Goal: Task Accomplishment & Management: Manage account settings

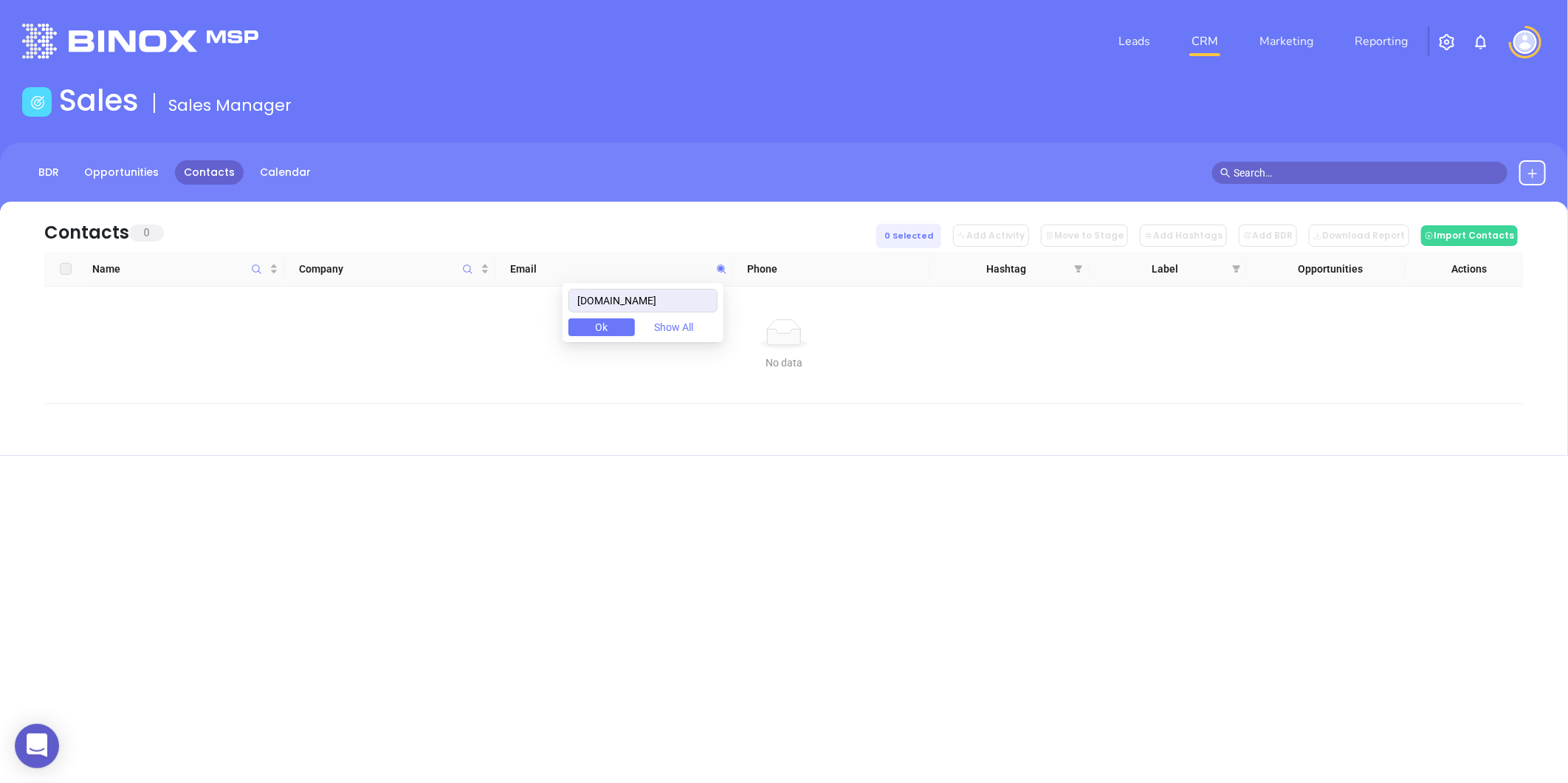
type input "creditcentralllc.com"
drag, startPoint x: 678, startPoint y: 308, endPoint x: 519, endPoint y: 311, distance: 159.0
click at [519, 311] on body "0 Leads CRM Marketing Reporting Financial Leads Leads Sales Sales Manager BDR O…" at bounding box center [784, 391] width 1568 height 783
paste input "titlemax.com"
type input "titlemax.com"
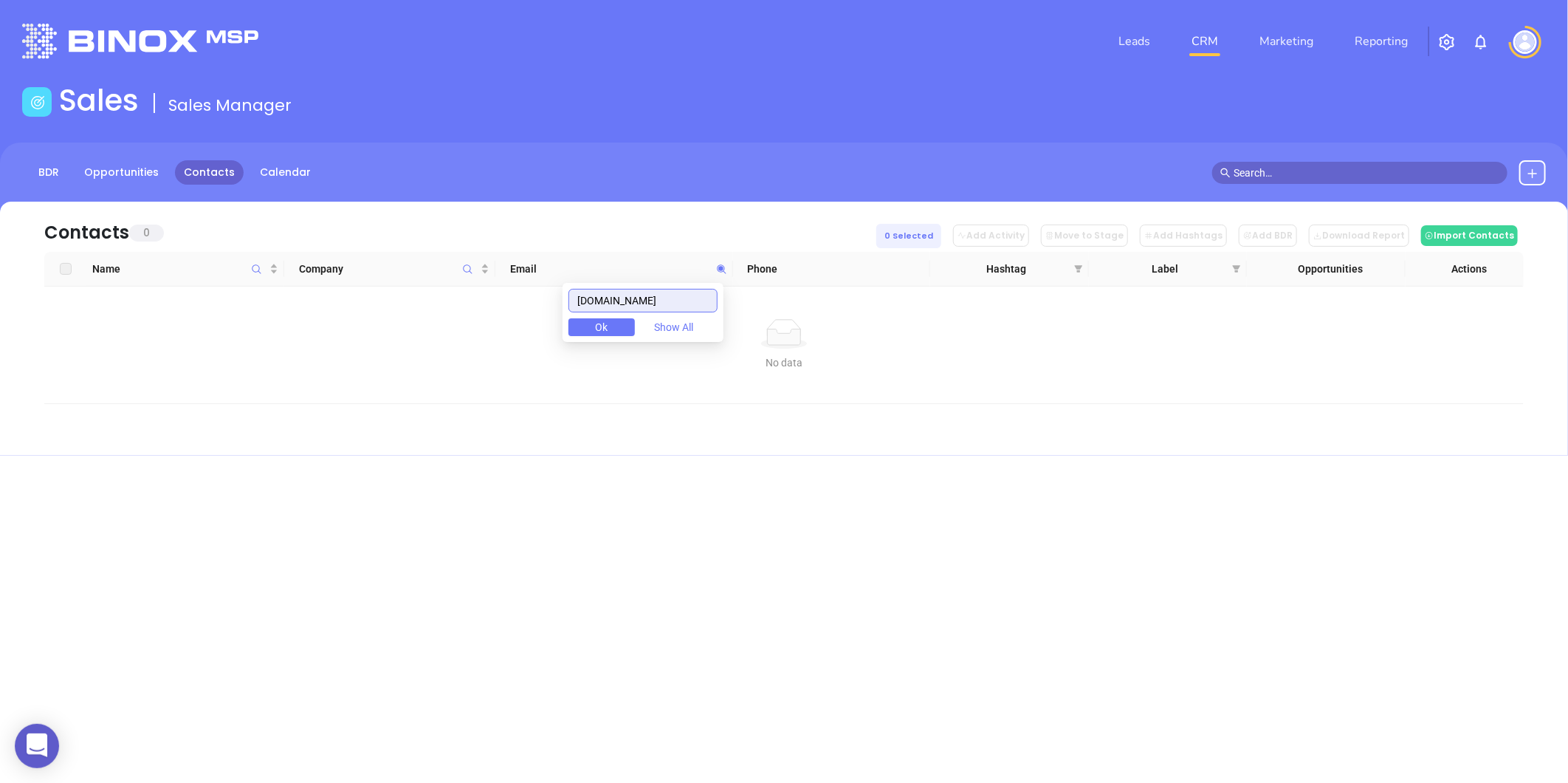
drag, startPoint x: 657, startPoint y: 296, endPoint x: 512, endPoint y: 322, distance: 147.3
click at [512, 322] on body "0 Leads CRM Marketing Reporting Financial Leads Leads Sales Sales Manager BDR O…" at bounding box center [784, 391] width 1568 height 783
paste input "yourfmc.com"
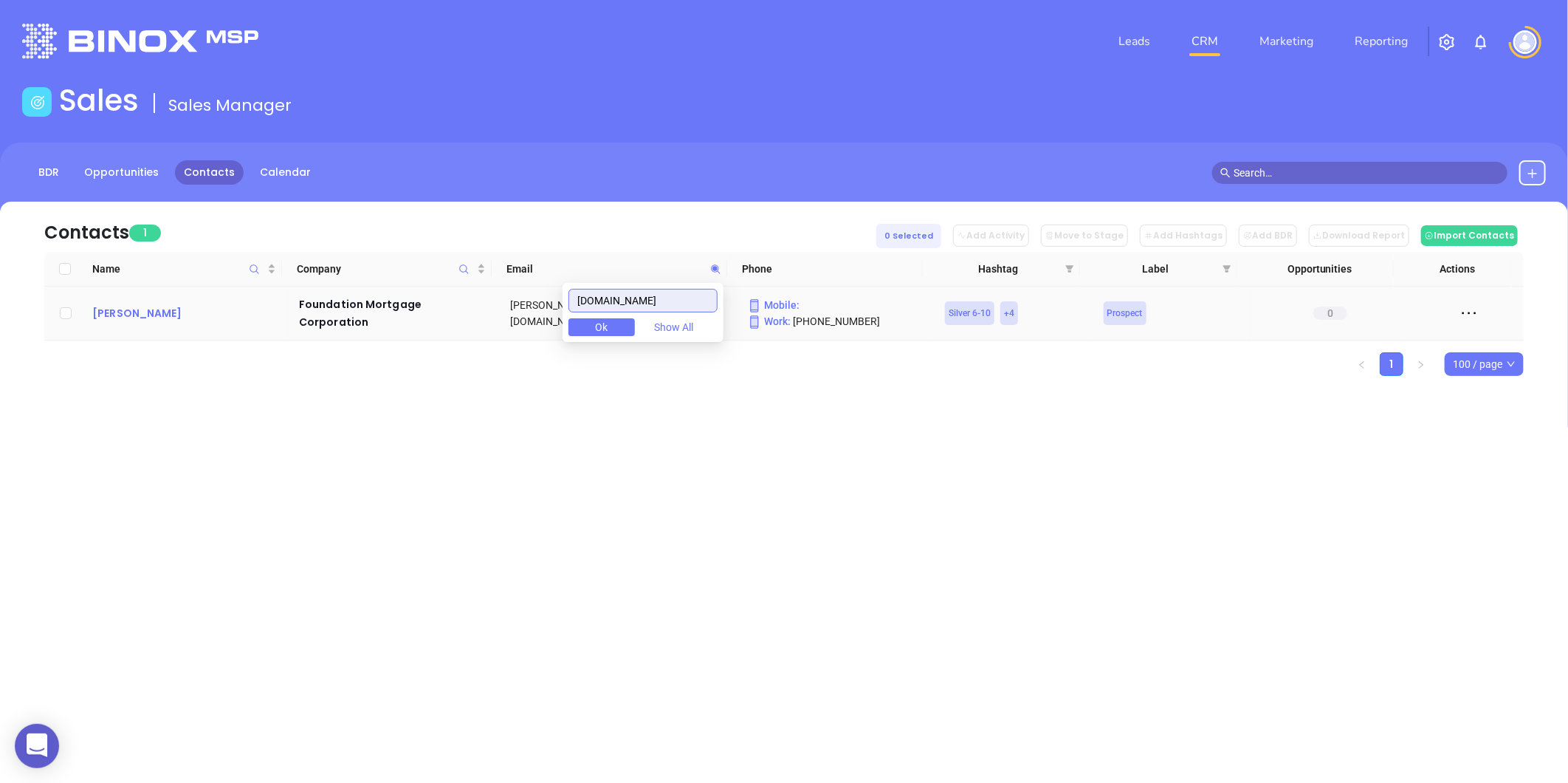
type input "yourfmc.com"
click at [128, 308] on div "James Fleshman" at bounding box center [185, 313] width 186 height 17
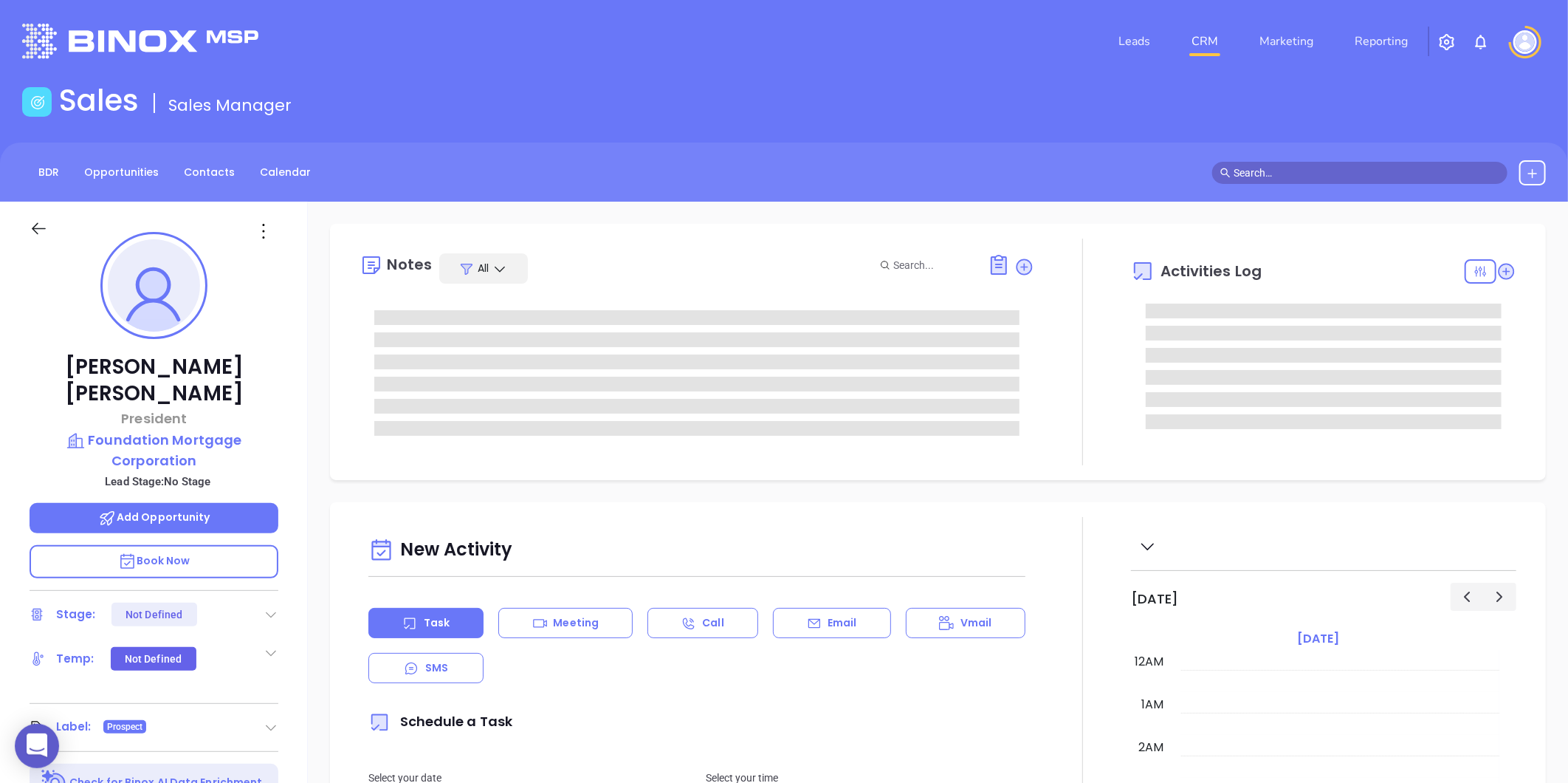
type input "[PERSON_NAME]"
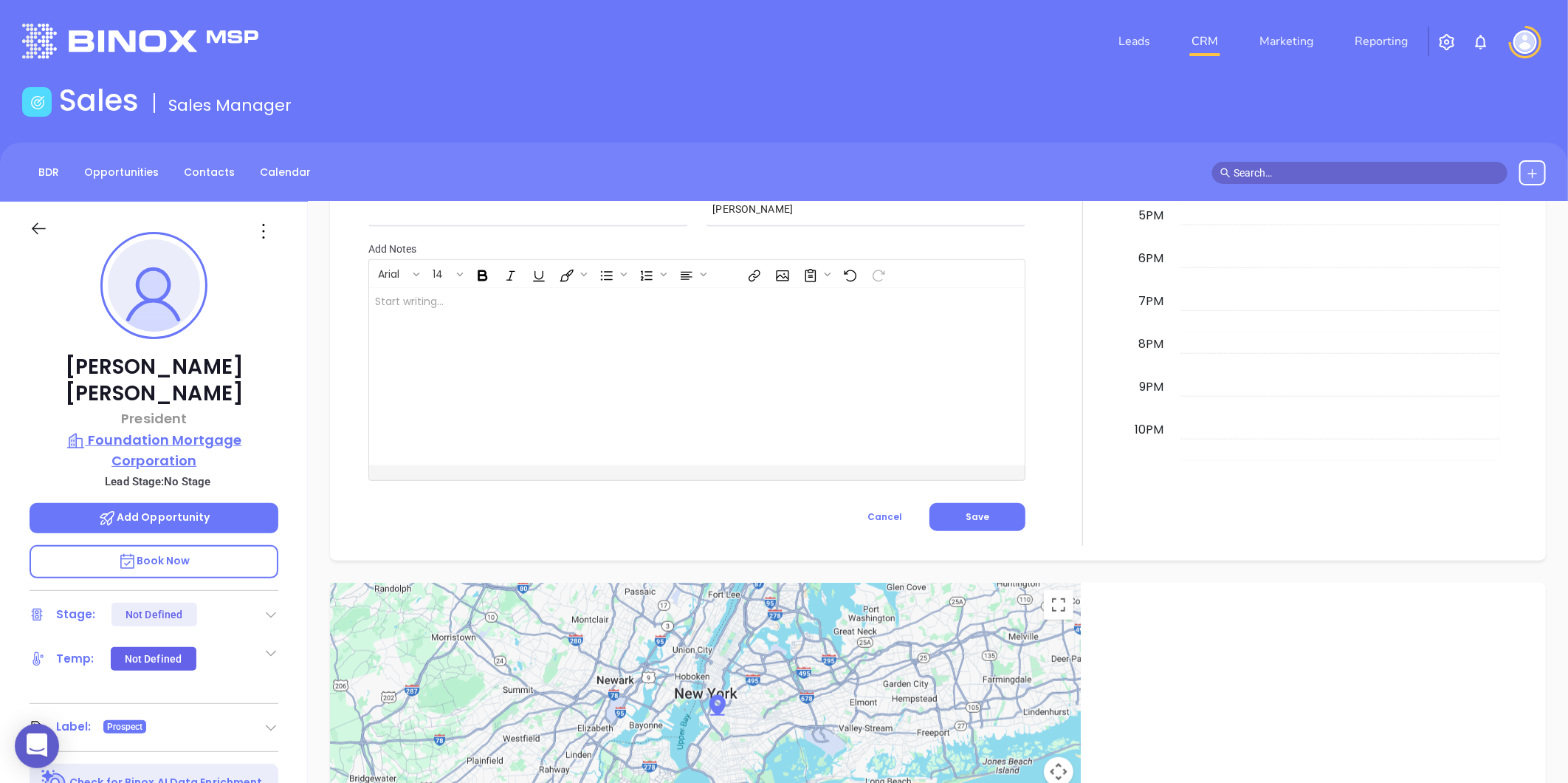
click at [185, 440] on p "Foundation Mortgage Corporation" at bounding box center [154, 450] width 249 height 41
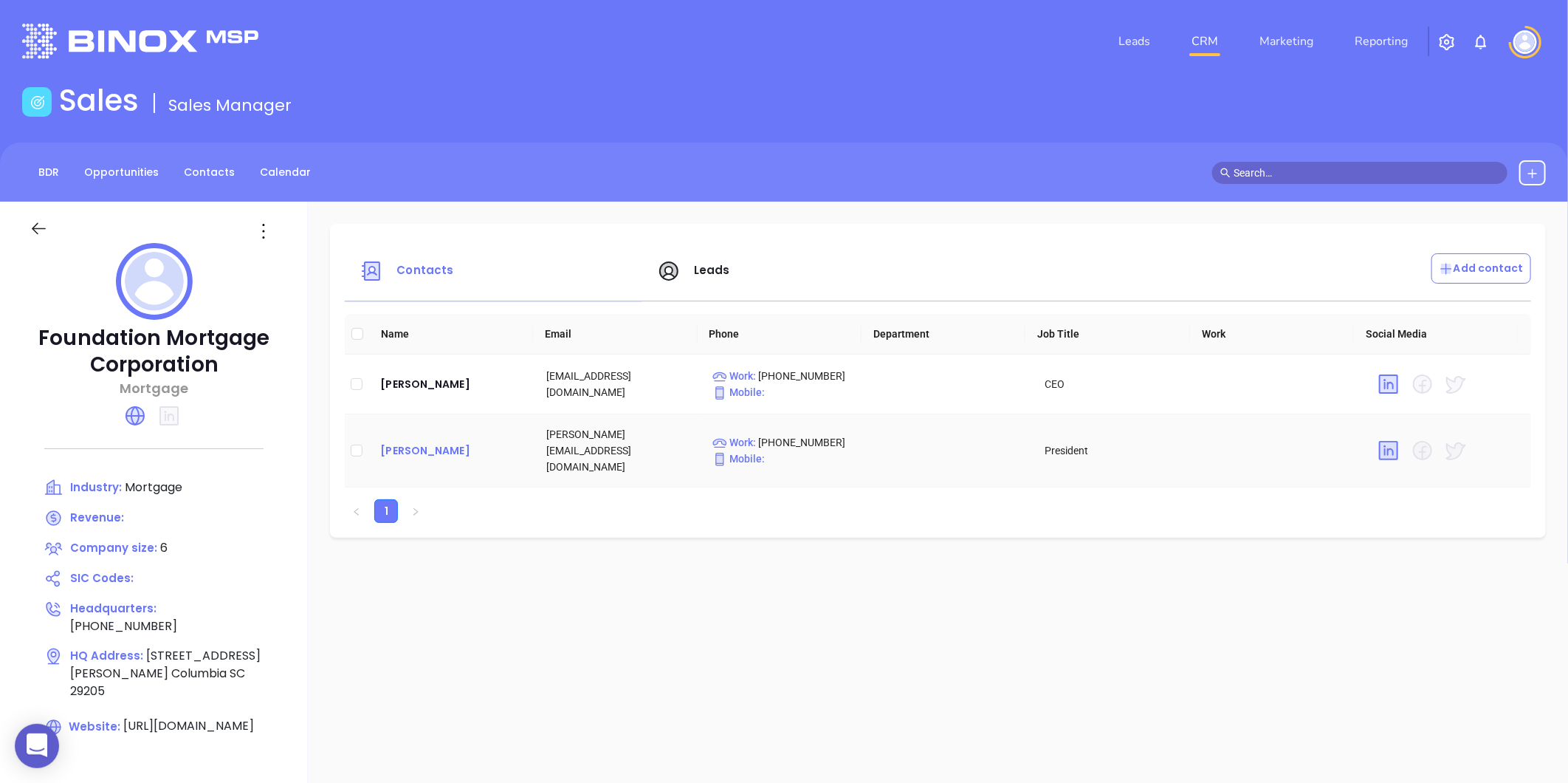
click at [417, 444] on div "James Fleshman" at bounding box center [451, 450] width 143 height 17
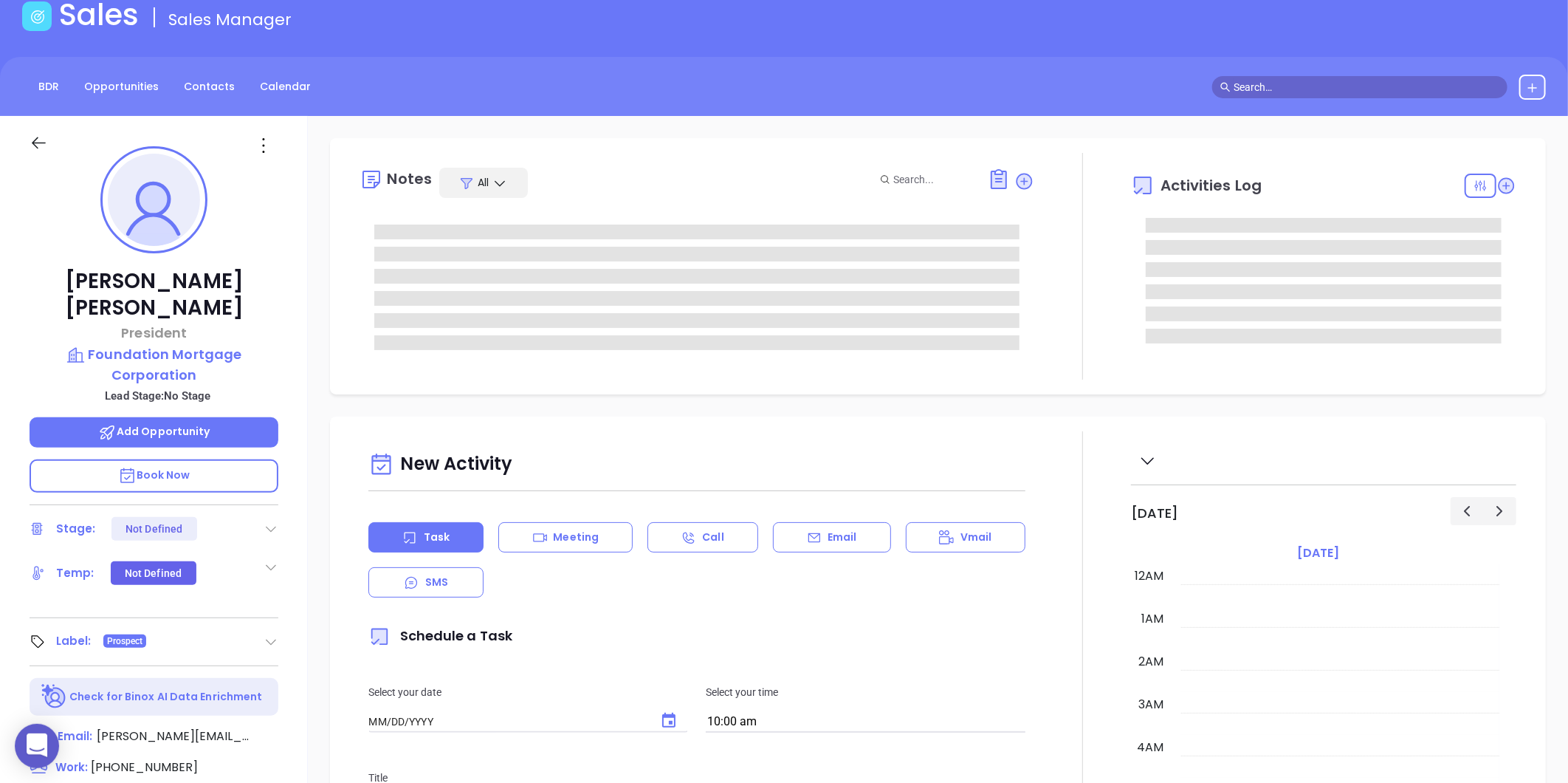
type input "[DATE]"
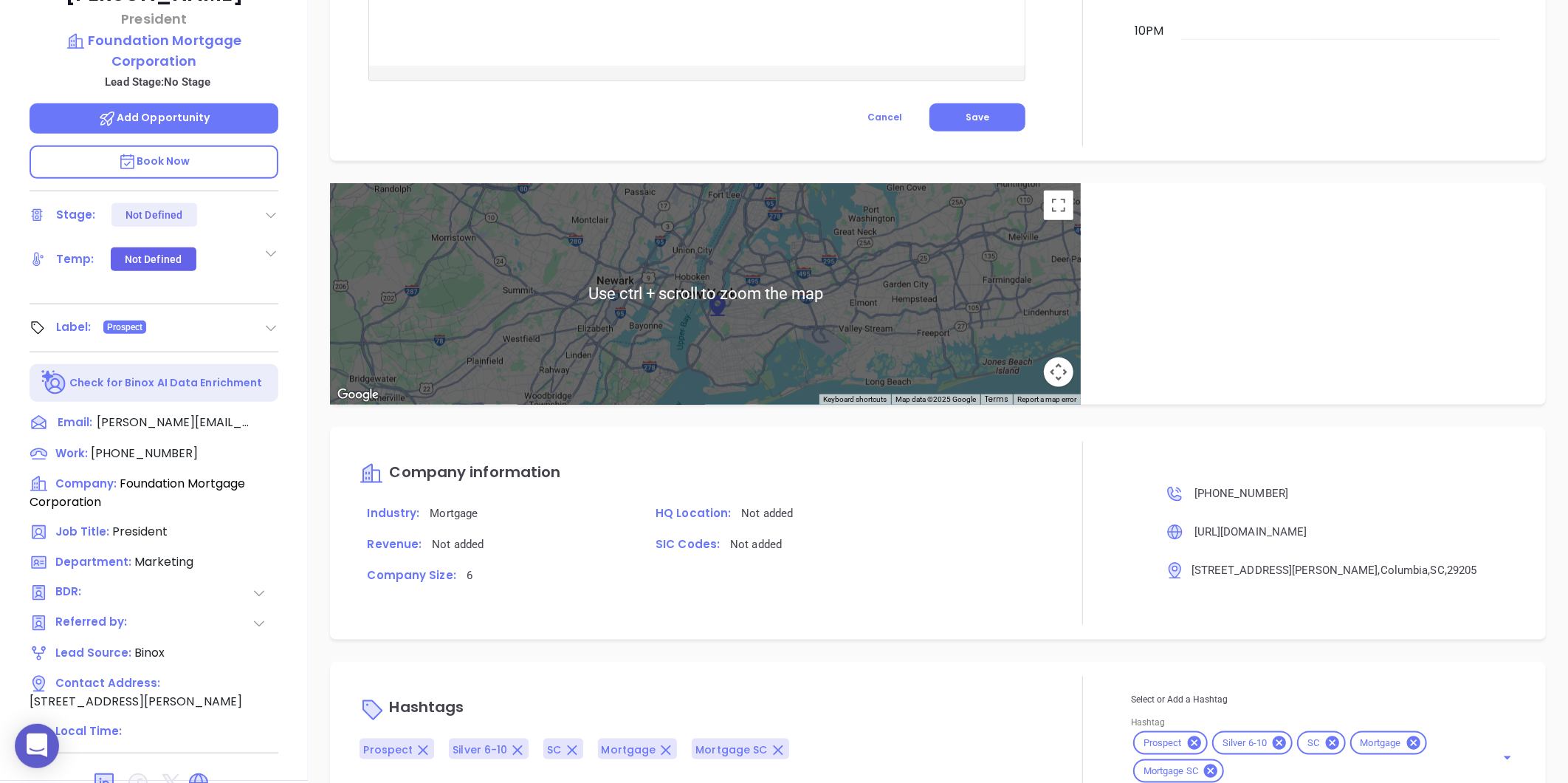
scroll to position [453, 0]
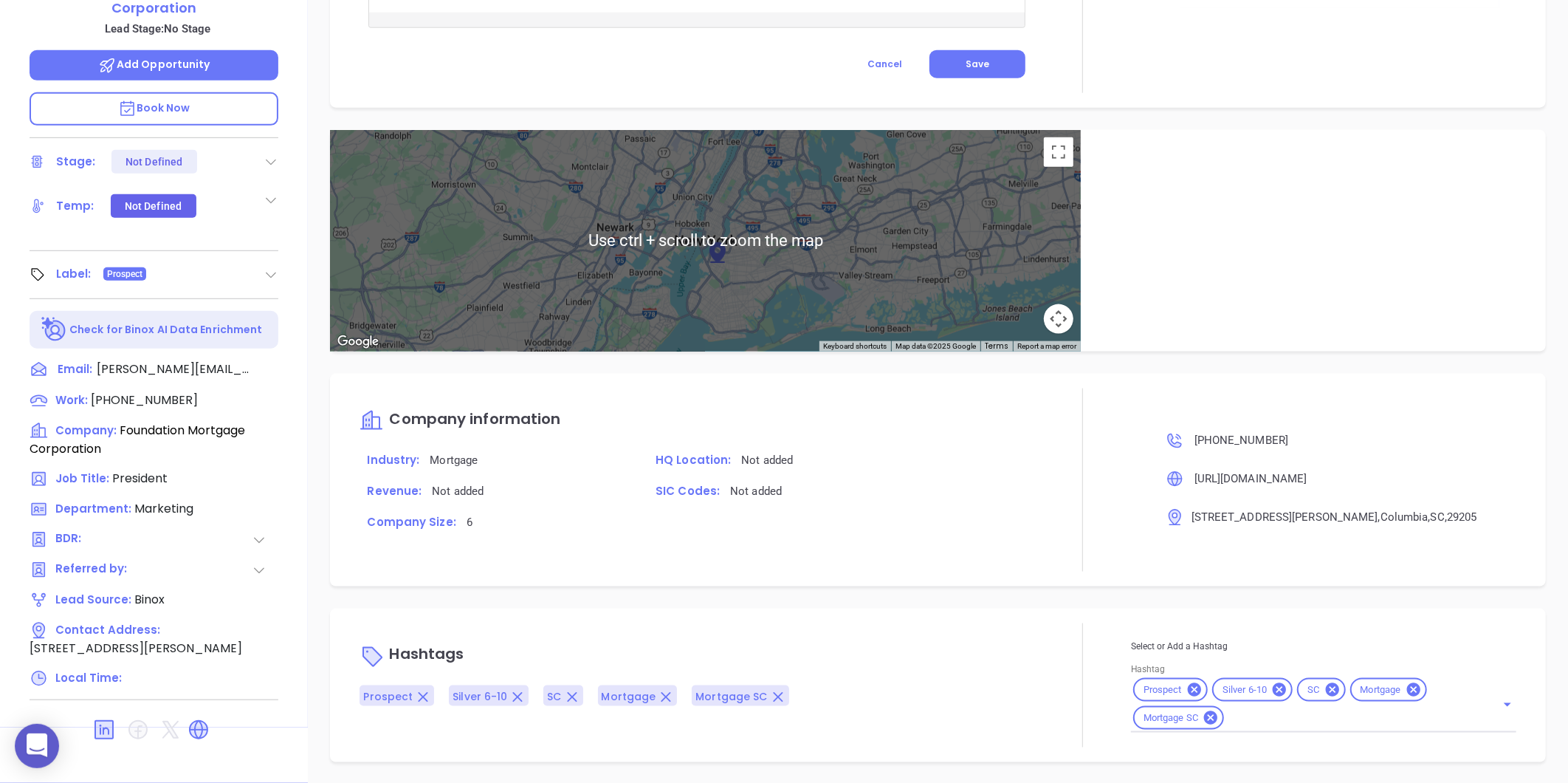
type input "[PERSON_NAME]"
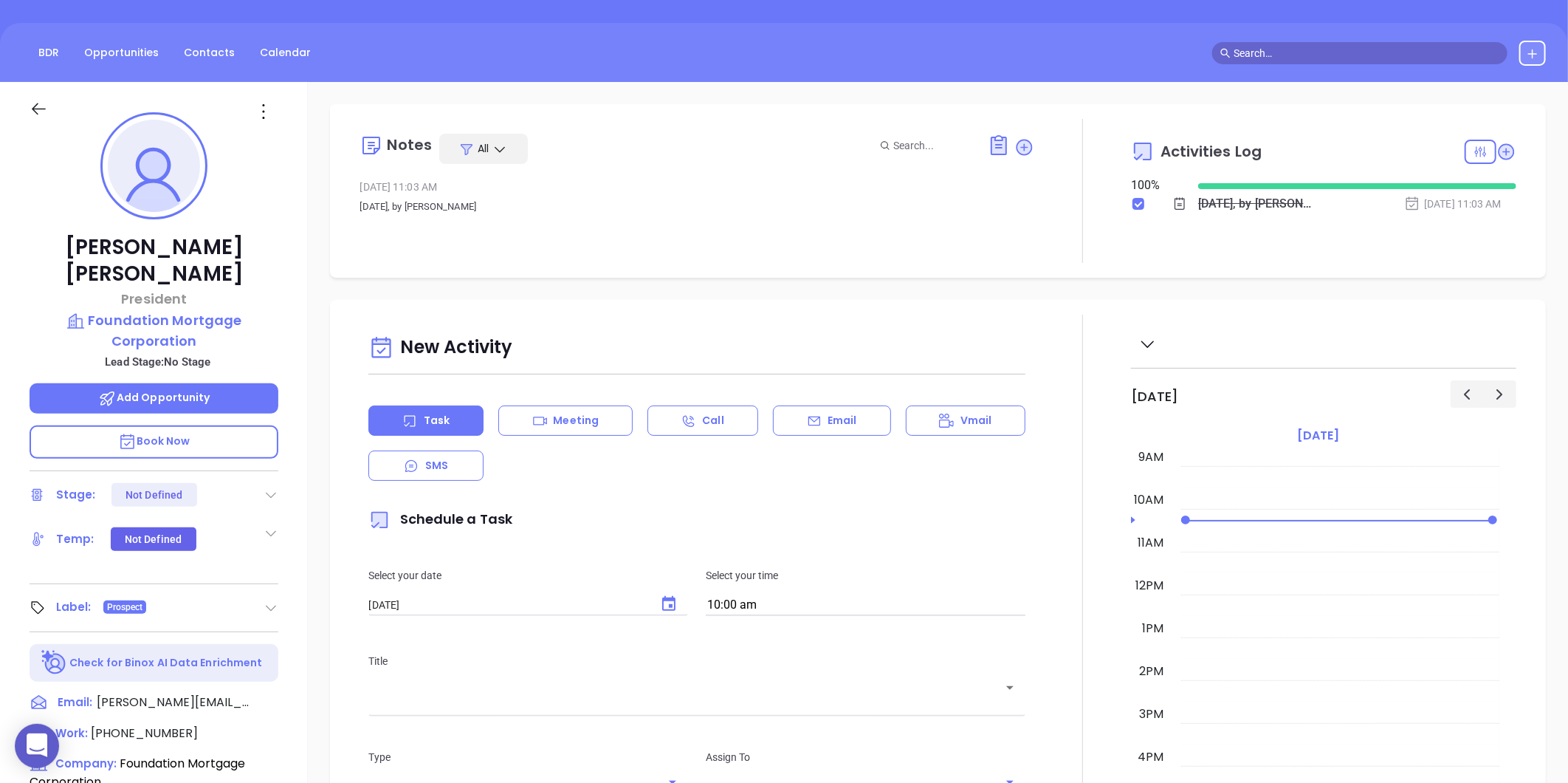
scroll to position [0, 0]
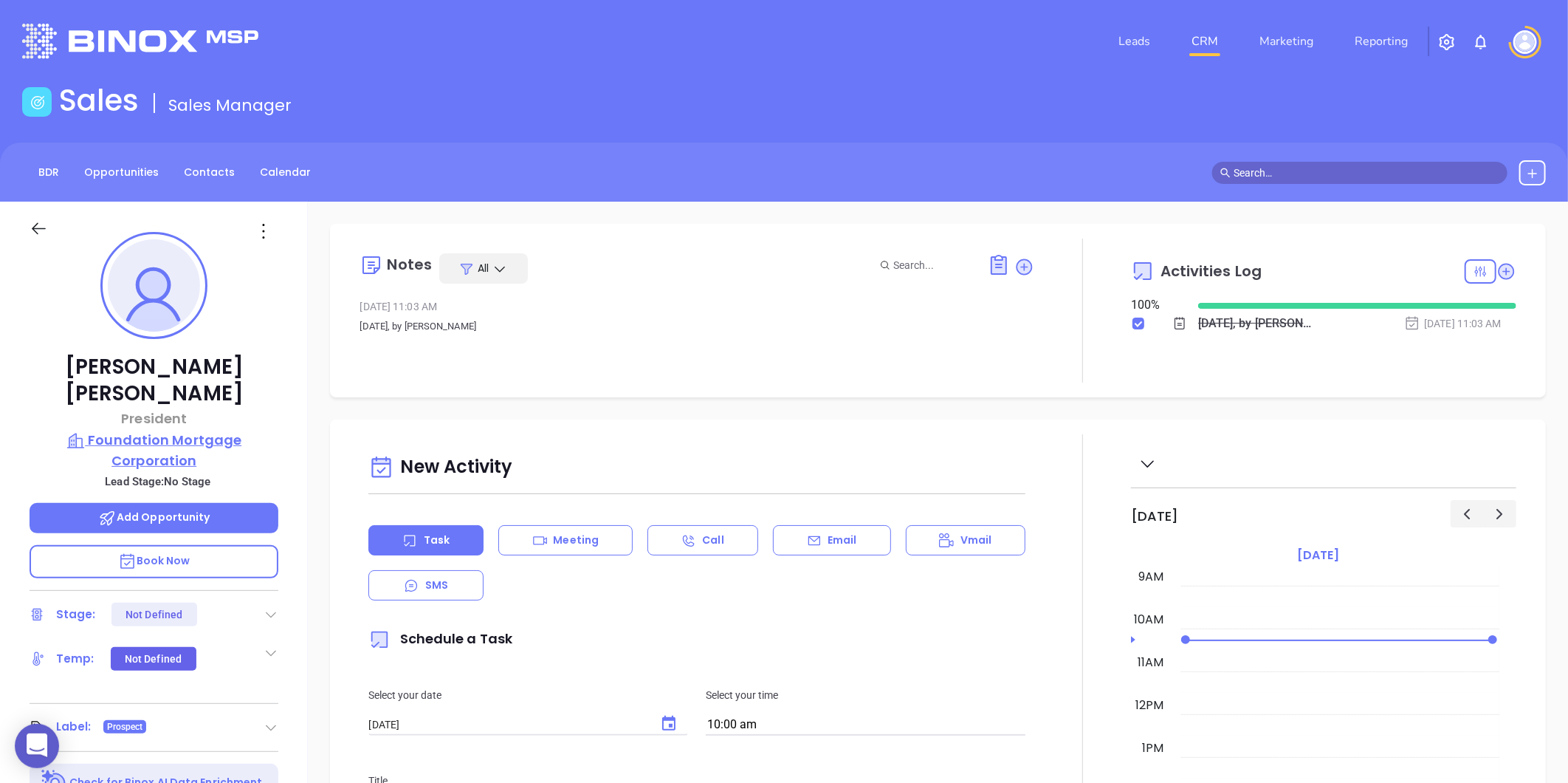
click at [180, 433] on p "Foundation Mortgage Corporation" at bounding box center [154, 450] width 249 height 41
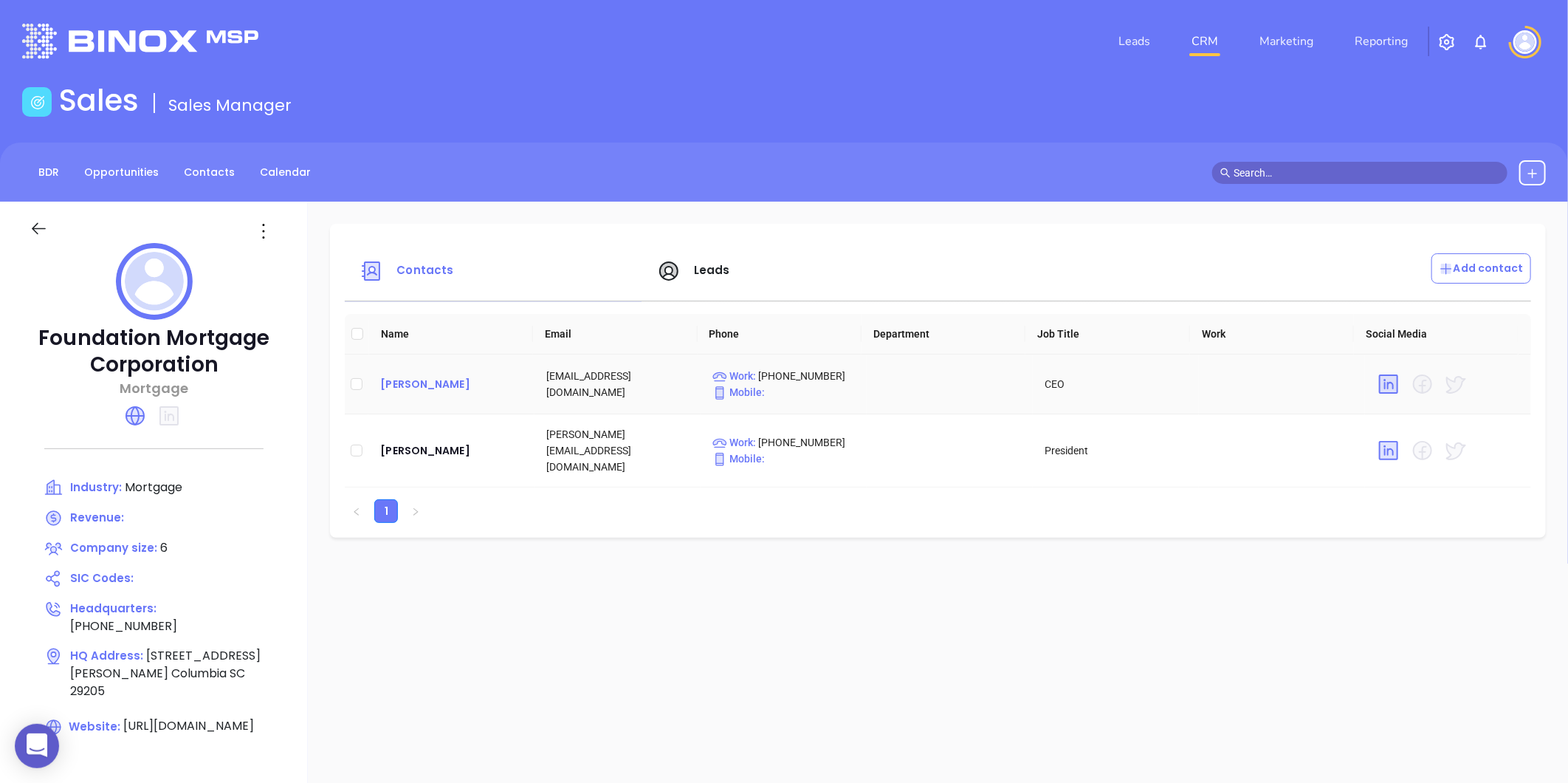
click at [402, 386] on div "Marc Halpern" at bounding box center [451, 384] width 143 height 17
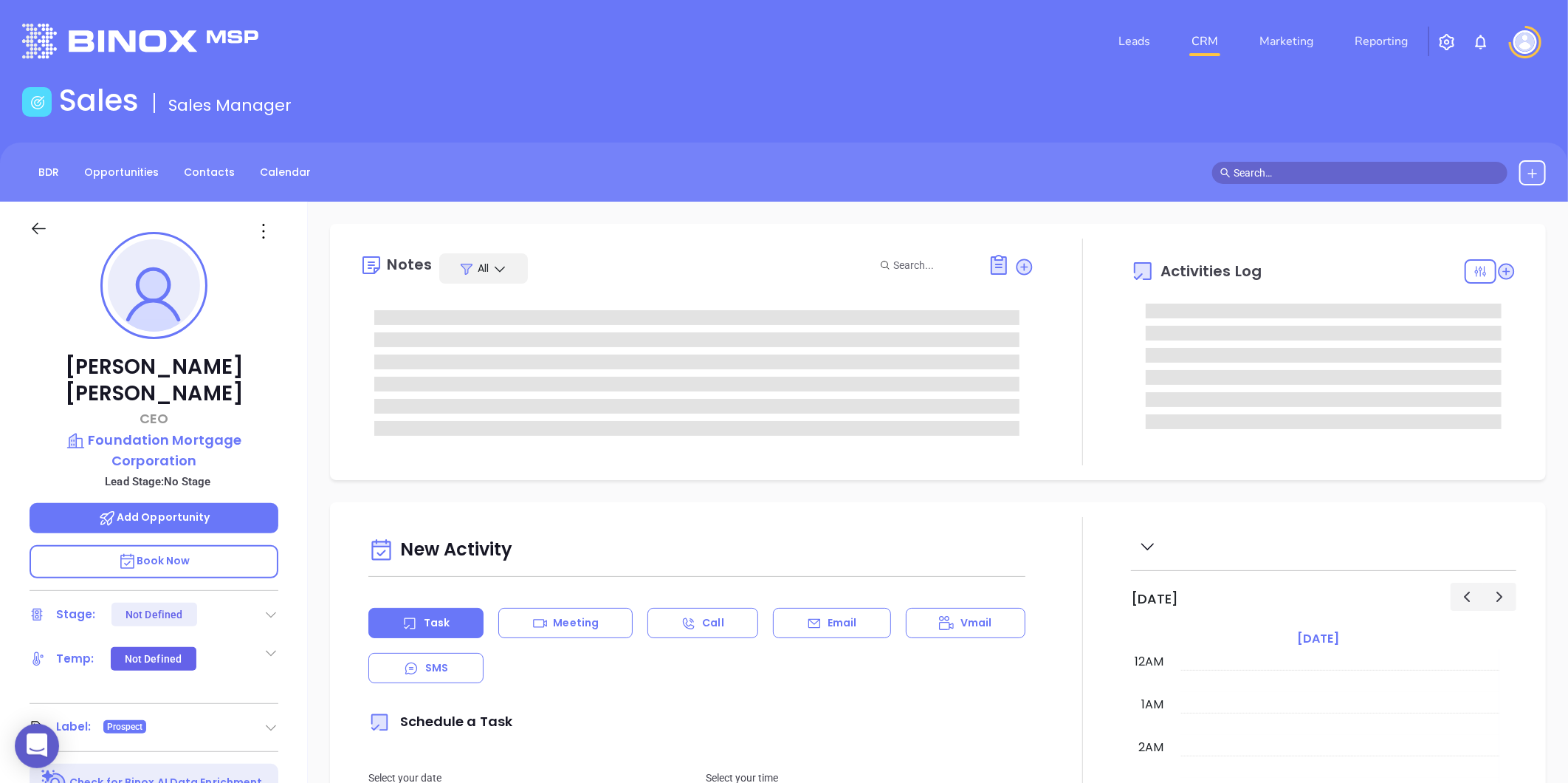
scroll to position [387, 0]
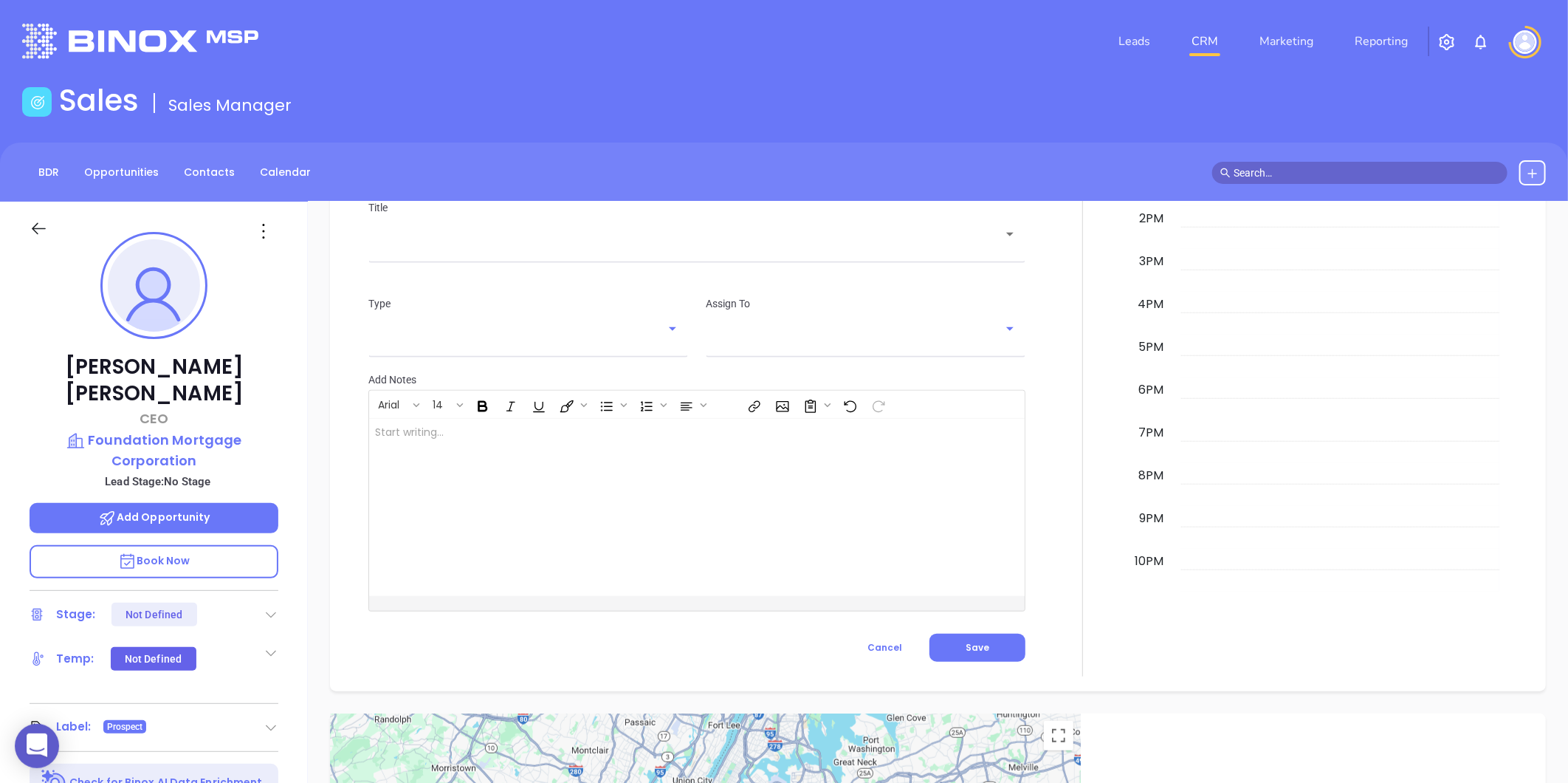
type input "[PERSON_NAME]"
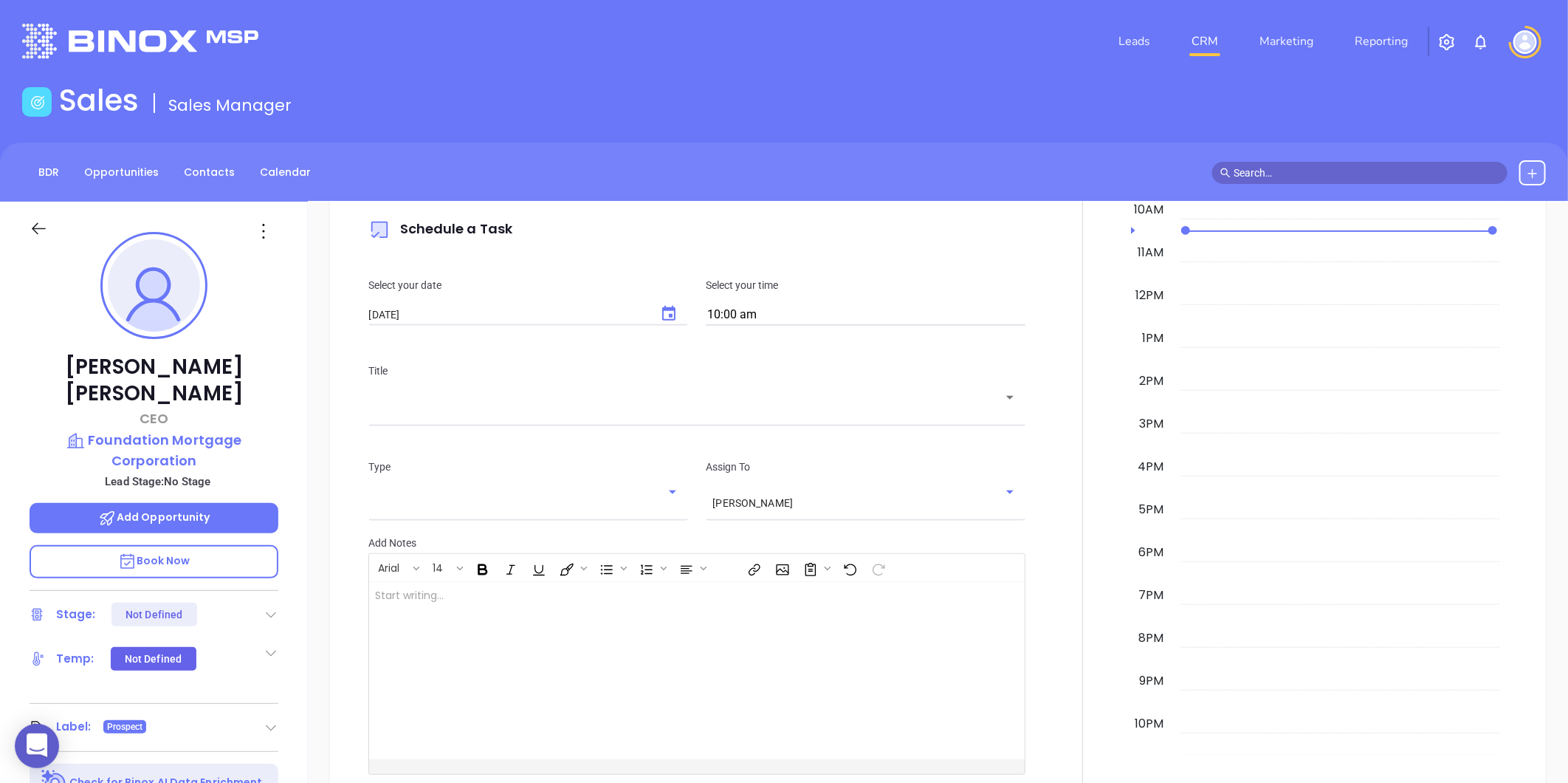
scroll to position [703, 0]
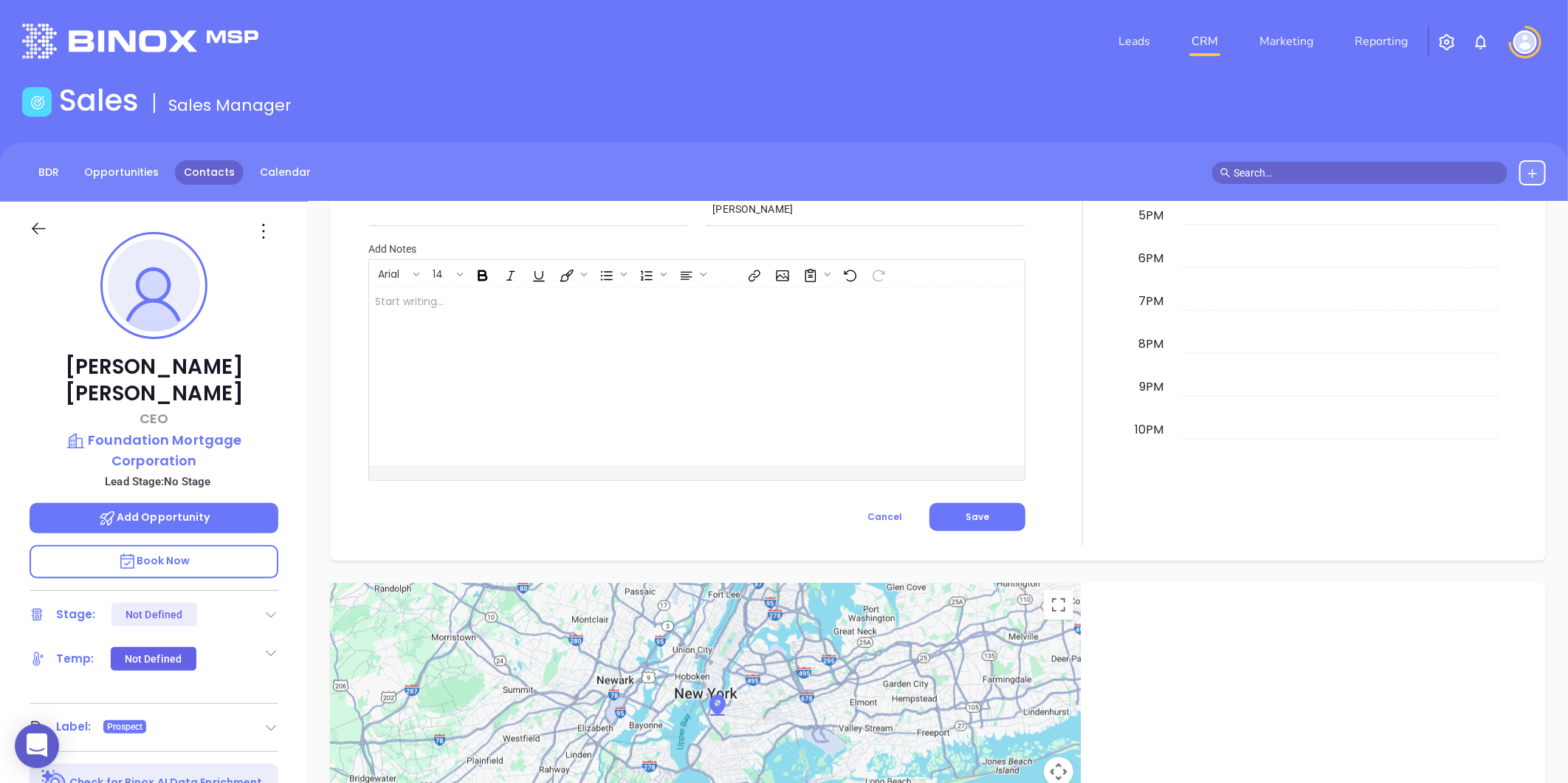
click at [192, 180] on link "Contacts" at bounding box center [209, 172] width 69 height 24
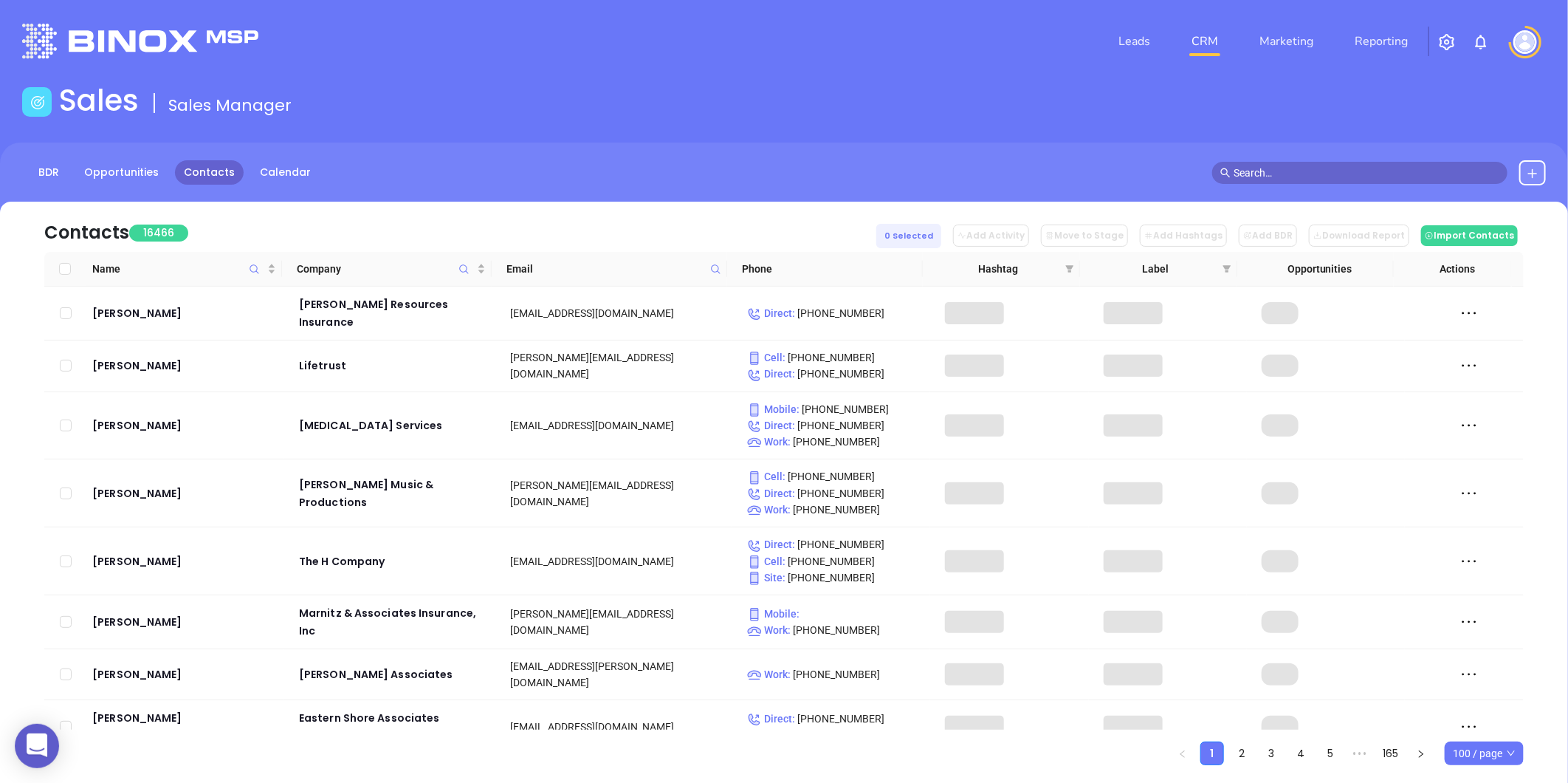
click at [725, 264] on th "Email" at bounding box center [609, 269] width 236 height 35
click at [718, 264] on icon at bounding box center [716, 269] width 11 height 11
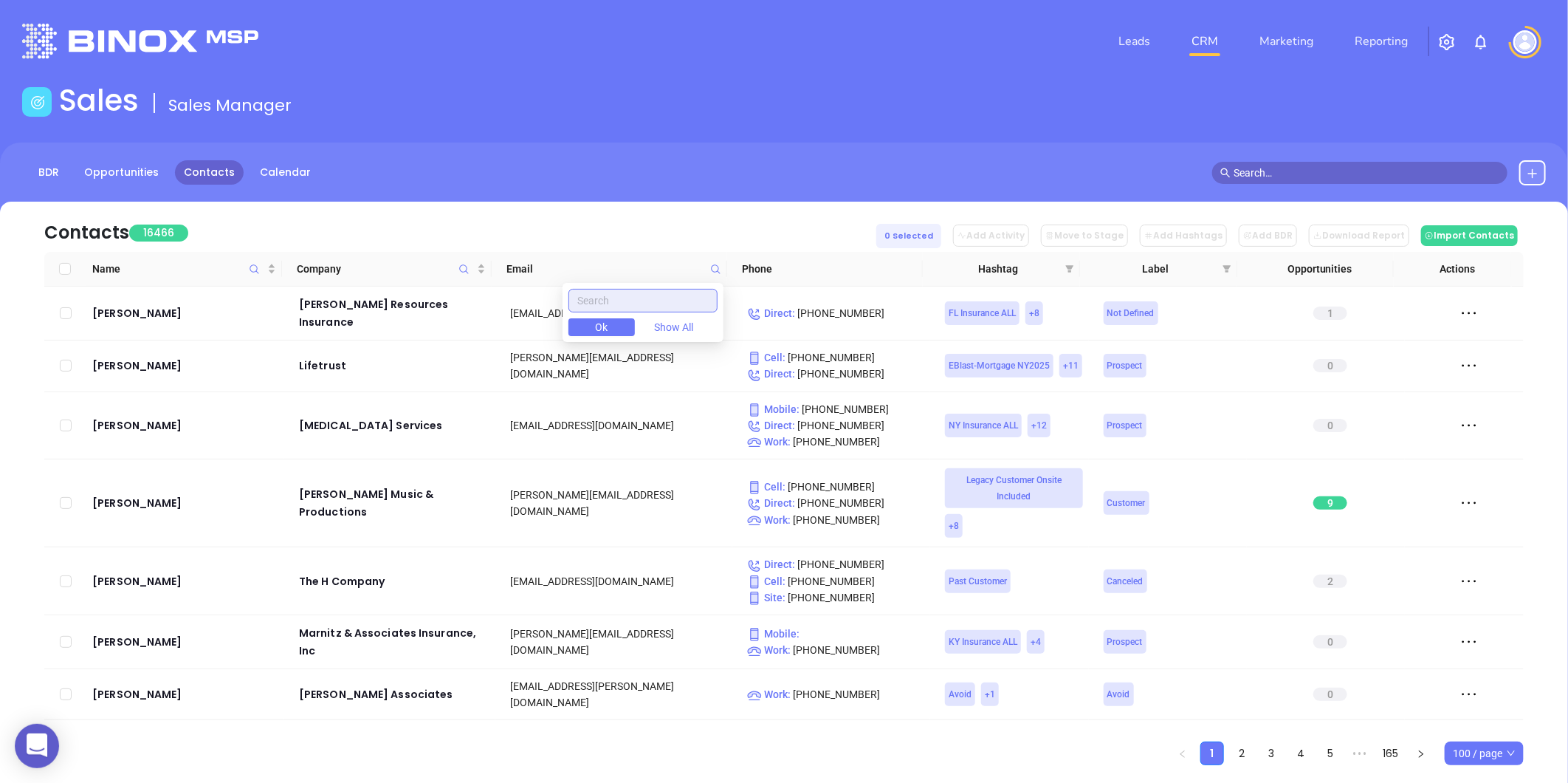
paste input "heathgoodrich.com"
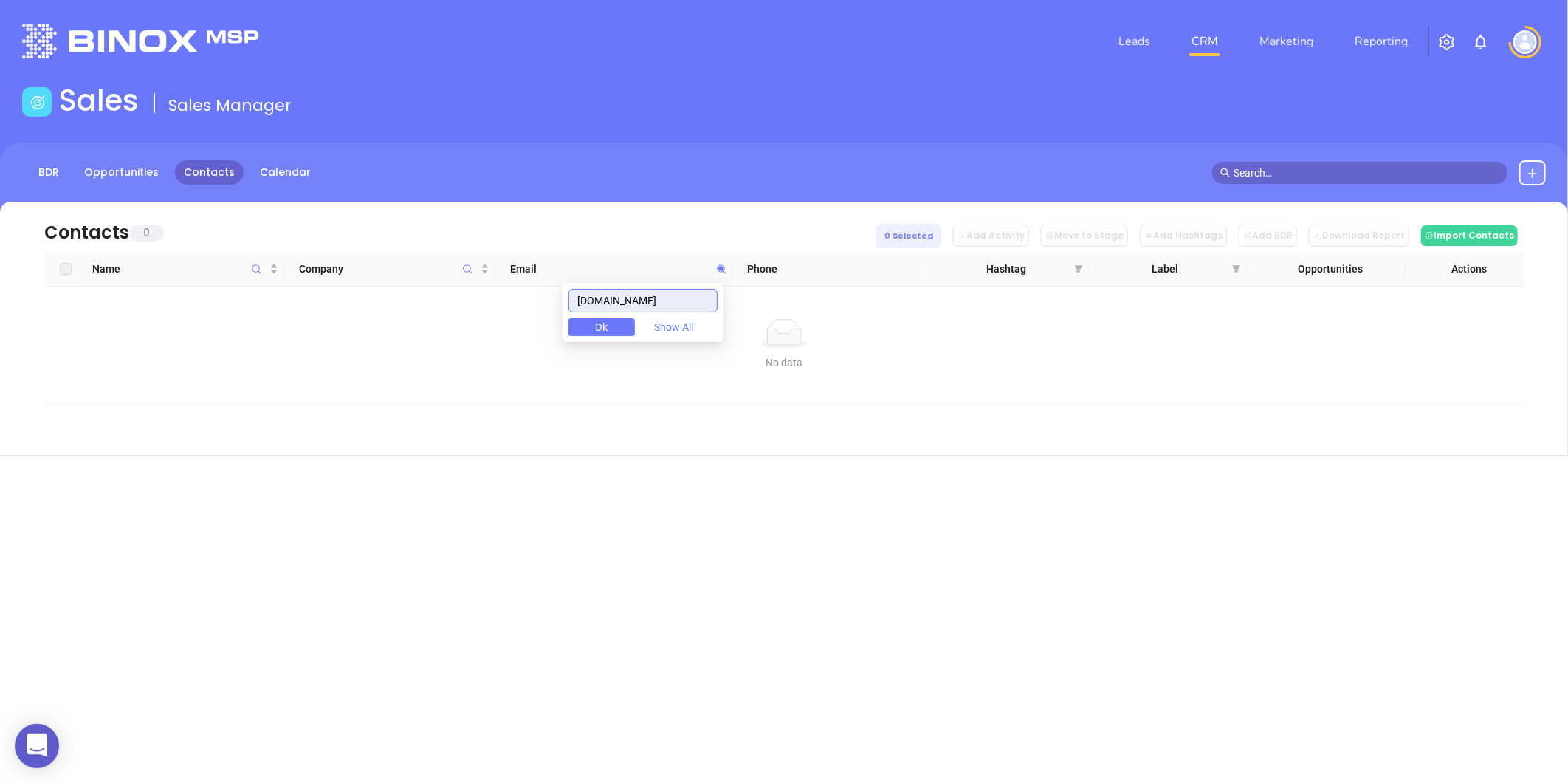
type input "heathgoodrich.com"
drag, startPoint x: 691, startPoint y: 293, endPoint x: 585, endPoint y: 320, distance: 109.4
click at [585, 320] on div "heathgoodrich.com Ok Show All" at bounding box center [643, 312] width 161 height 59
drag, startPoint x: 685, startPoint y: 298, endPoint x: 495, endPoint y: 323, distance: 191.6
click at [495, 323] on body "0 Leads CRM Marketing Reporting Financial Leads Leads Sales Sales Manager BDR O…" at bounding box center [784, 391] width 1568 height 783
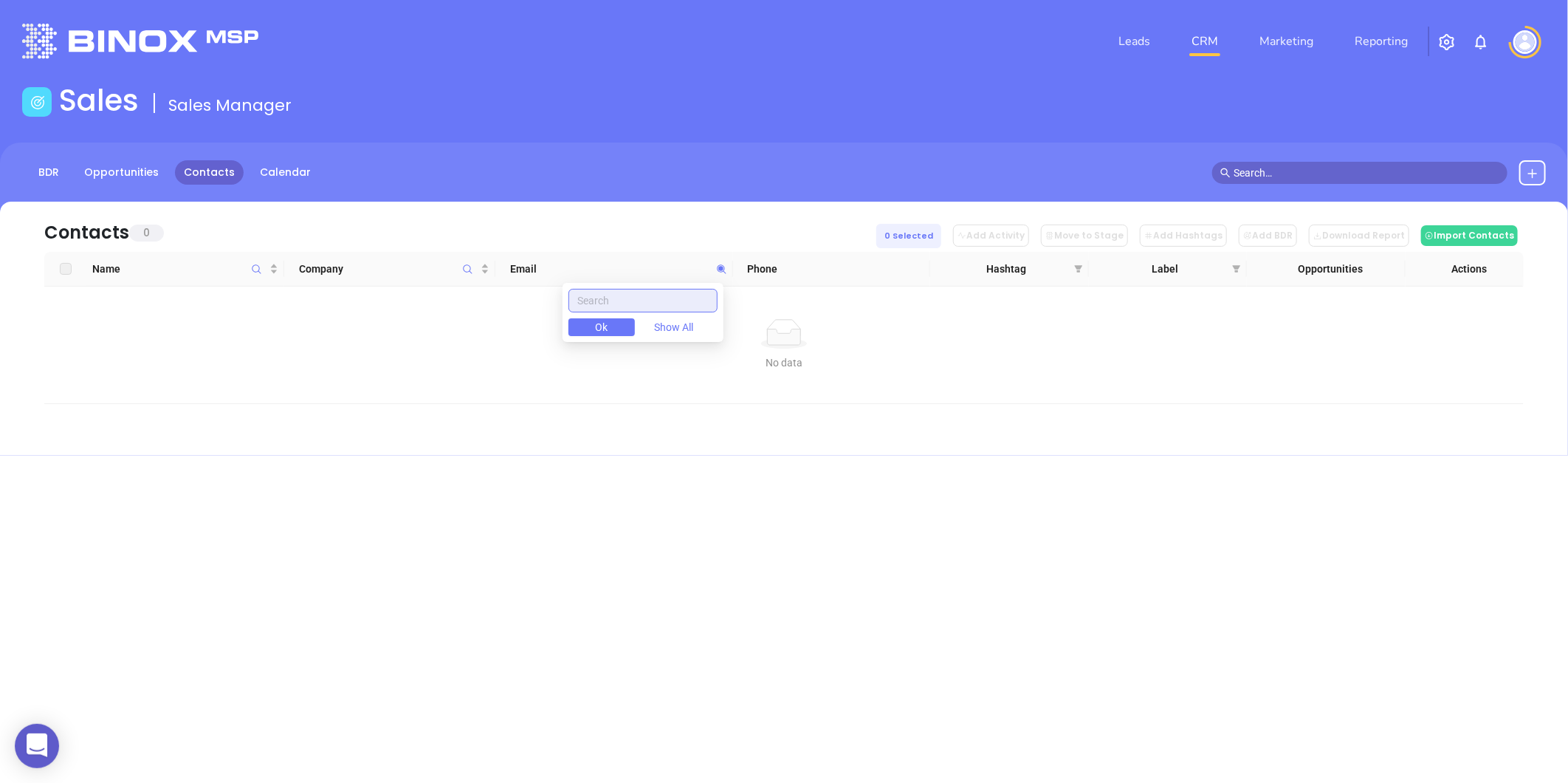
paste input "lendingpathmortgage.com"
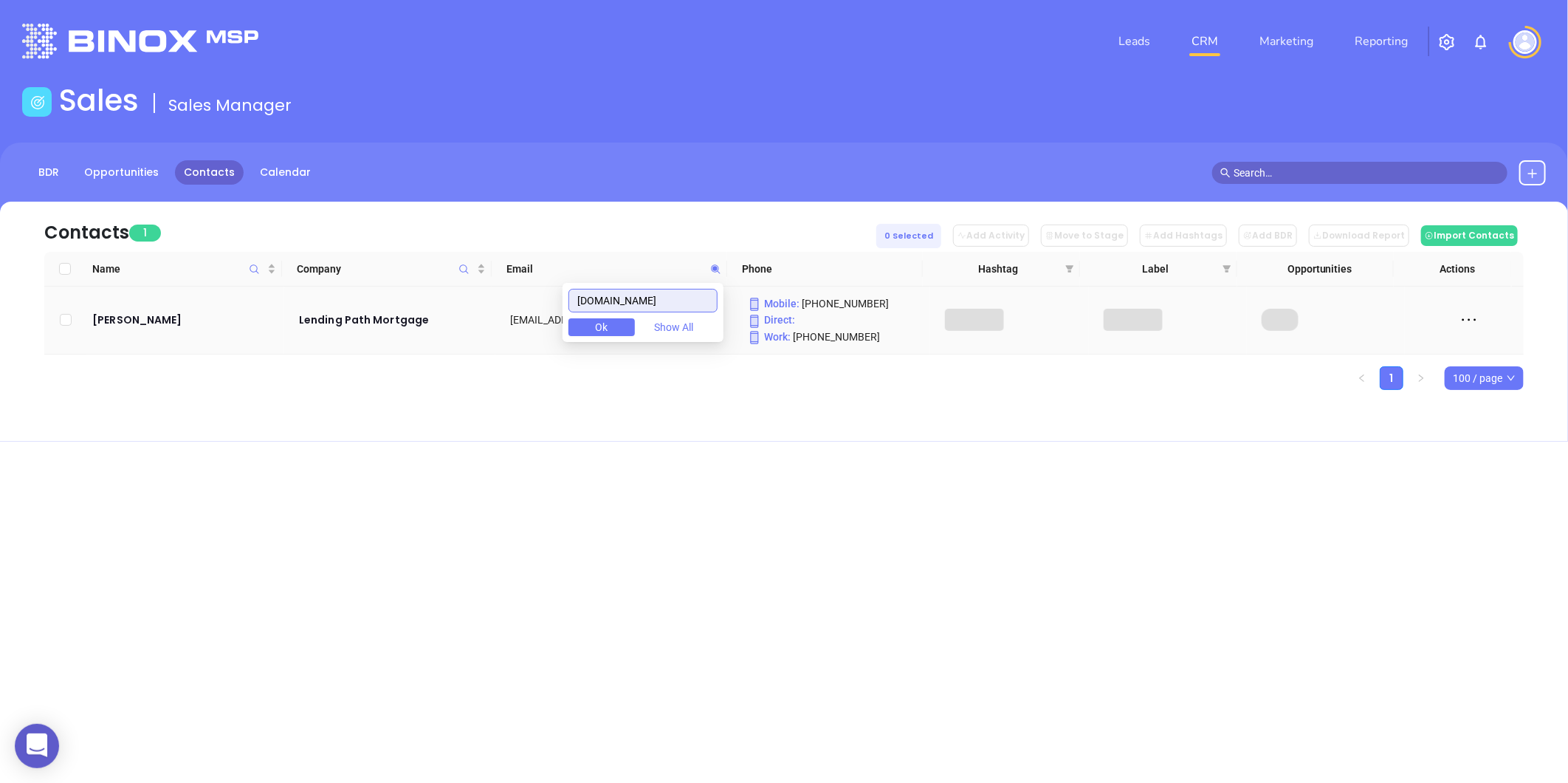
type input "lendingpathmortgage.com"
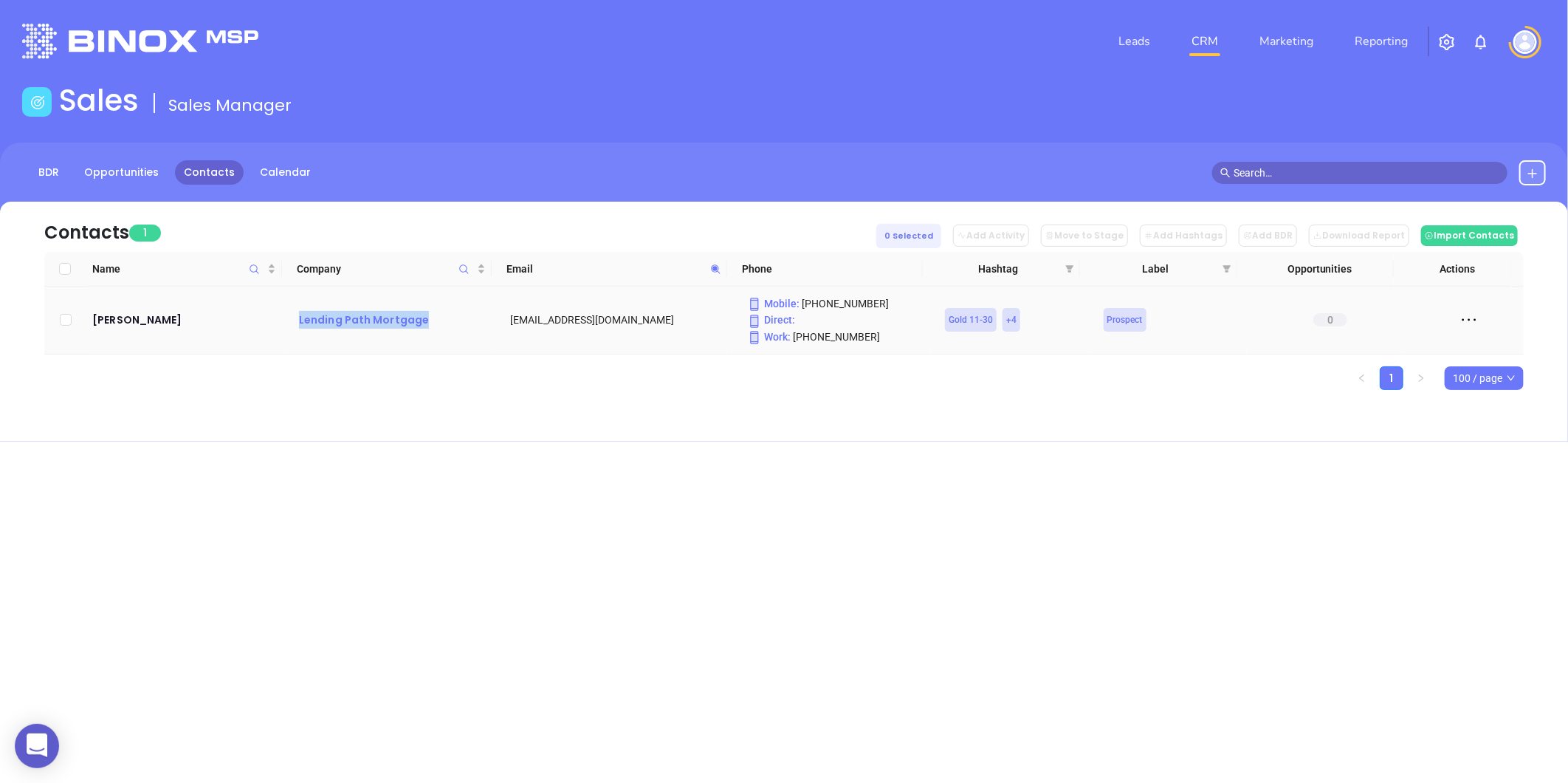
drag, startPoint x: 282, startPoint y: 300, endPoint x: 428, endPoint y: 311, distance: 146.4
click at [428, 311] on td "Lending Path Mortgage" at bounding box center [390, 320] width 211 height 68
copy div "Lending Path Mortgage"
click at [718, 267] on icon at bounding box center [715, 268] width 9 height 9
paste input "trynorthpoint.com"
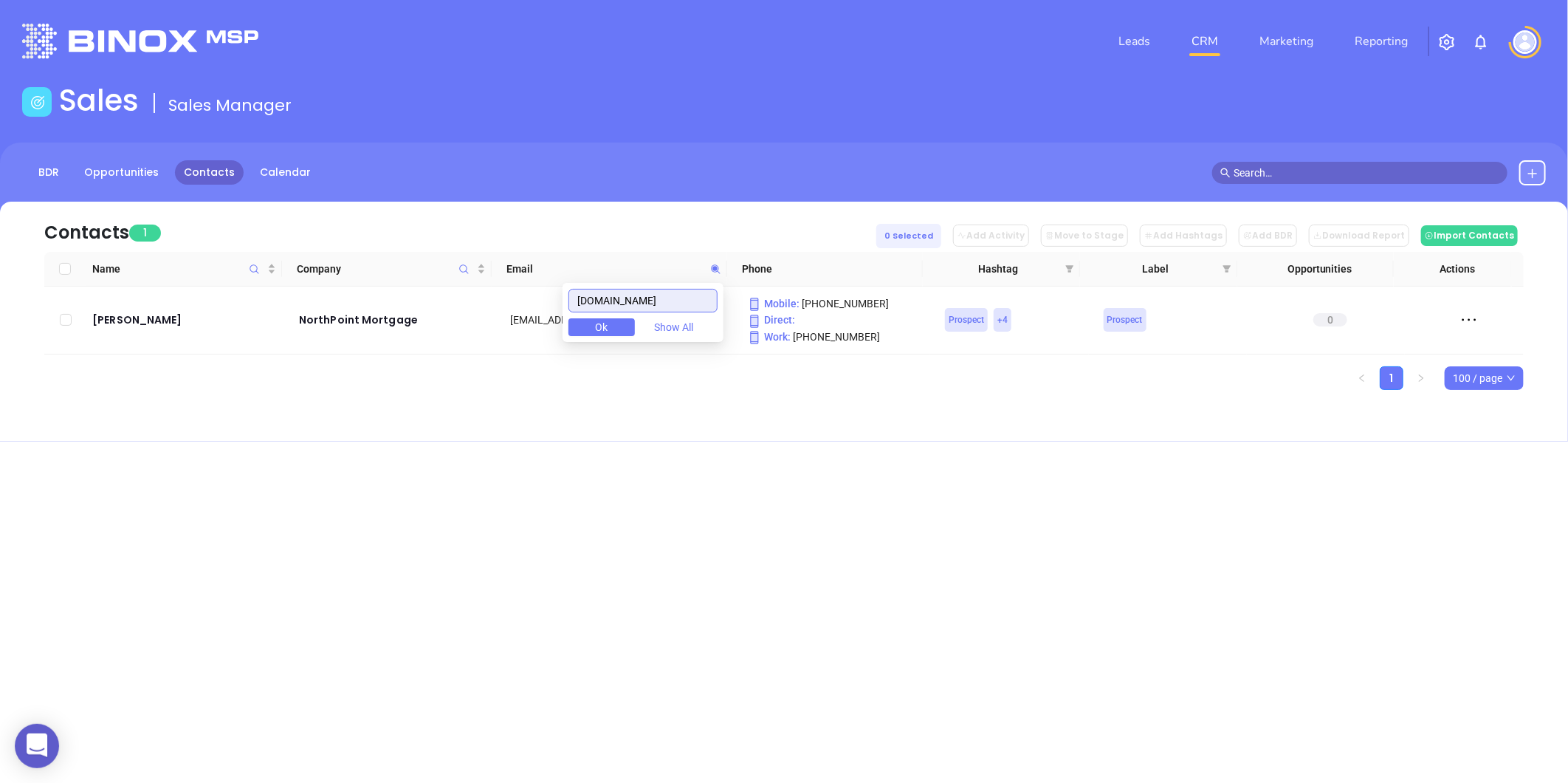
type input "trynorthpoint.com"
click at [115, 320] on div "Joanna Ryan" at bounding box center [185, 319] width 186 height 17
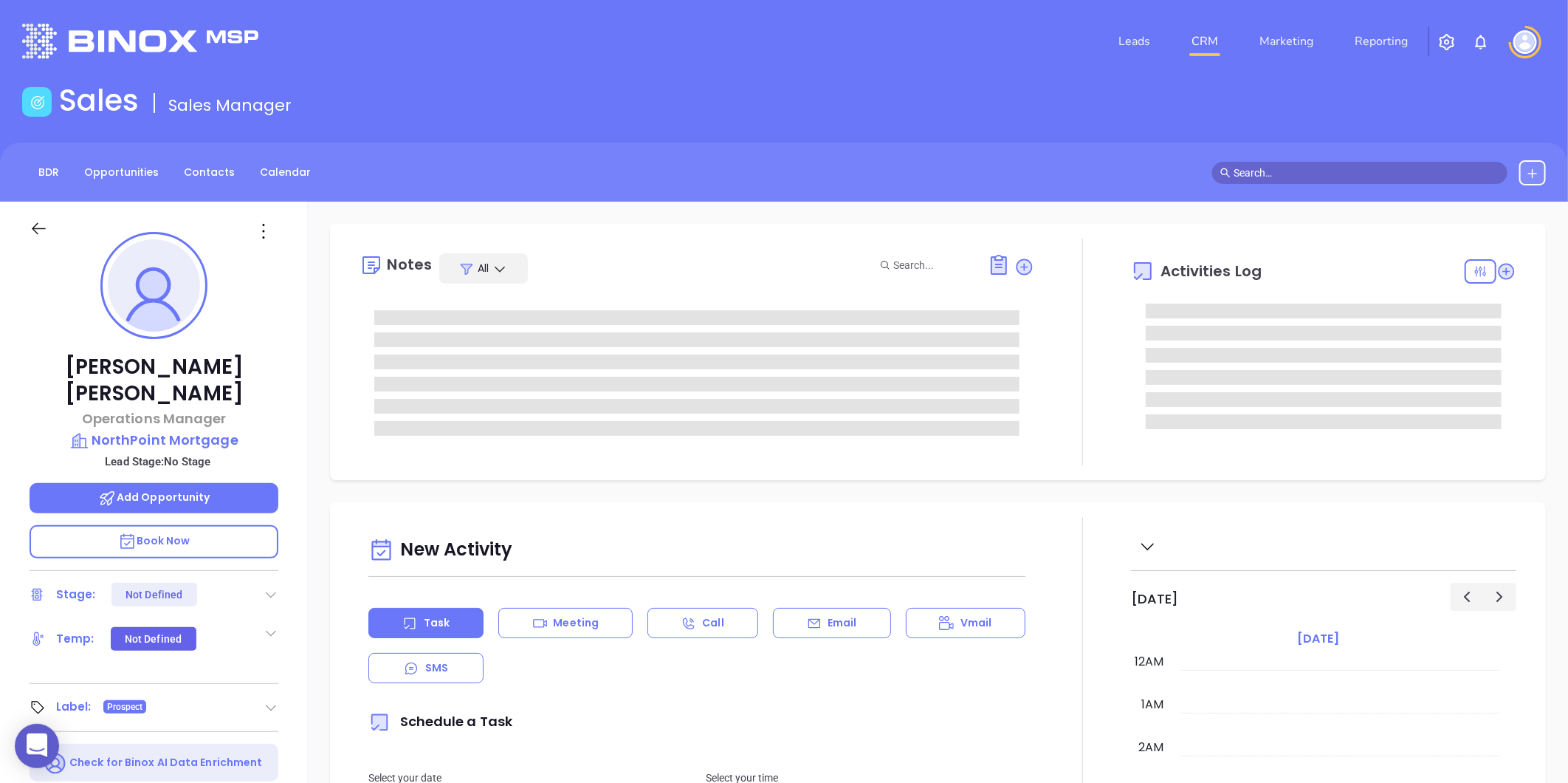
type input "[DATE]"
type input "[PERSON_NAME]"
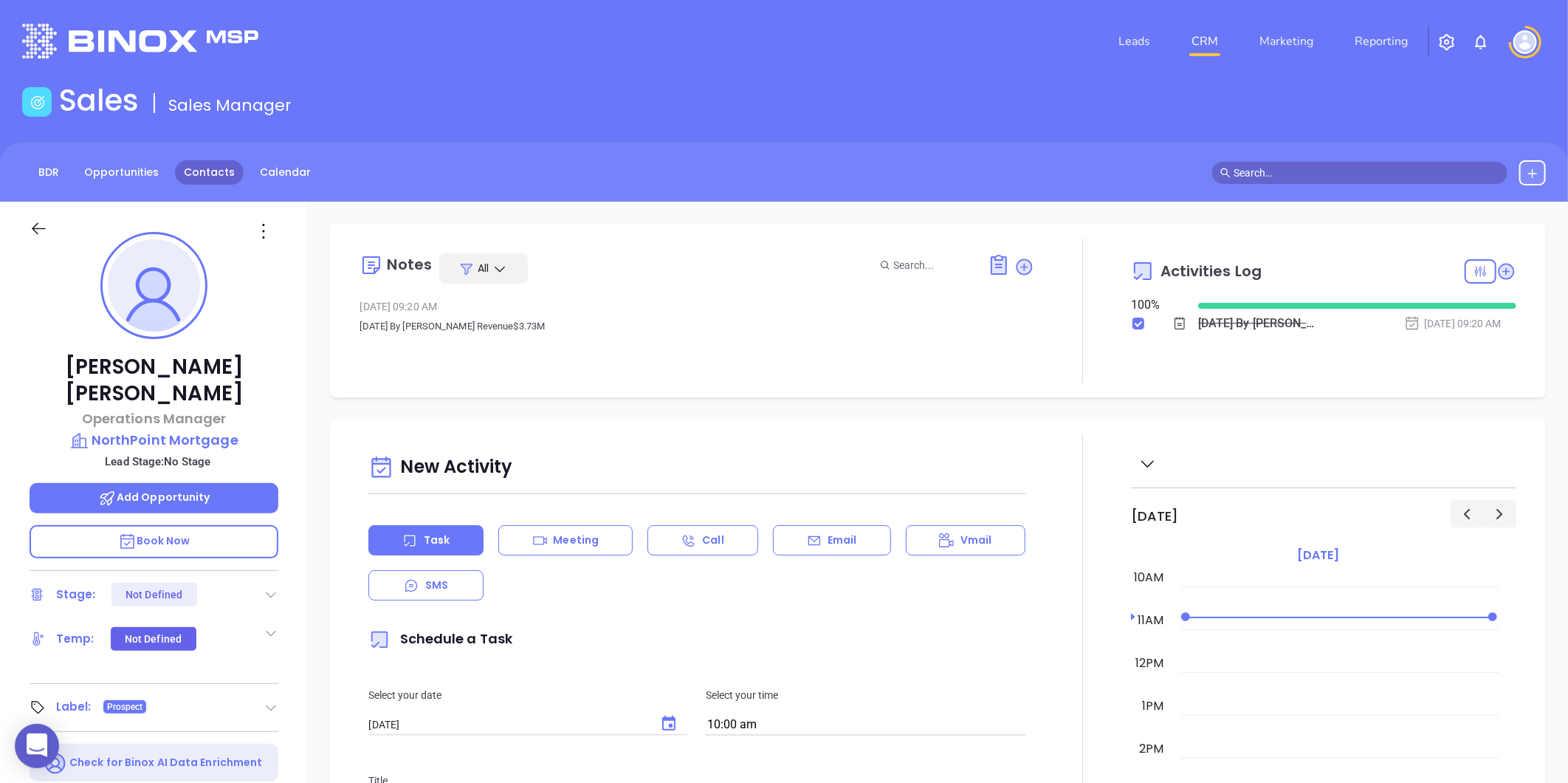
click at [203, 160] on link "Contacts" at bounding box center [209, 172] width 69 height 24
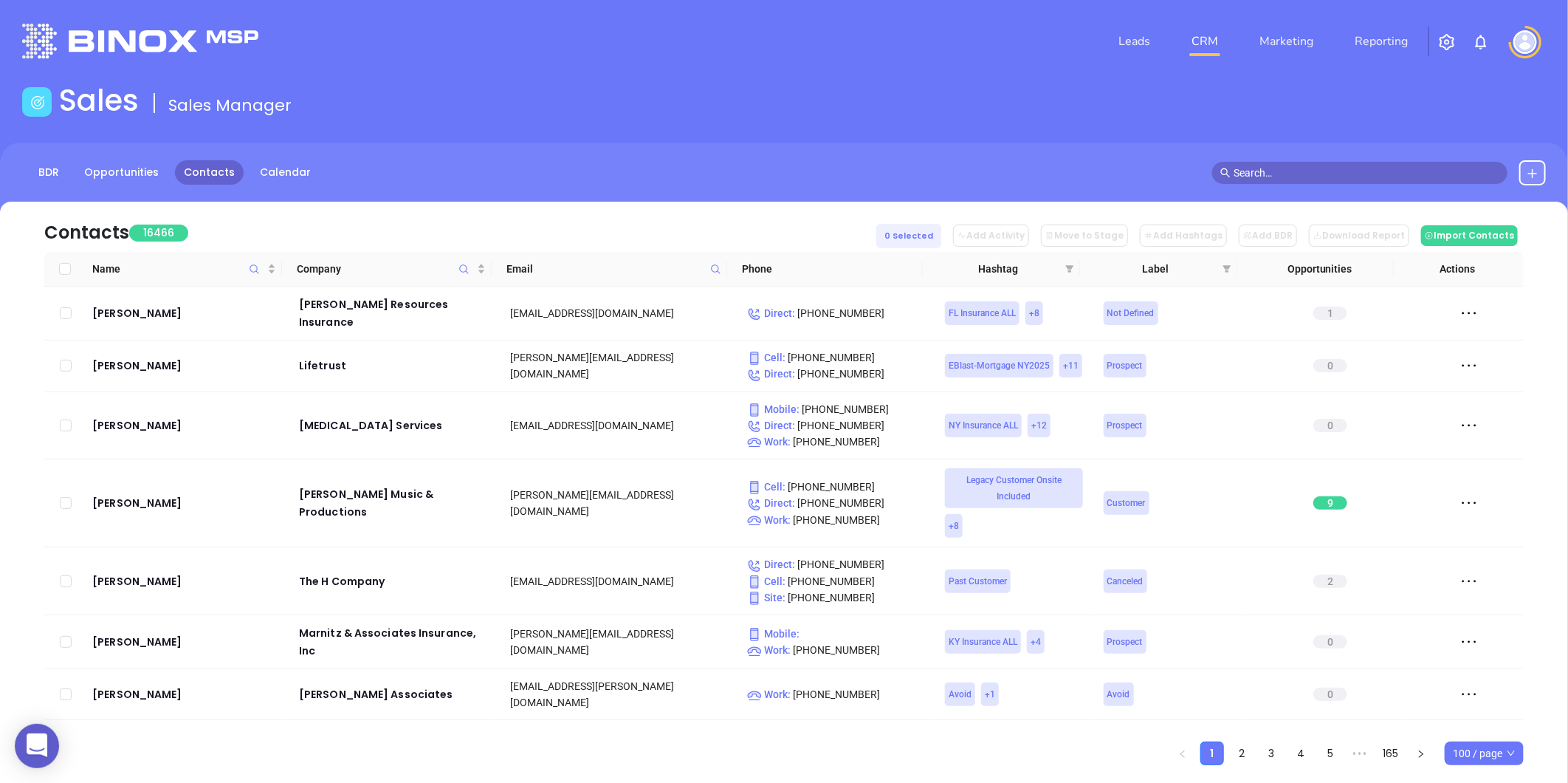
click at [714, 263] on icon at bounding box center [716, 269] width 11 height 11
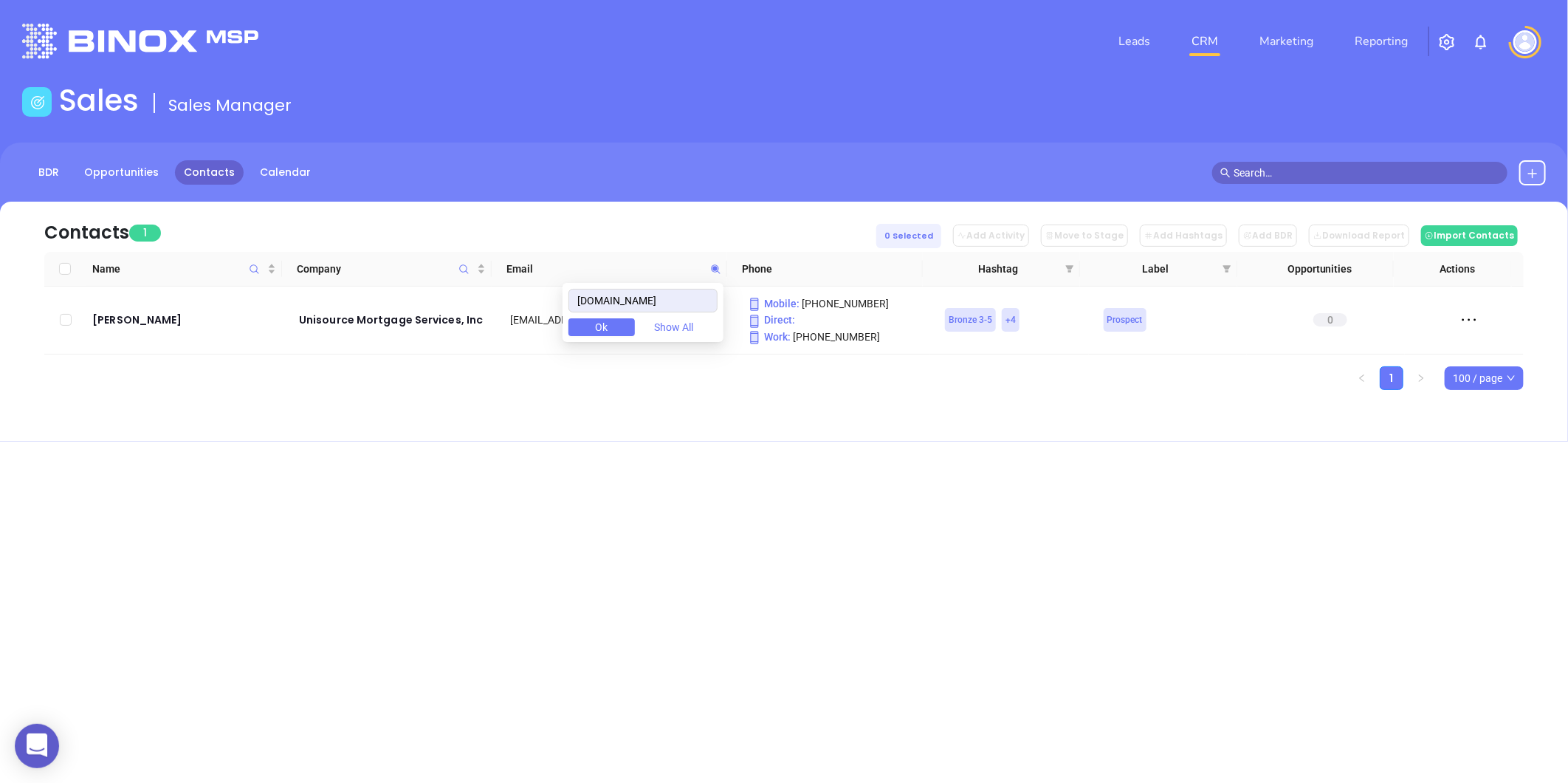
type input "teamunisource.com"
click at [127, 326] on div "Bill Fletcher" at bounding box center [185, 319] width 186 height 17
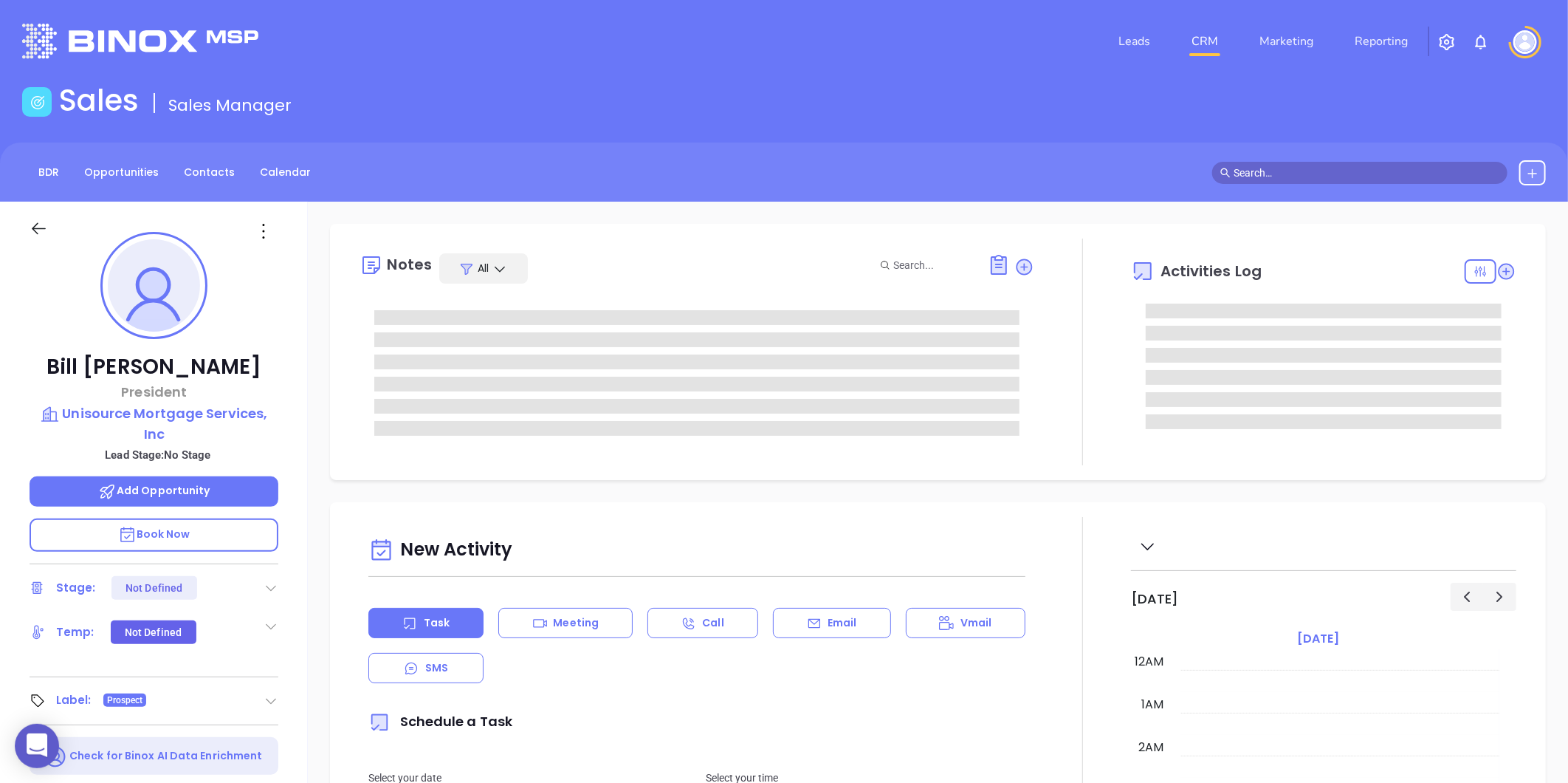
type input "[DATE]"
type input "[PERSON_NAME]"
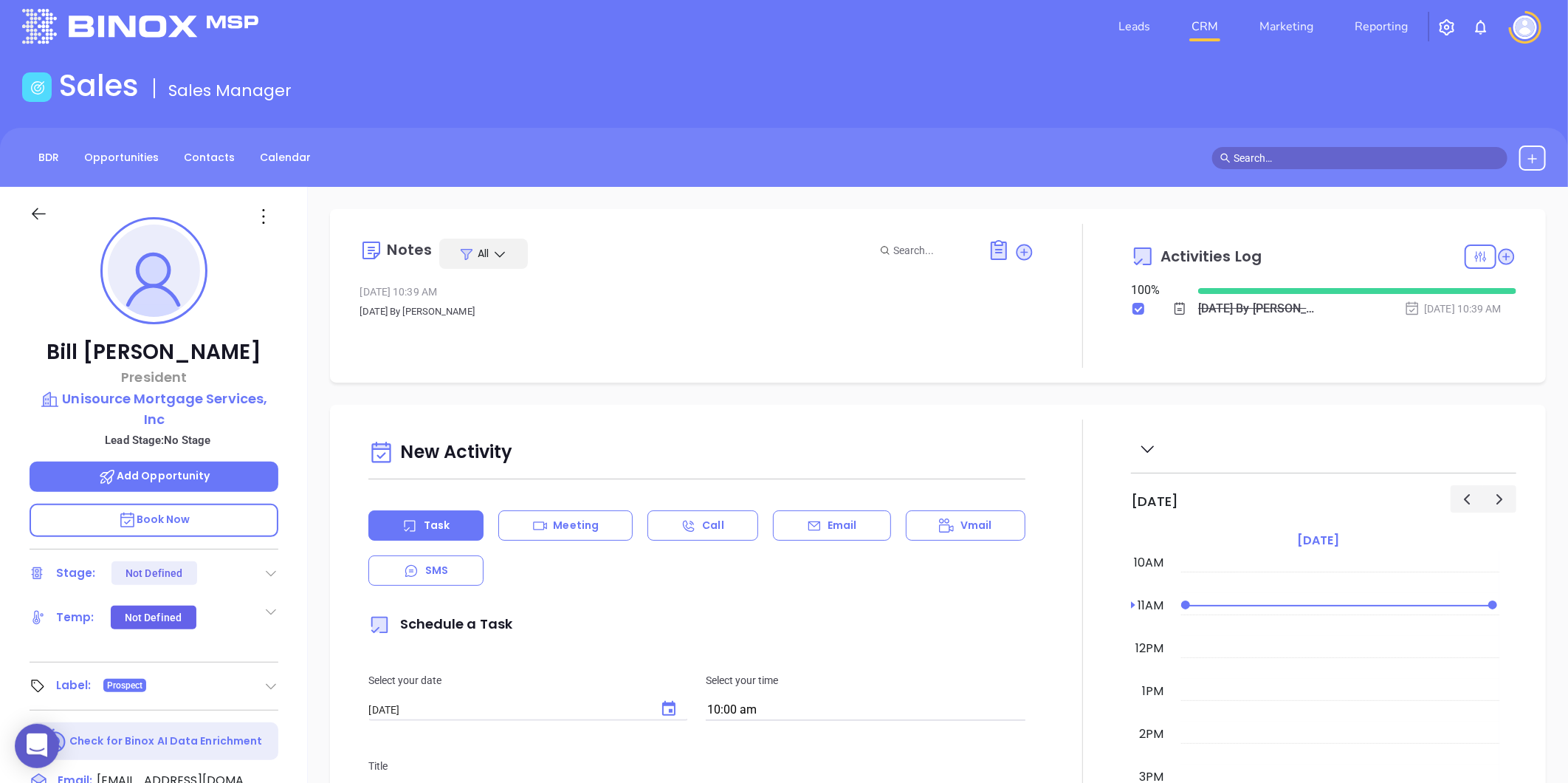
scroll to position [0, 0]
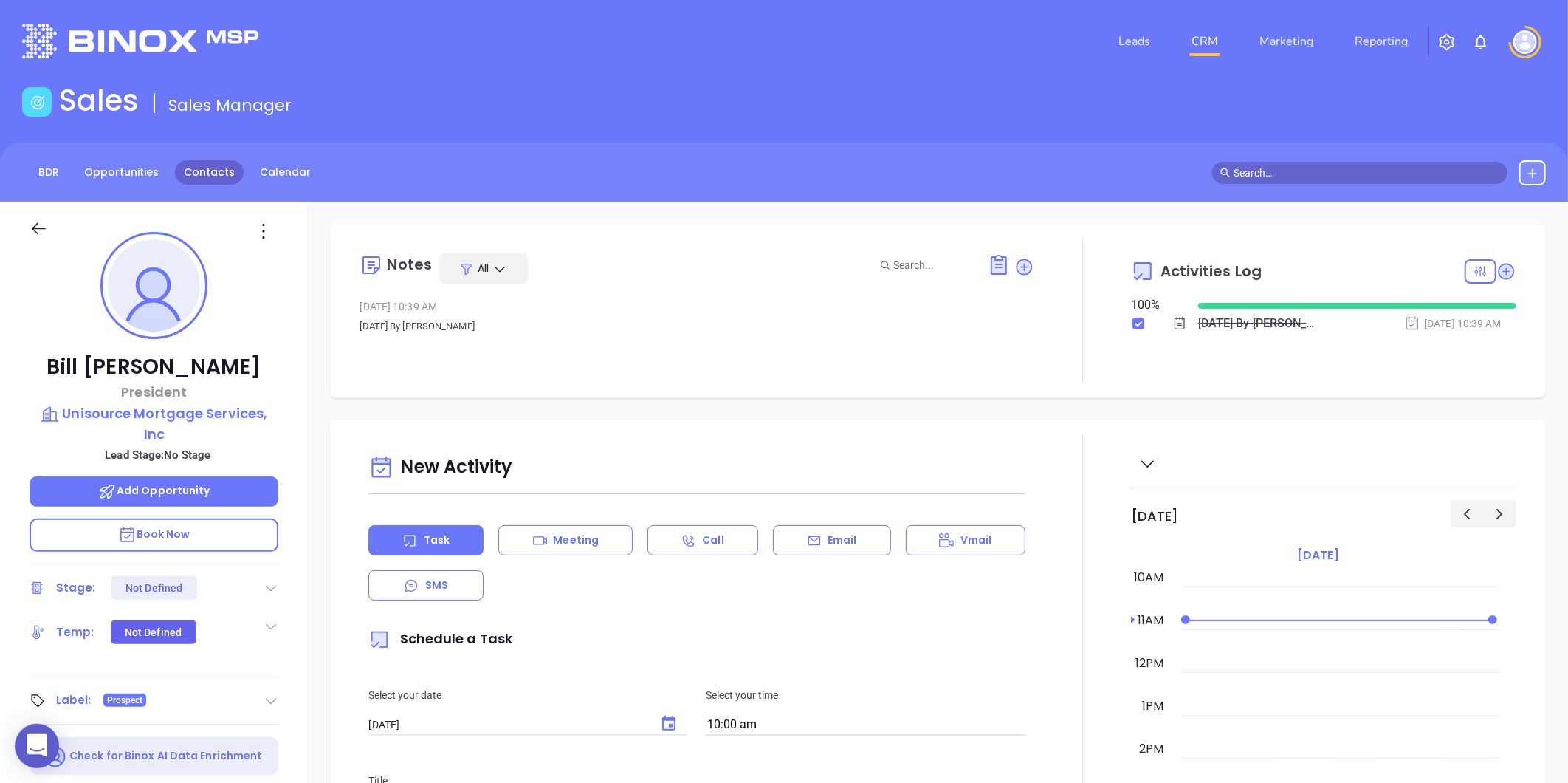
click at [226, 174] on link "Contacts" at bounding box center [209, 172] width 69 height 24
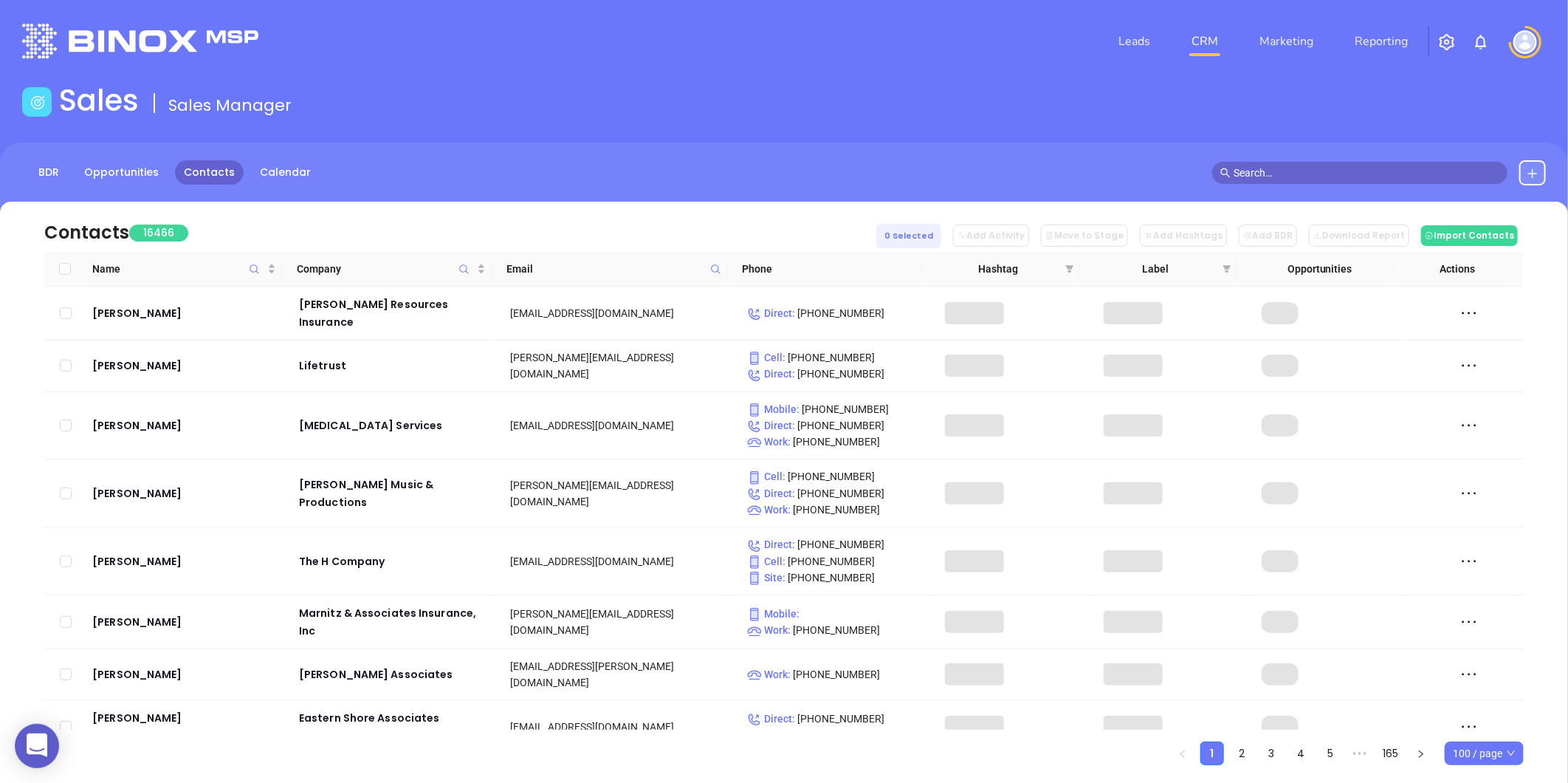
click at [713, 263] on icon at bounding box center [716, 269] width 11 height 11
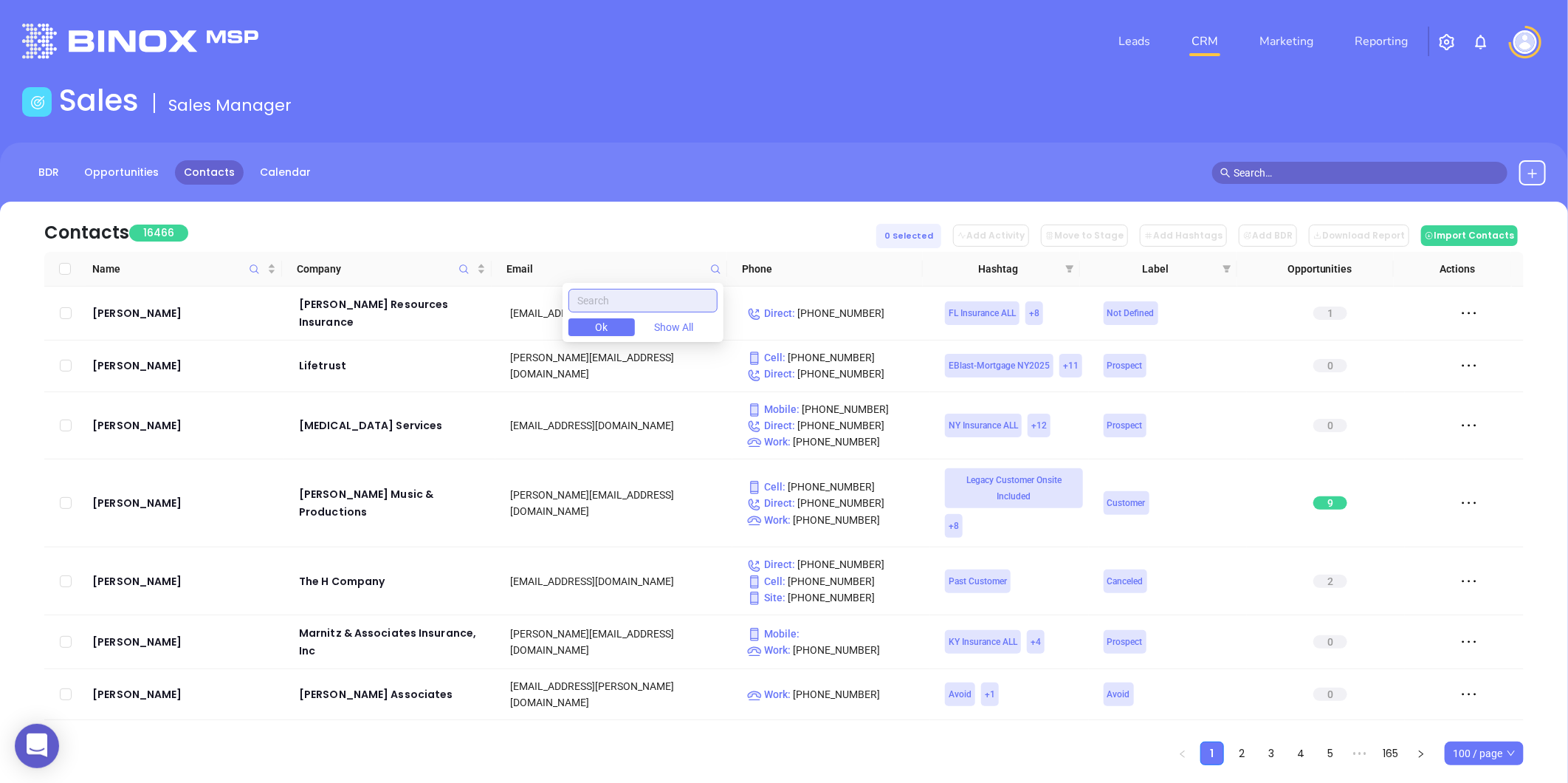
paste input "guildmortgage.net"
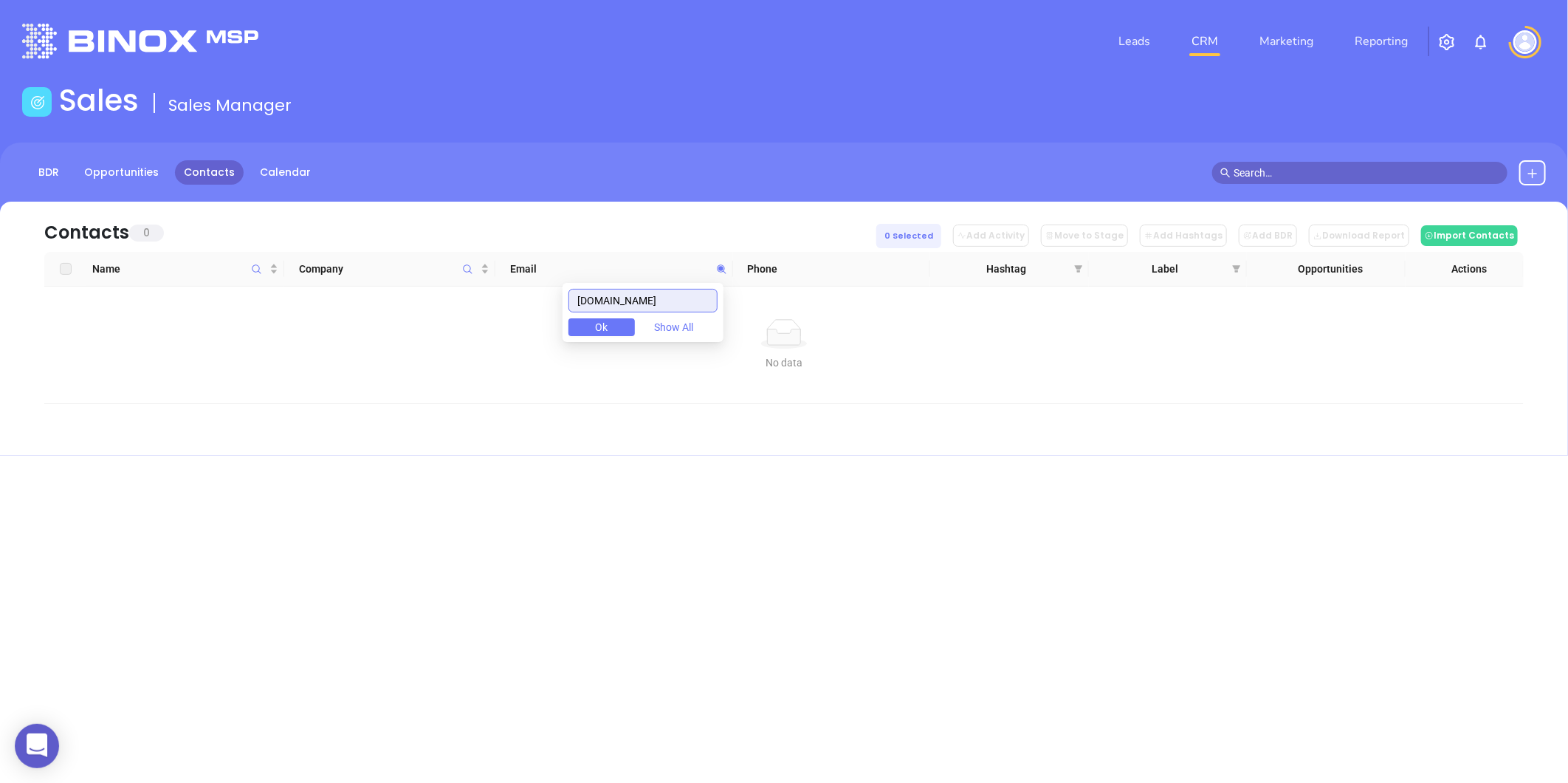
type input "guildmortgage.net"
drag, startPoint x: 695, startPoint y: 304, endPoint x: 576, endPoint y: 312, distance: 119.3
click at [576, 312] on div "guildmortgage.net Ok Show All" at bounding box center [643, 312] width 161 height 59
paste input "beaufortlending.com"
type input "beaufortlending.com"
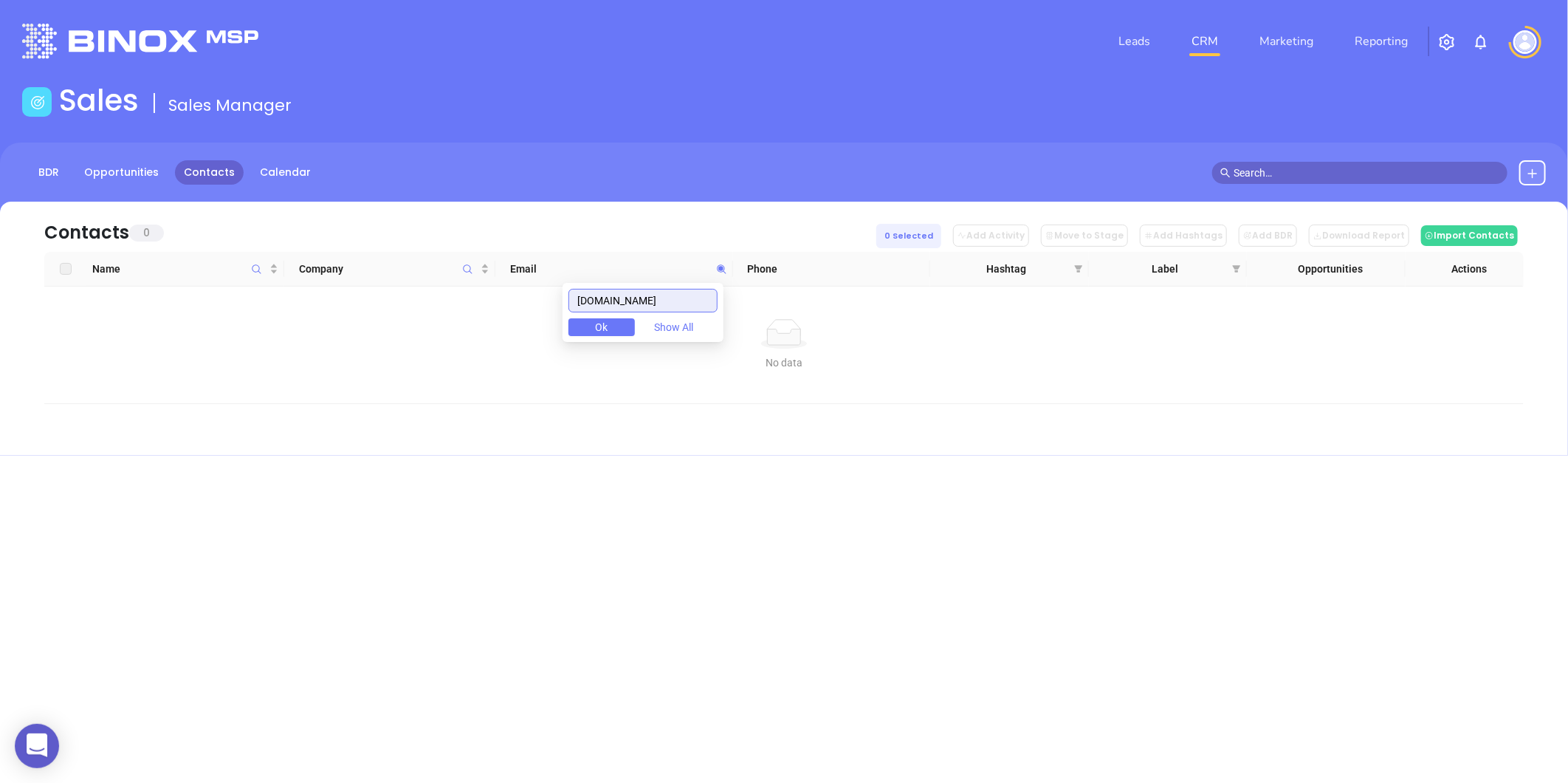
drag, startPoint x: 694, startPoint y: 297, endPoint x: 554, endPoint y: 342, distance: 147.1
click at [563, 338] on body "0 Leads CRM Marketing Reporting Financial Leads Leads Sales Sales Manager BDR O…" at bounding box center [784, 391] width 1568 height 783
paste input "pmcmortgage.com"
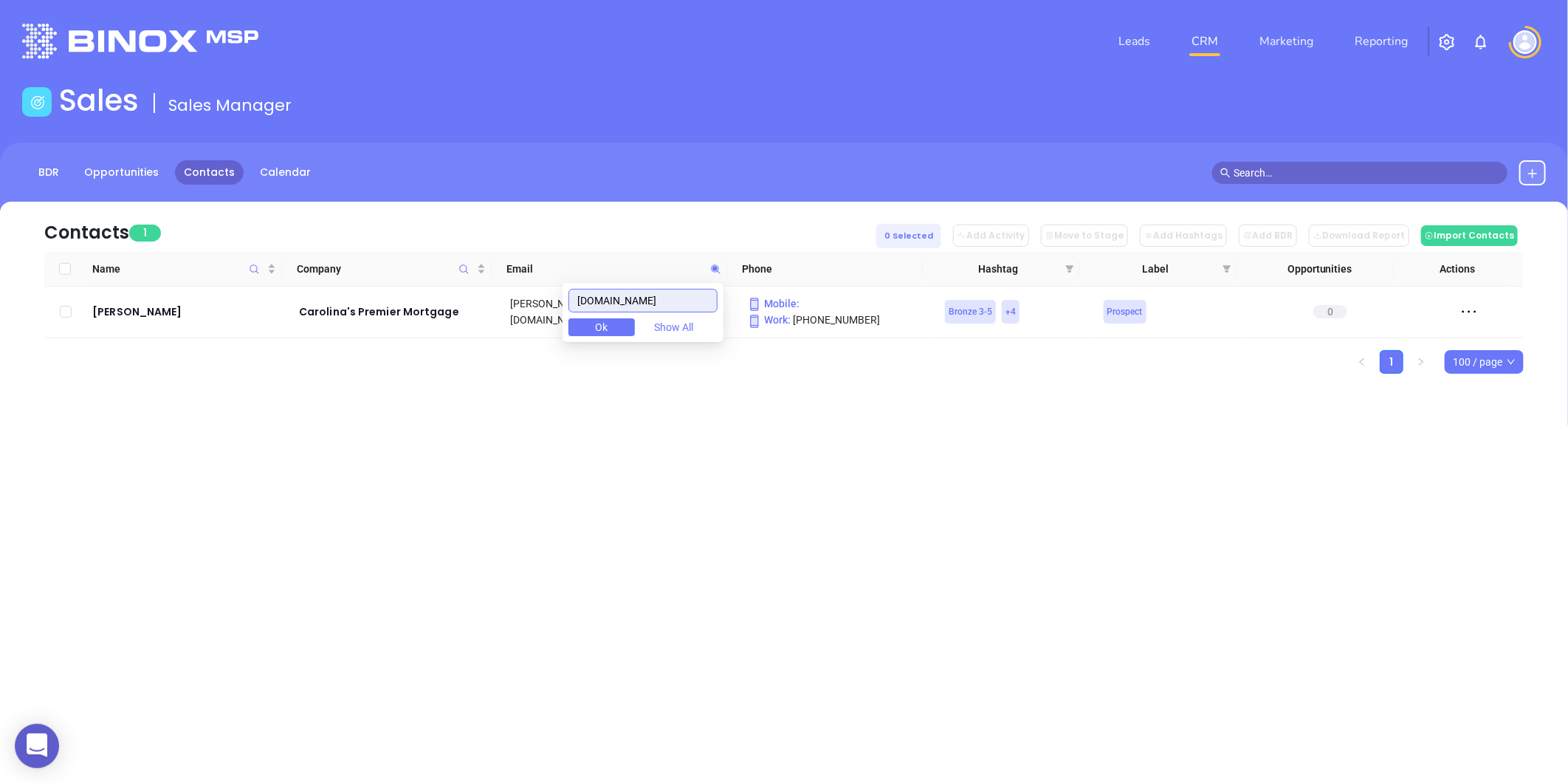
type input "pmcmortgage.com"
drag, startPoint x: 691, startPoint y: 296, endPoint x: 522, endPoint y: 320, distance: 170.7
click at [562, 319] on body "0 Leads CRM Marketing Reporting Financial Leads Leads Sales Sales Manager BDR O…" at bounding box center [784, 391] width 1568 height 783
click at [466, 274] on icon "Company" at bounding box center [464, 269] width 11 height 11
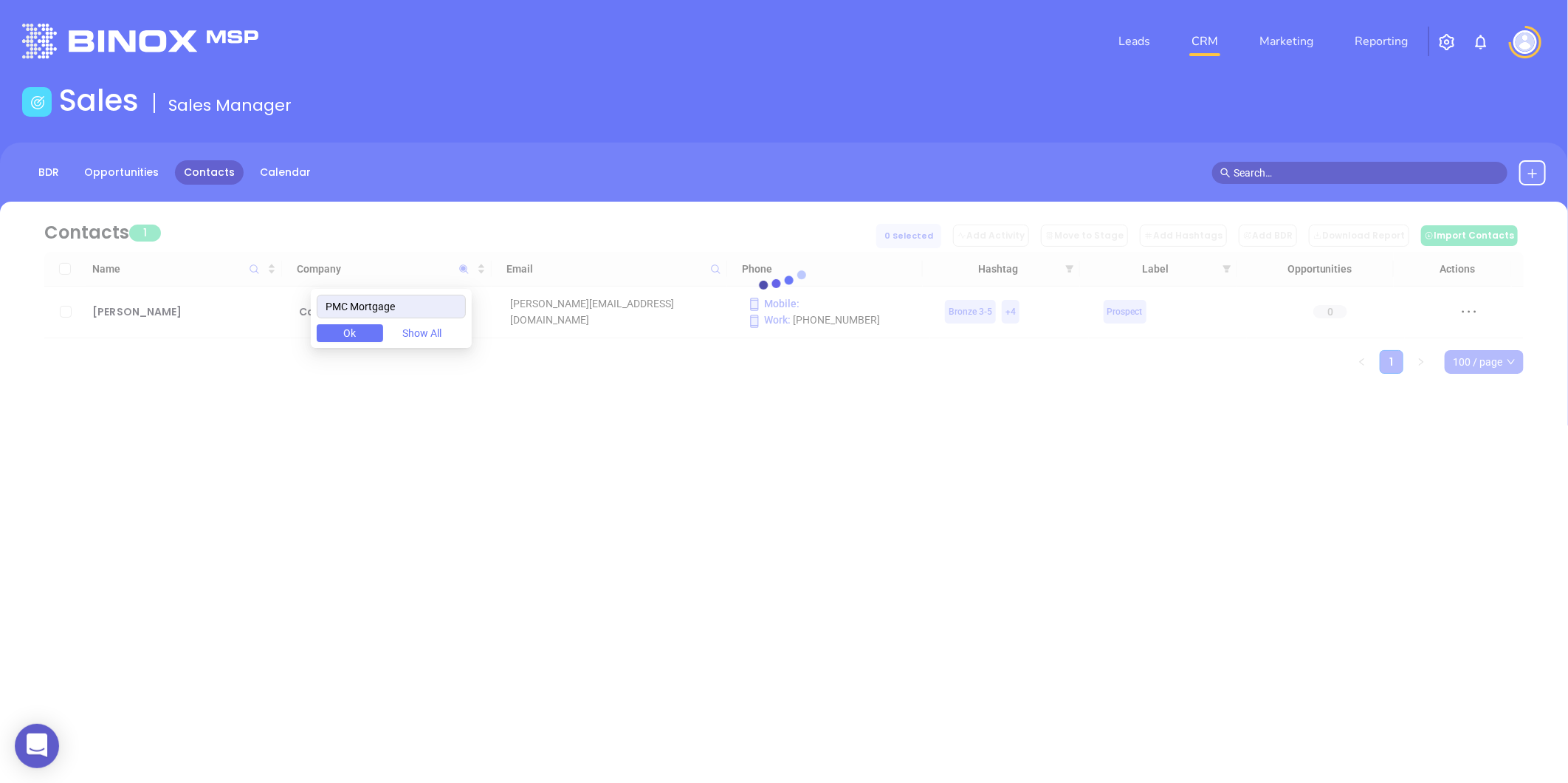
drag, startPoint x: 424, startPoint y: 306, endPoint x: 282, endPoint y: 333, distance: 144.5
click at [282, 333] on body "0 Leads CRM Marketing Reporting Financial Leads Leads Sales Sales Manager BDR O…" at bounding box center [784, 391] width 1568 height 783
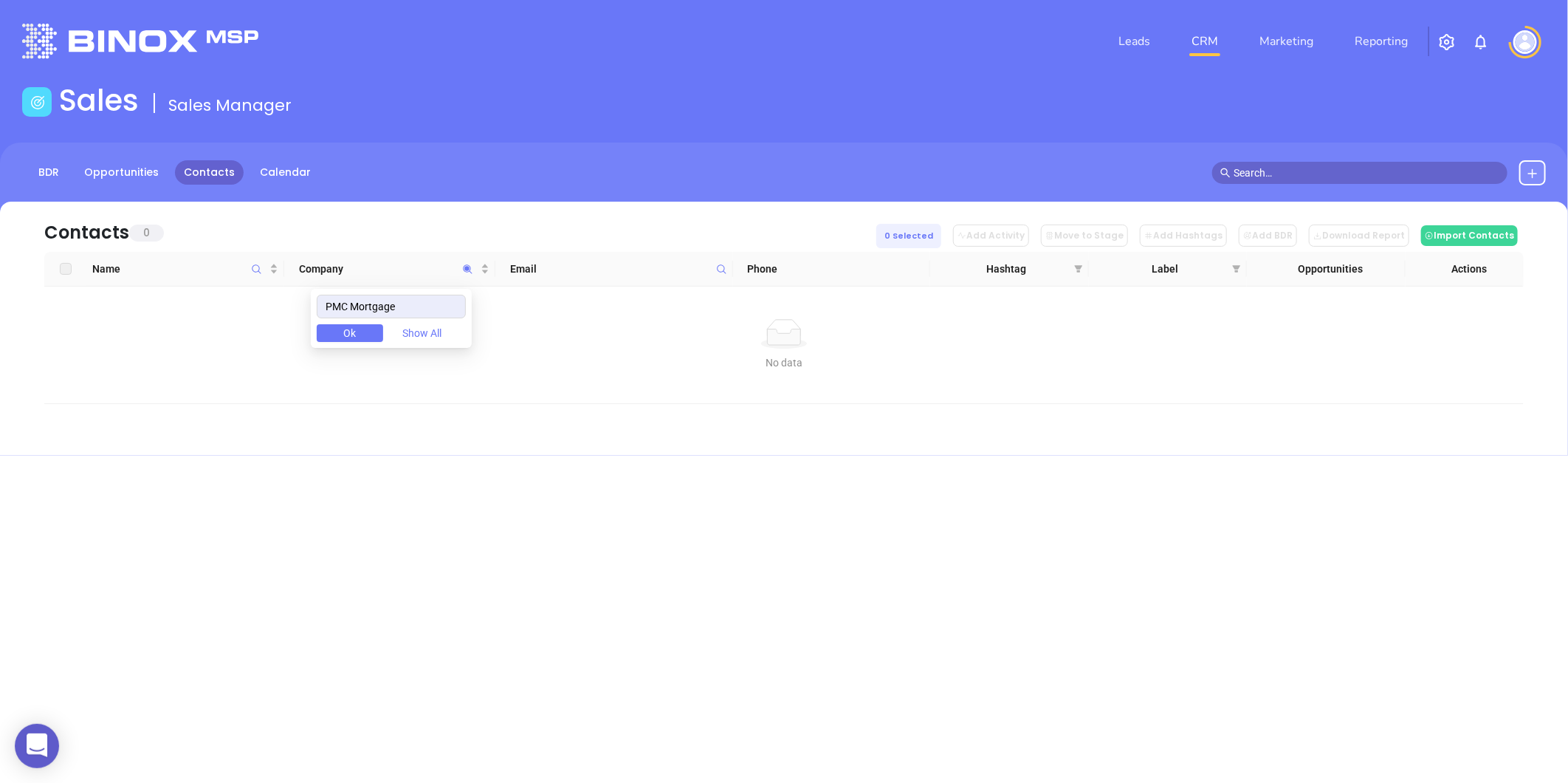
type input "PMC Mortgage"
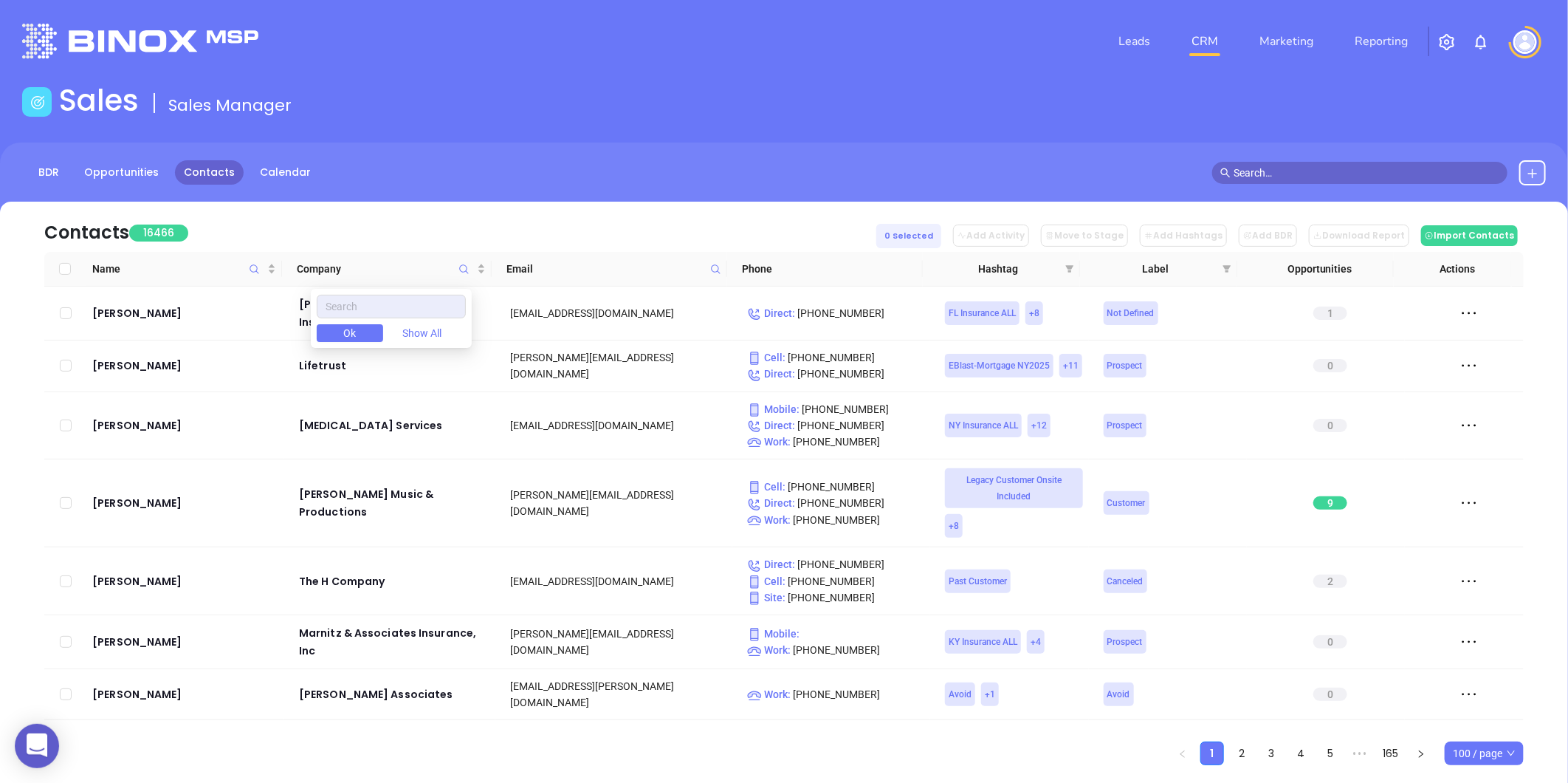
click at [714, 270] on icon at bounding box center [716, 269] width 11 height 11
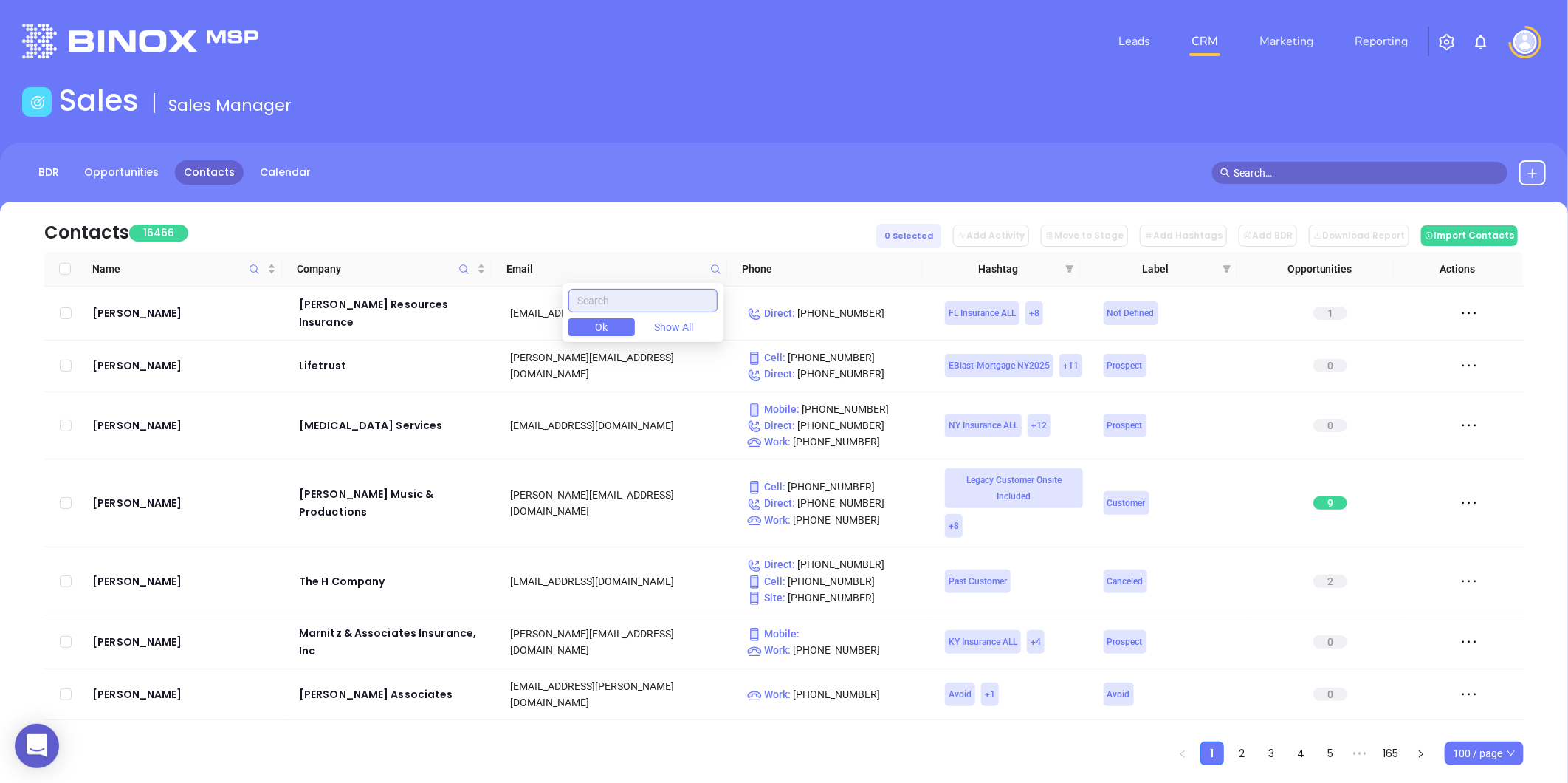
paste input "lambuthmortgagesc.com"
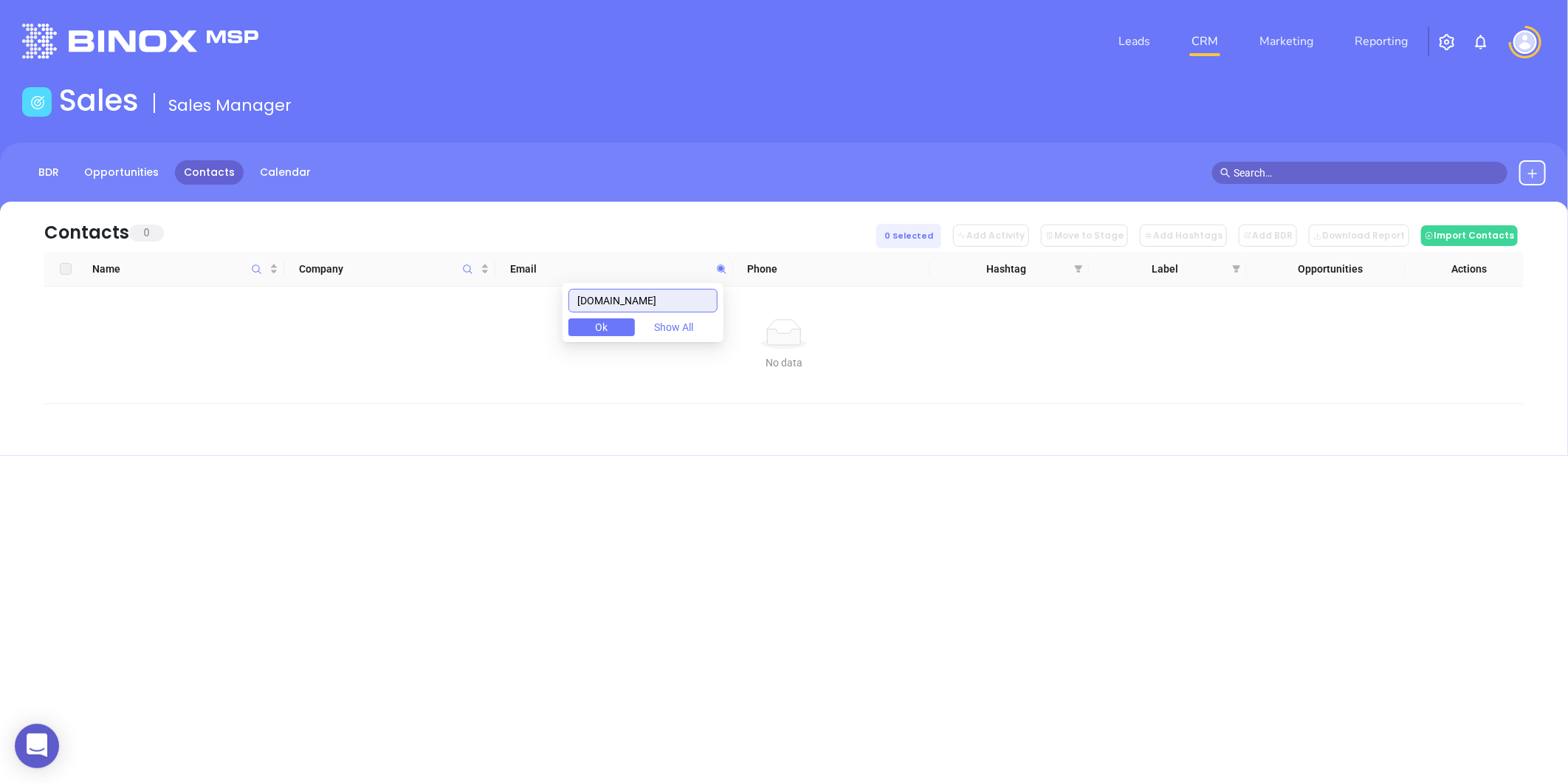
drag, startPoint x: 702, startPoint y: 300, endPoint x: 441, endPoint y: 326, distance: 262.3
click at [441, 326] on body "0 Leads CRM Marketing Reporting Financial Leads Leads Sales Sales Manager BDR O…" at bounding box center [784, 391] width 1568 height 783
type input "lambuthmortgagesc.com"
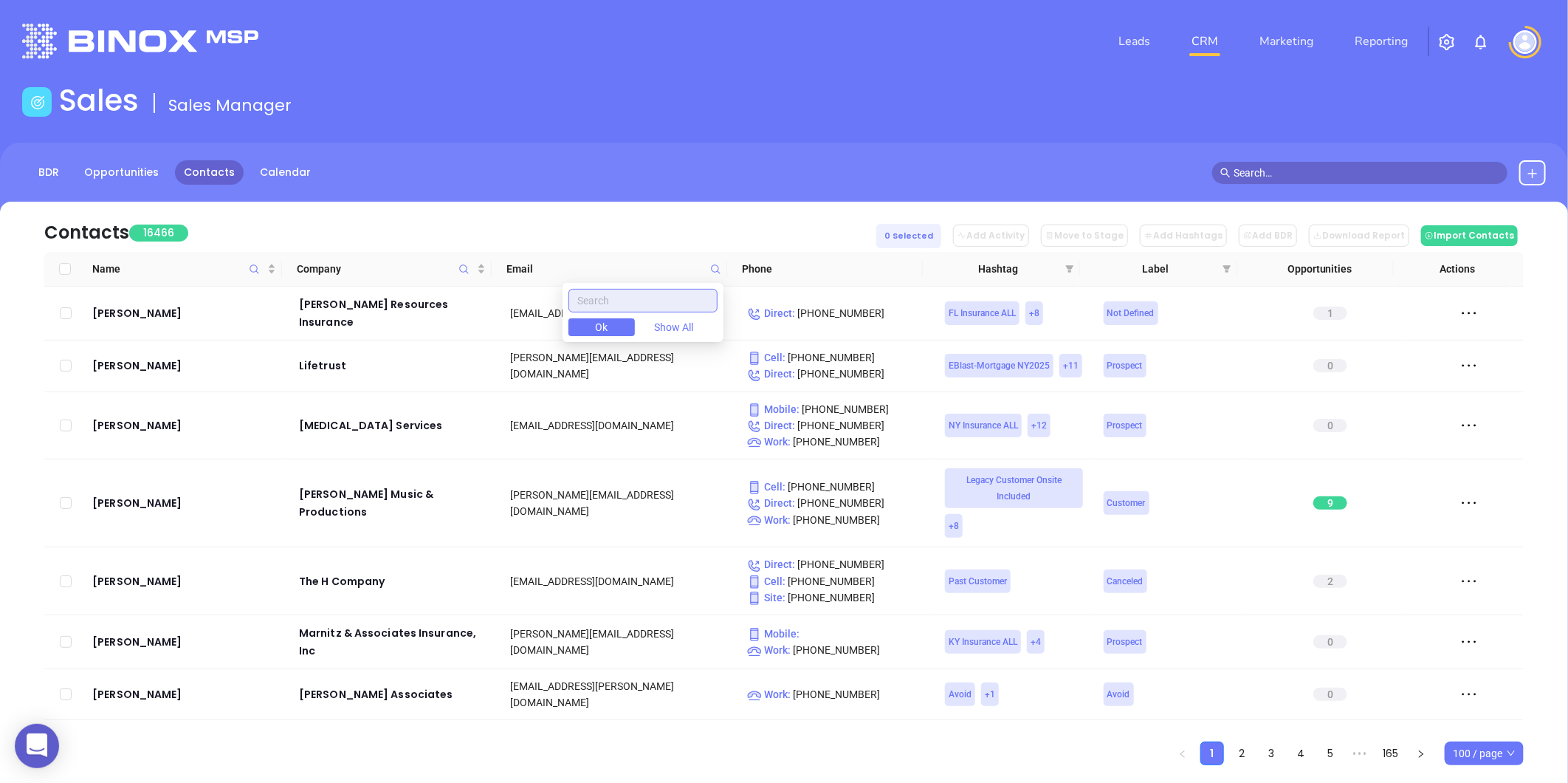
paste input "lambuthgroup.com"
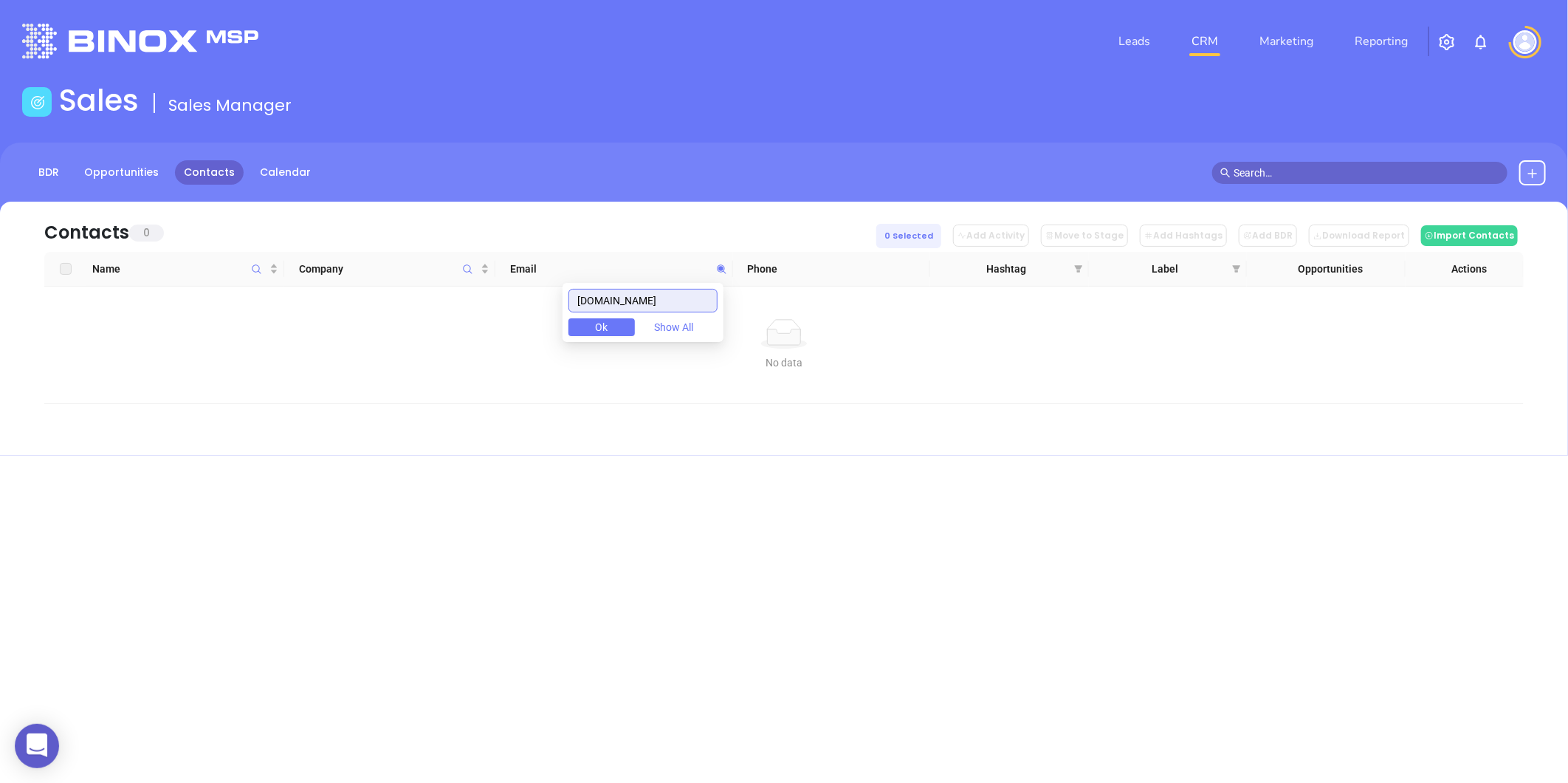
drag, startPoint x: 681, startPoint y: 299, endPoint x: 483, endPoint y: 371, distance: 210.7
click at [505, 359] on body "0 Leads CRM Marketing Reporting Financial Leads Leads Sales Sales Manager BDR O…" at bounding box center [784, 391] width 1568 height 783
type input "lambuthgroup.com"
click at [463, 271] on icon "Company" at bounding box center [467, 269] width 11 height 11
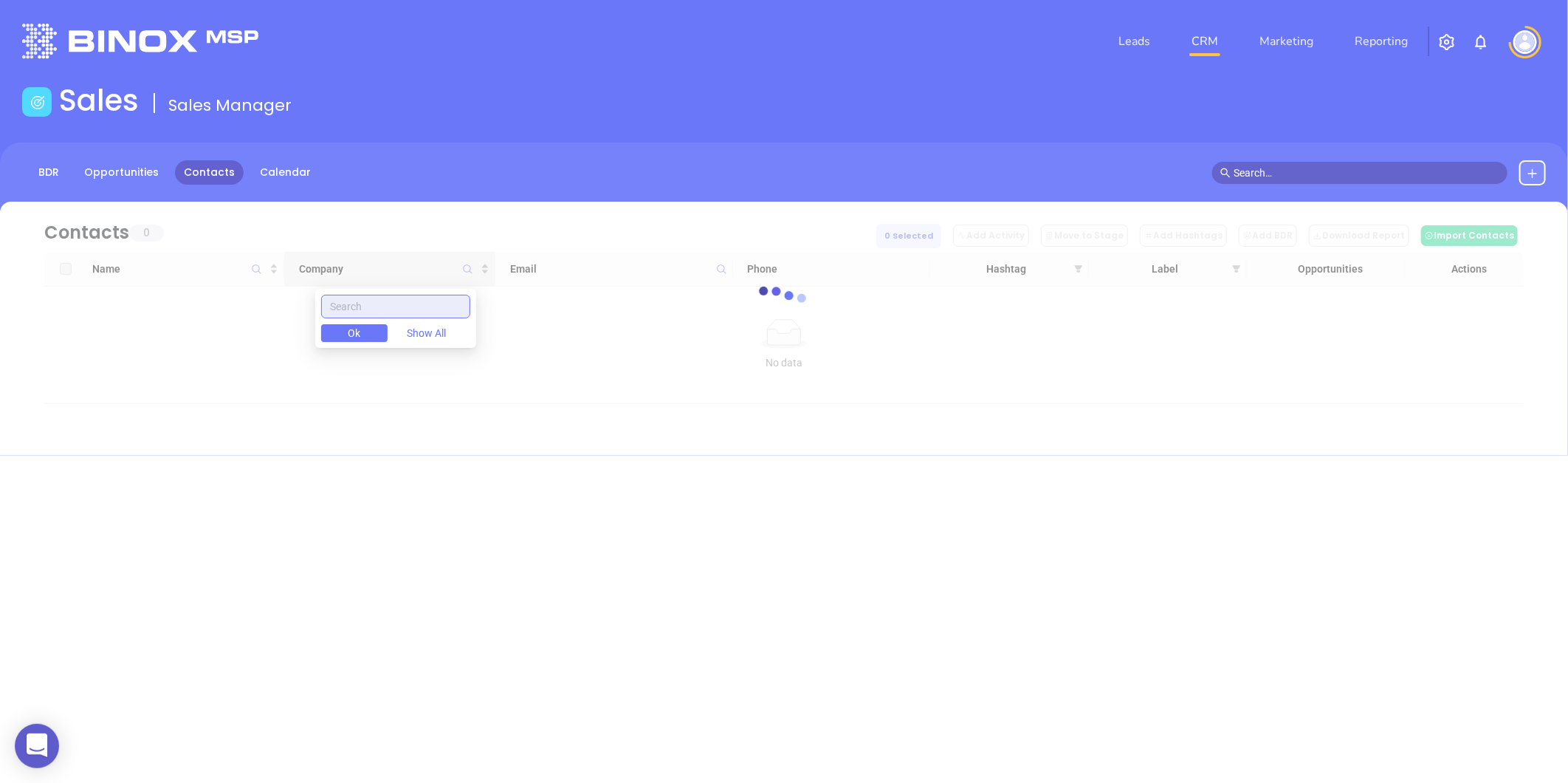
paste input "Lambuth Mortgage"
type input "Lambuth Mortgage"
drag, startPoint x: 445, startPoint y: 305, endPoint x: 239, endPoint y: 312, distance: 206.1
click at [239, 312] on body "0 Leads CRM Marketing Reporting Financial Leads Leads Sales Sales Manager BDR O…" at bounding box center [784, 391] width 1568 height 783
paste input "Lambuth Mortgage"
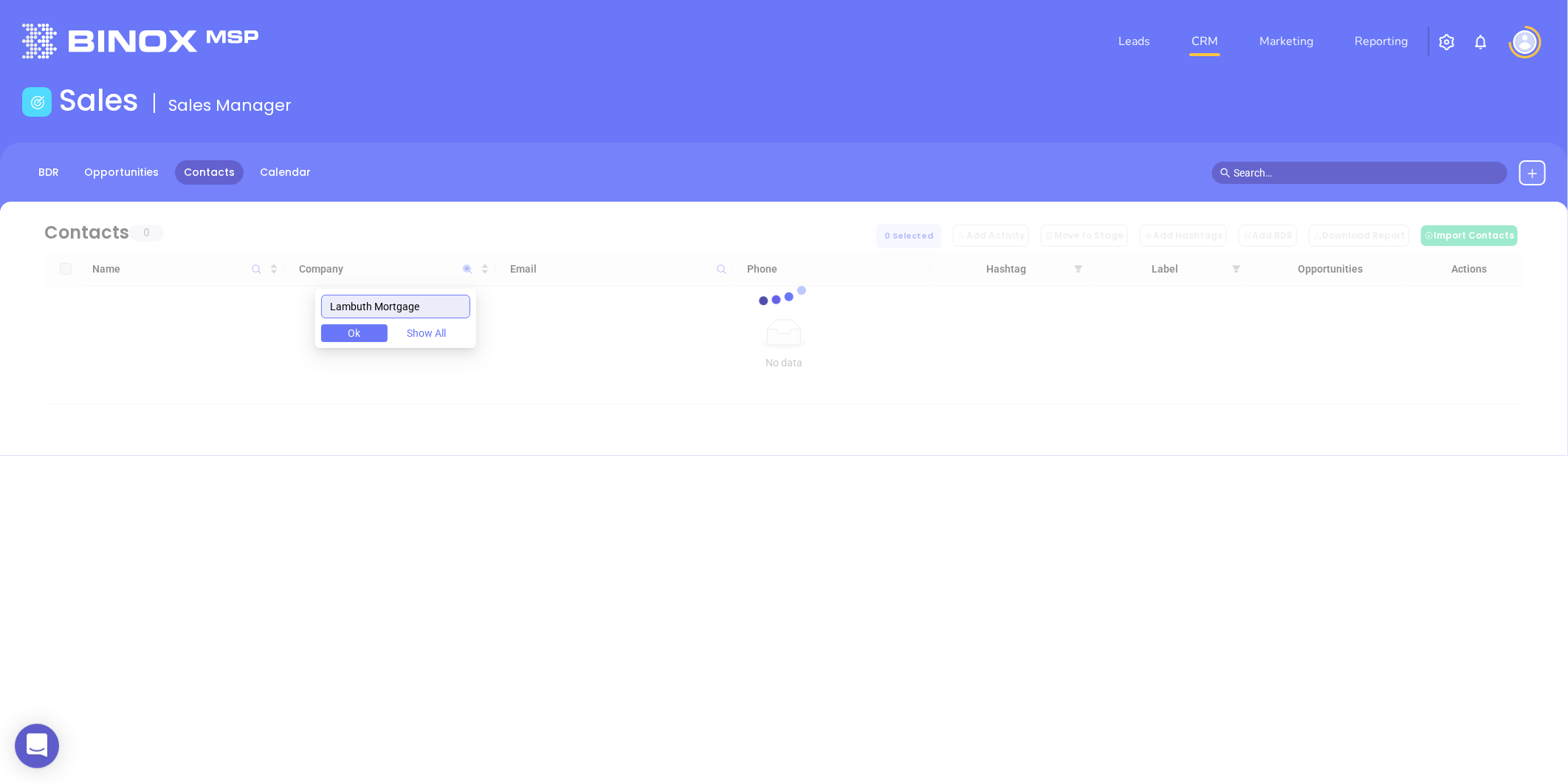
type input "Lambuth Mortgage"
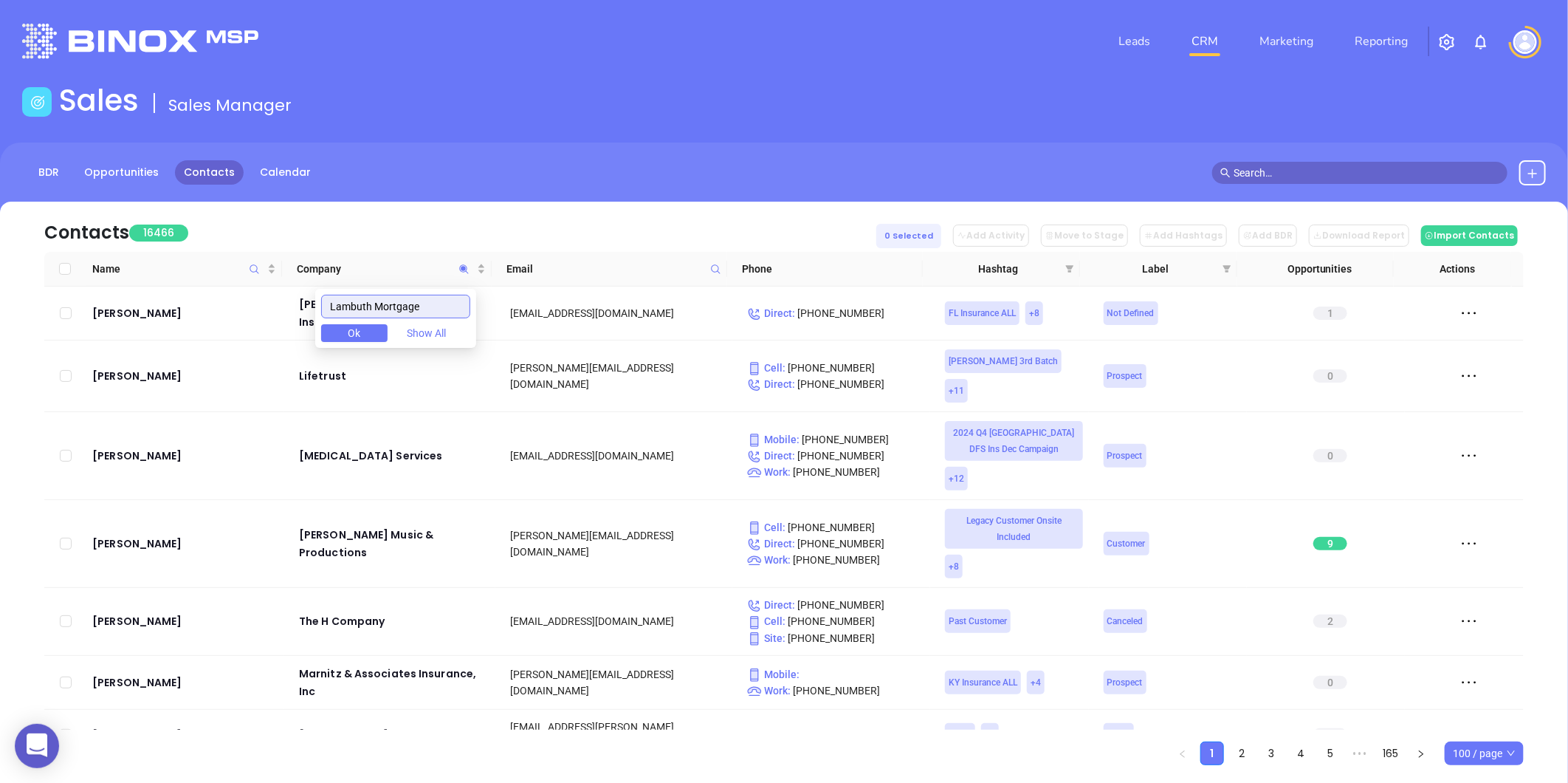
drag, startPoint x: 445, startPoint y: 300, endPoint x: 282, endPoint y: 333, distance: 166.3
click at [285, 330] on body "0 Leads CRM Marketing Reporting Financial Leads Leads Sales Sales Manager BDR O…" at bounding box center [784, 391] width 1568 height 783
click at [713, 266] on icon at bounding box center [716, 269] width 11 height 11
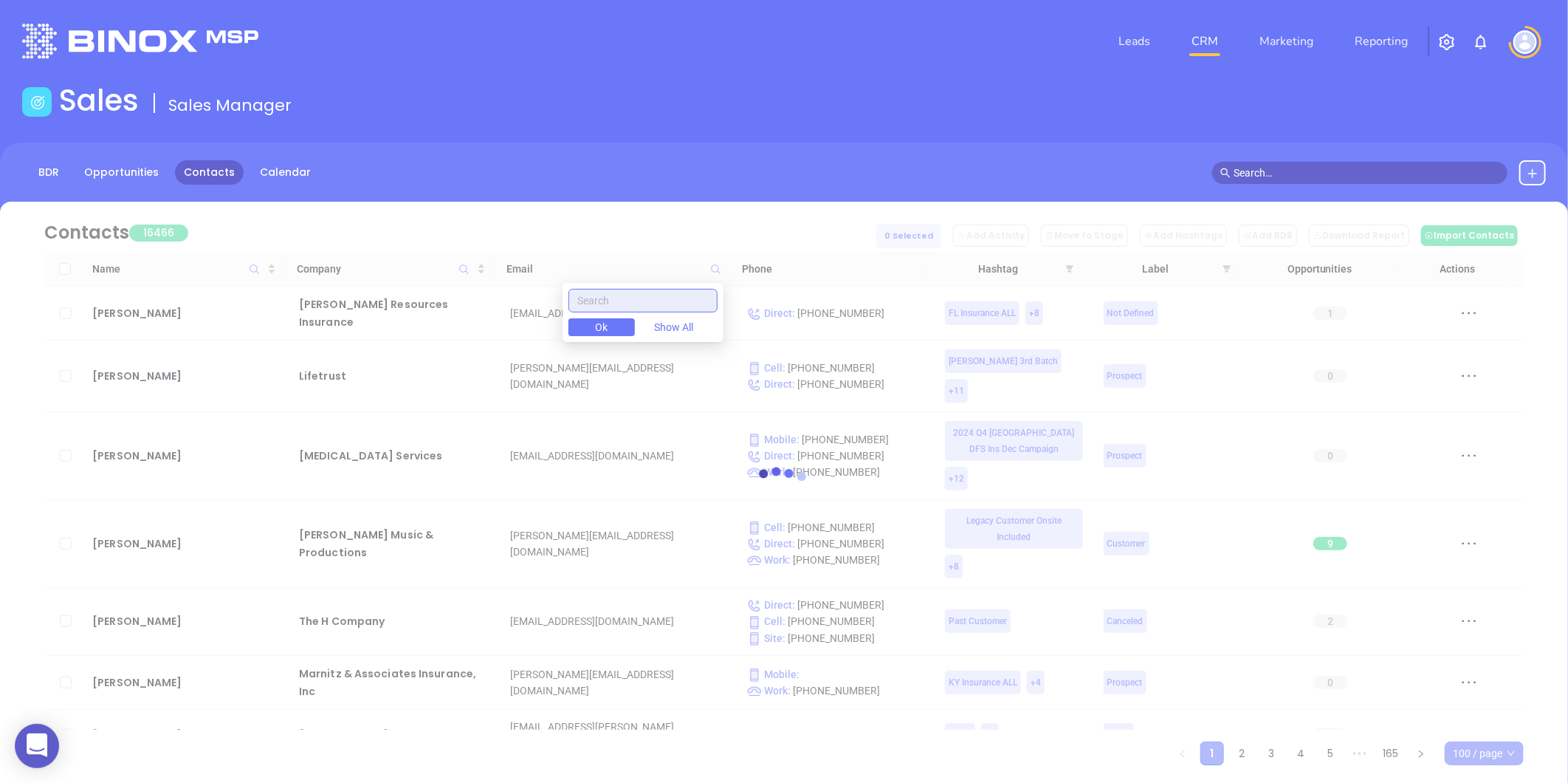
paste input "reverse-info.com"
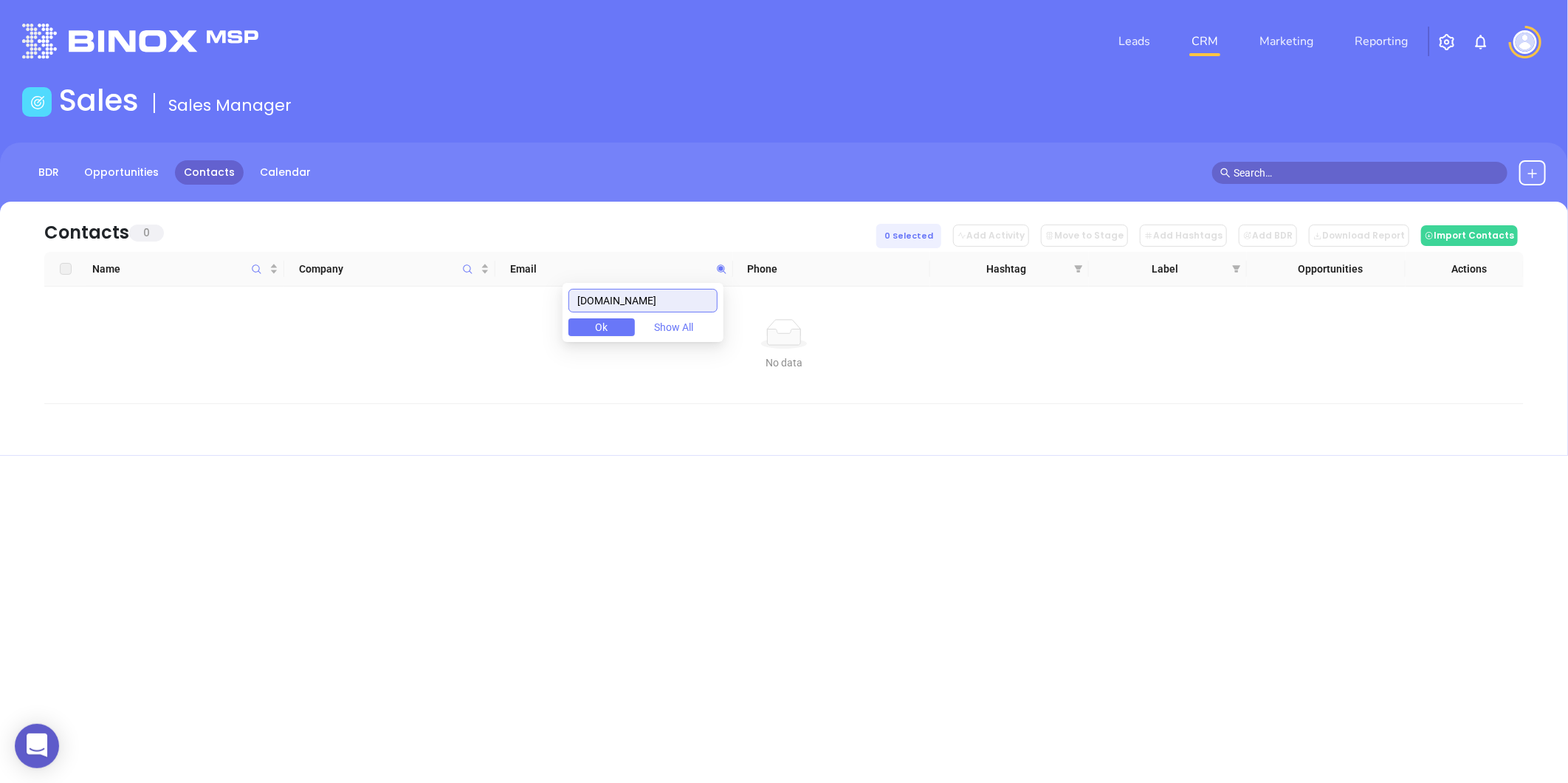
drag, startPoint x: 683, startPoint y: 297, endPoint x: 460, endPoint y: 328, distance: 225.1
click at [460, 328] on body "0 Leads CRM Marketing Reporting Financial Leads Leads Sales Sales Manager BDR O…" at bounding box center [784, 391] width 1568 height 783
type input "reverse-info.com"
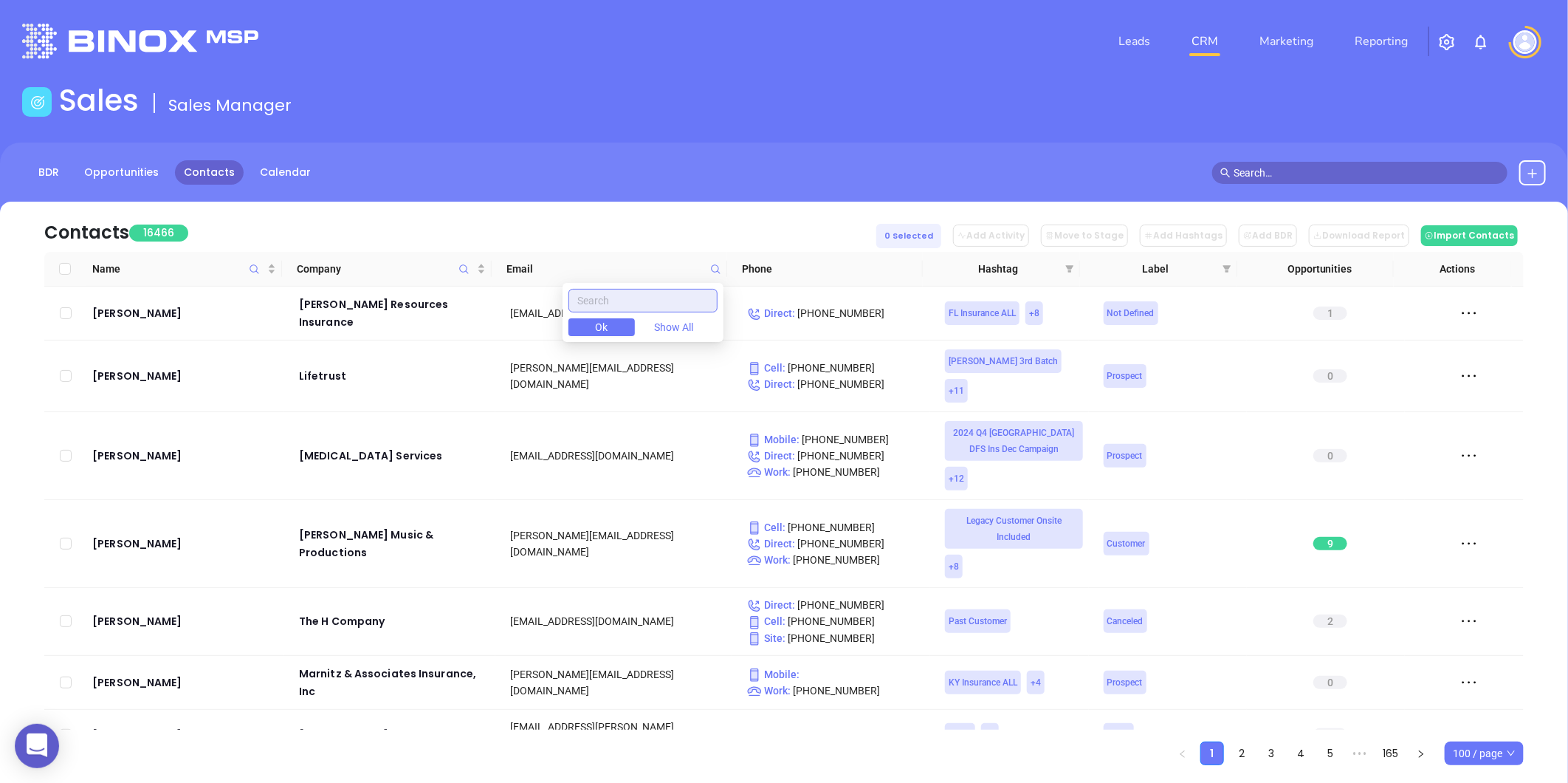
paste input "reverse-info.com"
type input "reverse-info.com"
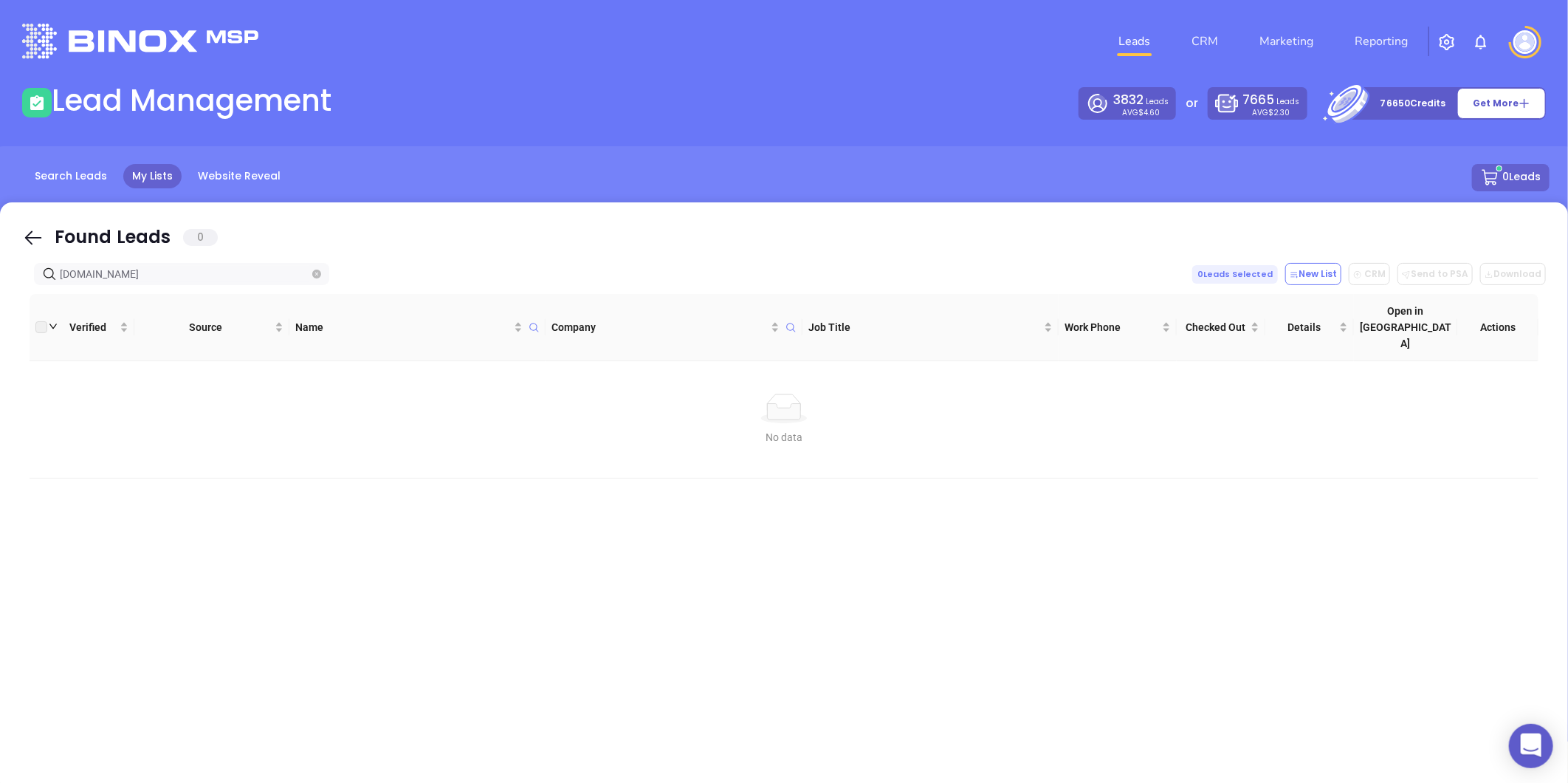
click at [315, 277] on icon "close-circle" at bounding box center [316, 274] width 9 height 9
type input "titlemax.com"
click at [314, 277] on icon "close-circle" at bounding box center [316, 274] width 9 height 9
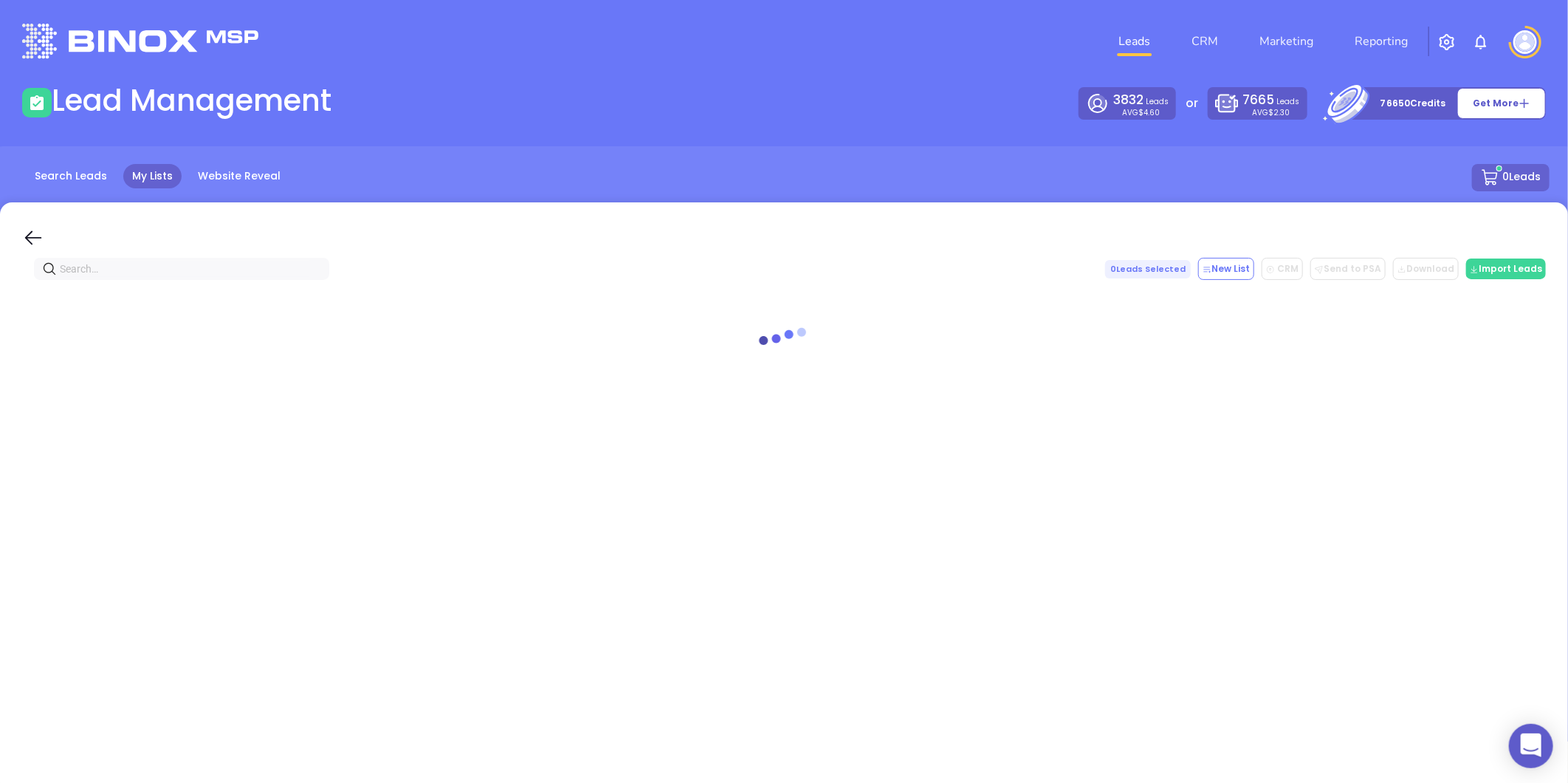
paste input "heathgoodrich.com"
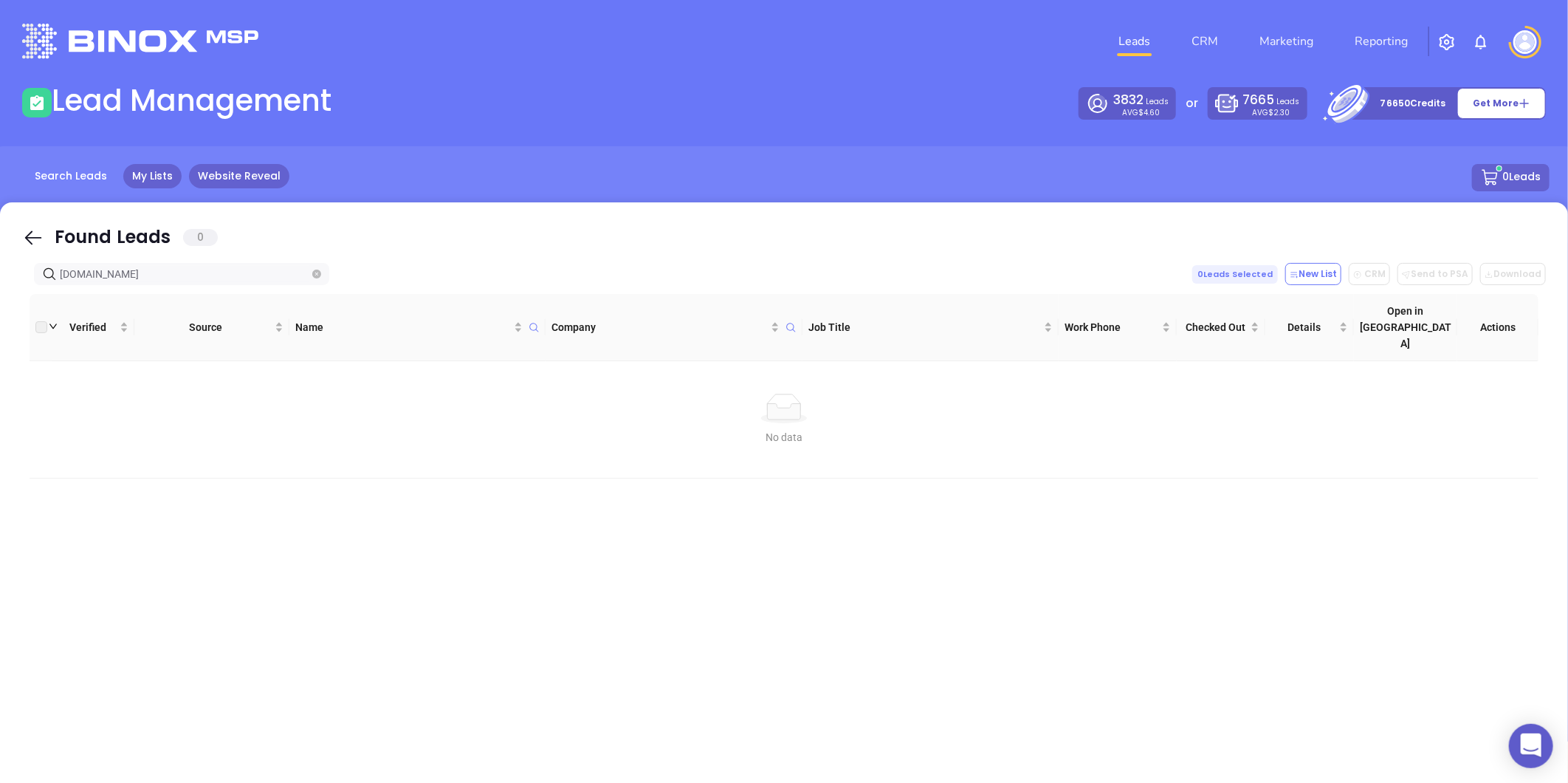
type input "heathgoodrich.com"
click at [318, 276] on icon "close-circle" at bounding box center [316, 274] width 9 height 9
paste input "beaufortlending.com"
type input "beaufortlending.com"
click at [311, 275] on span "beaufortlending.com" at bounding box center [181, 274] width 296 height 22
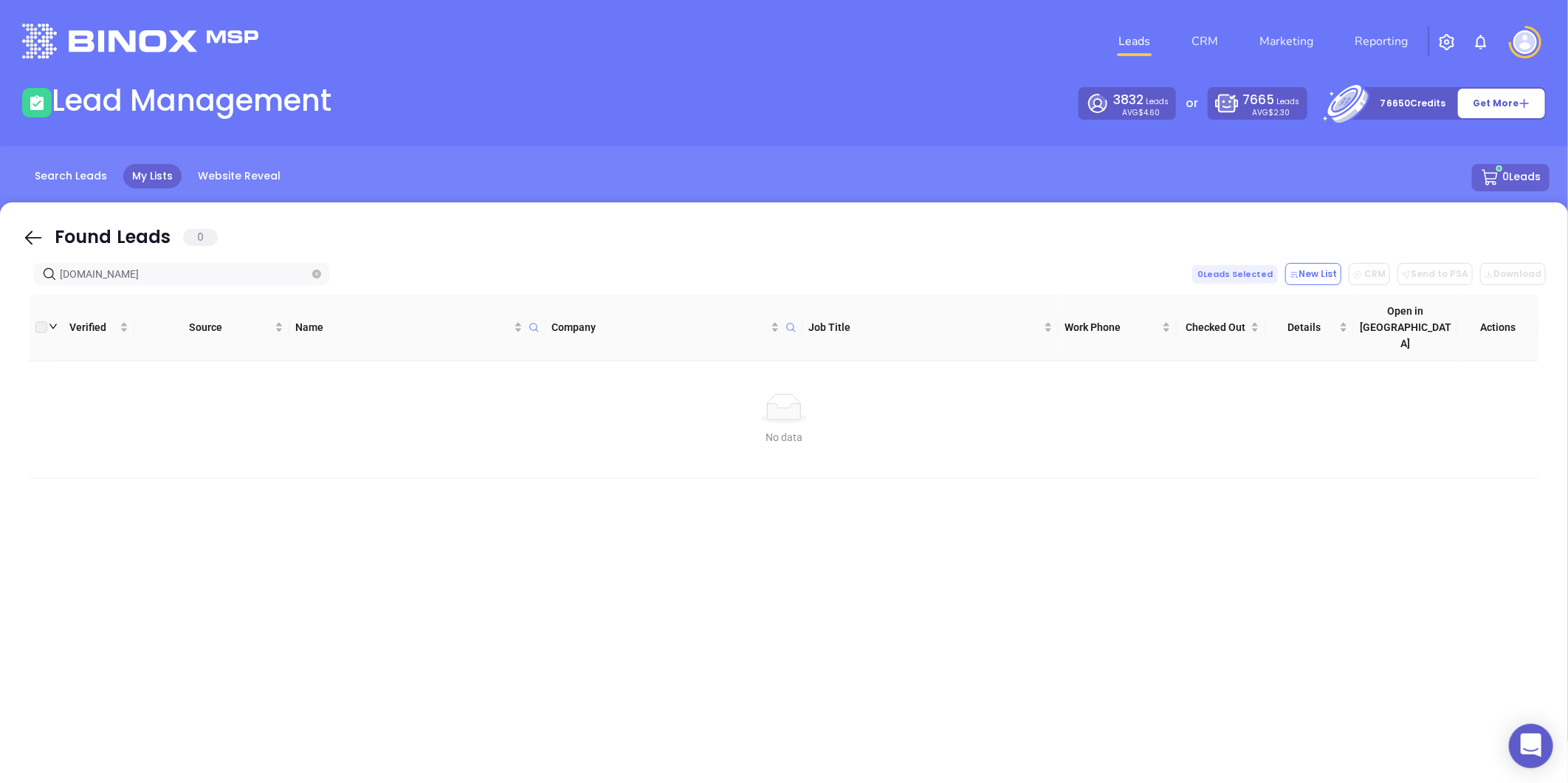
click at [314, 275] on icon "close-circle" at bounding box center [316, 274] width 9 height 9
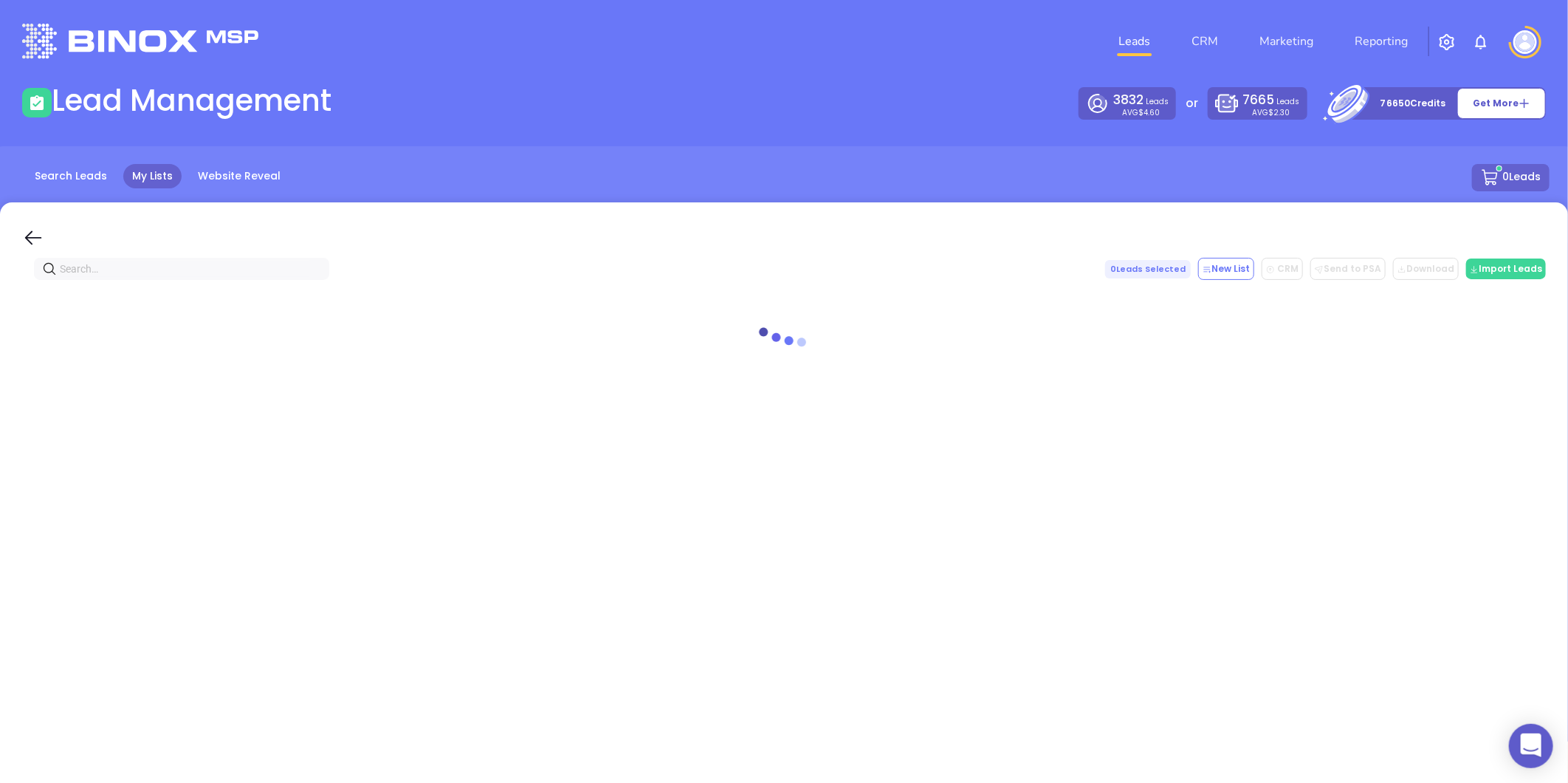
paste input "pmcmortgage.com"
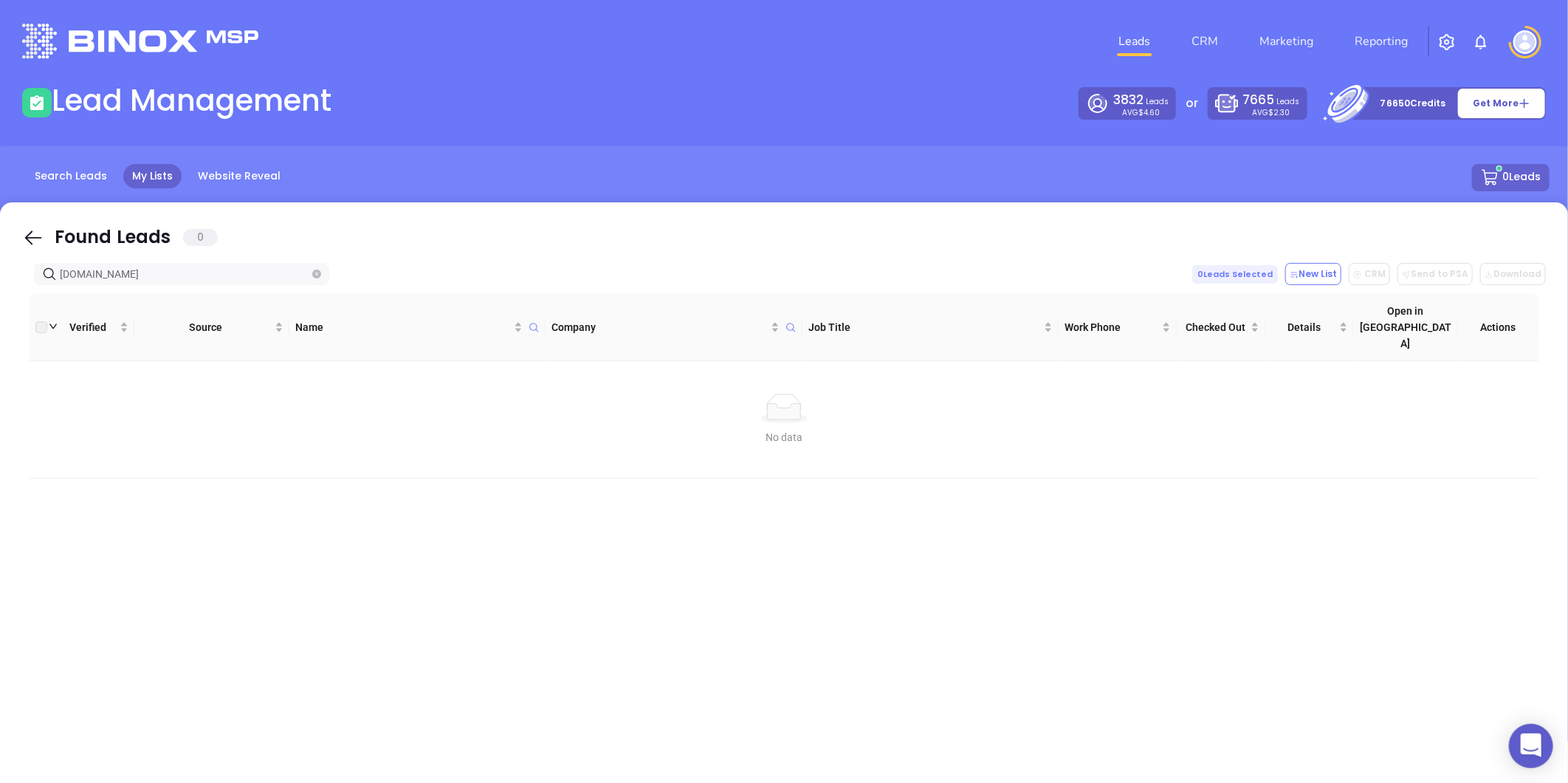
type input "pmcmortgage.com"
click at [315, 270] on icon "close-circle" at bounding box center [316, 274] width 9 height 9
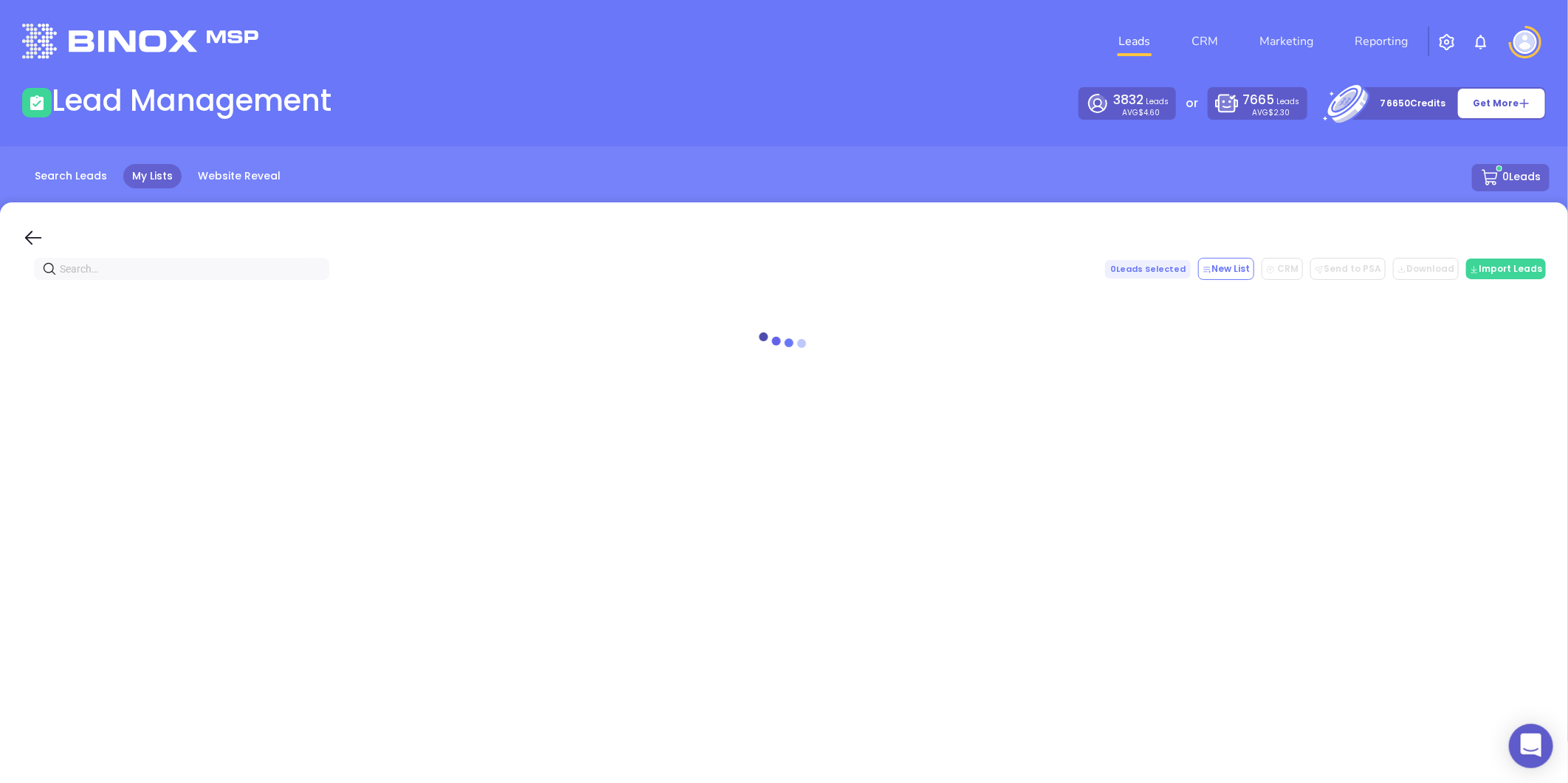
paste input "PMC Mortgage"
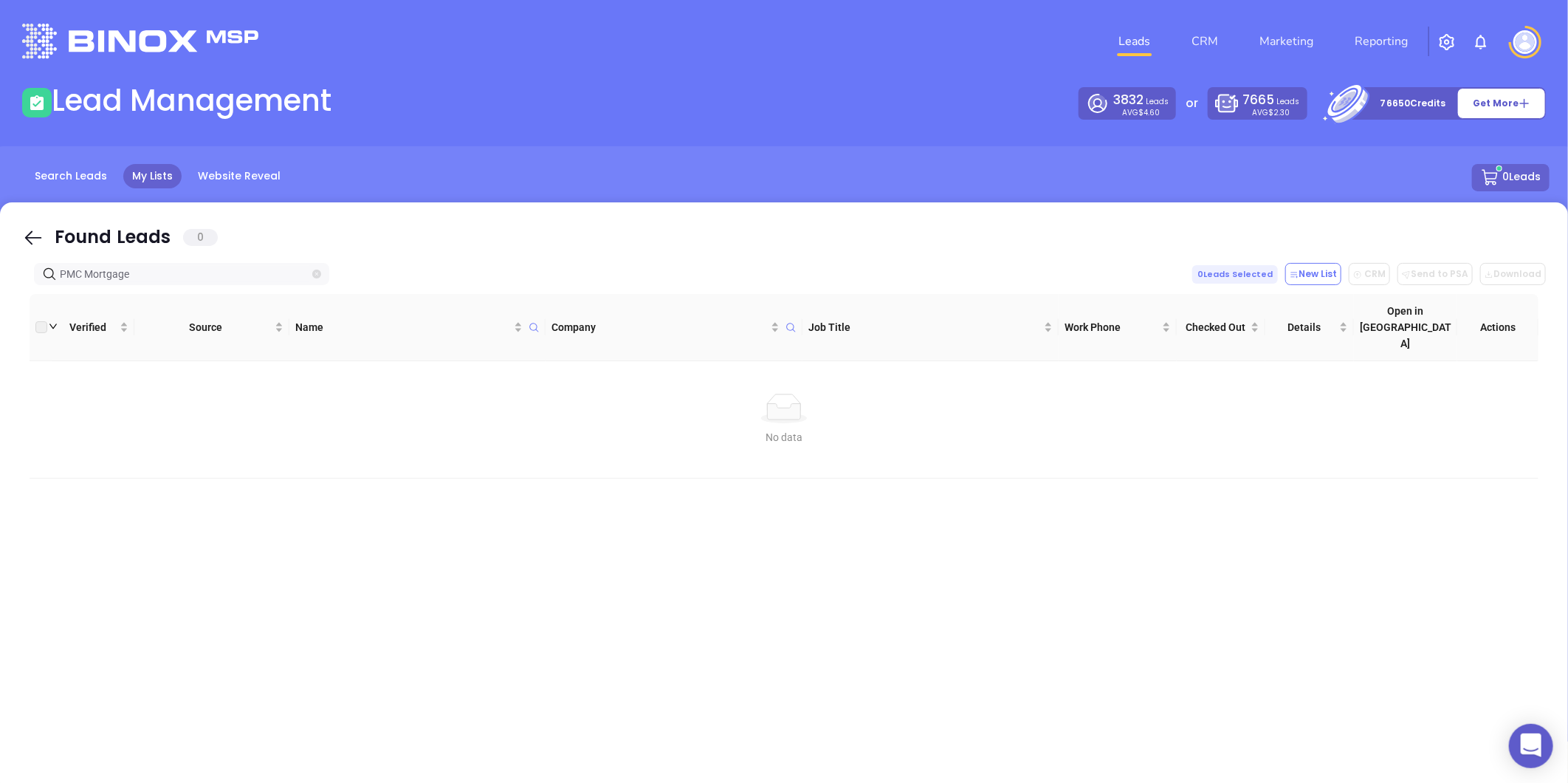
type input "PMC Mortgage"
click at [318, 274] on icon "close-circle" at bounding box center [316, 274] width 9 height 9
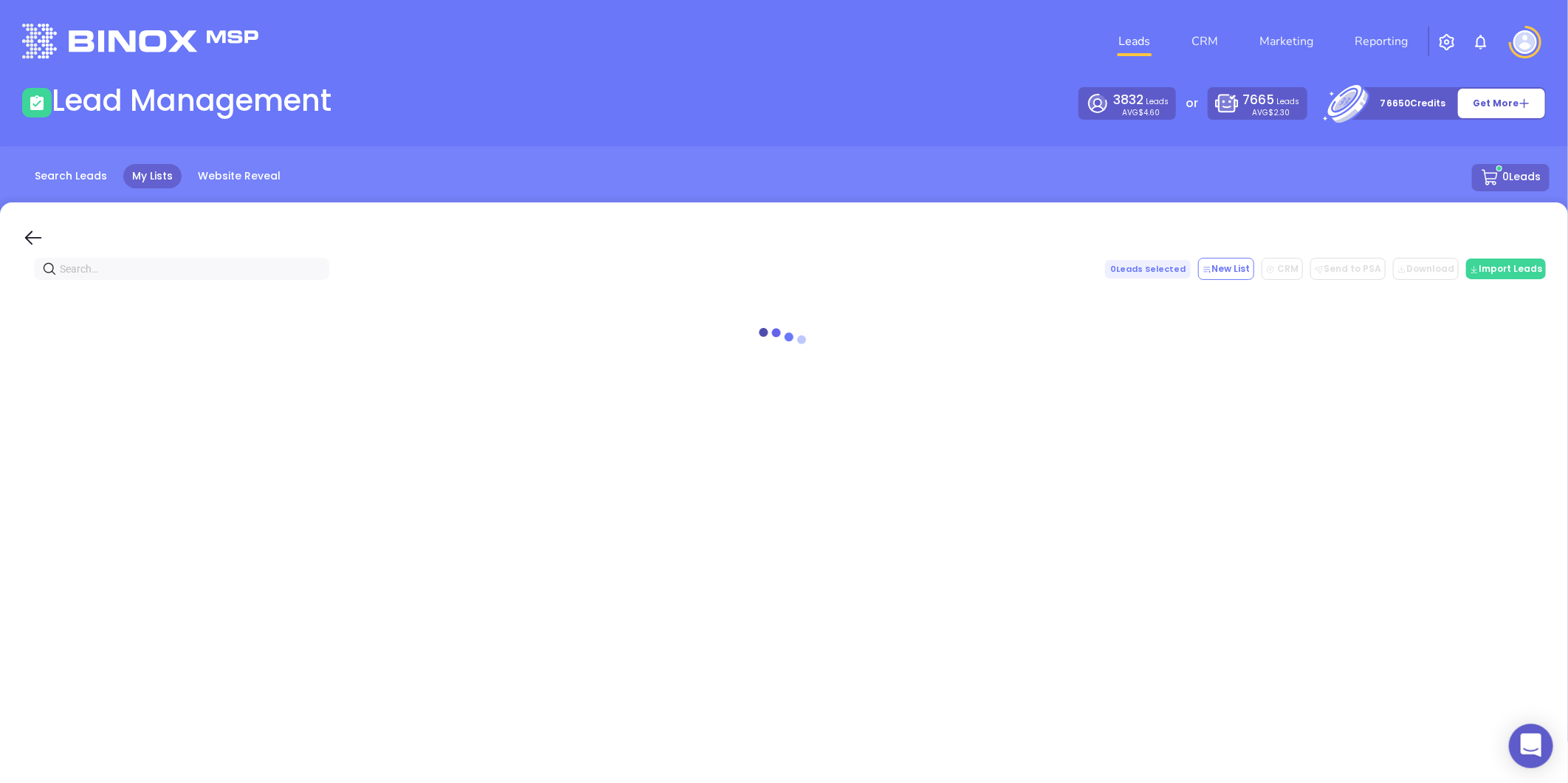
paste input "lambuthgroup.com"
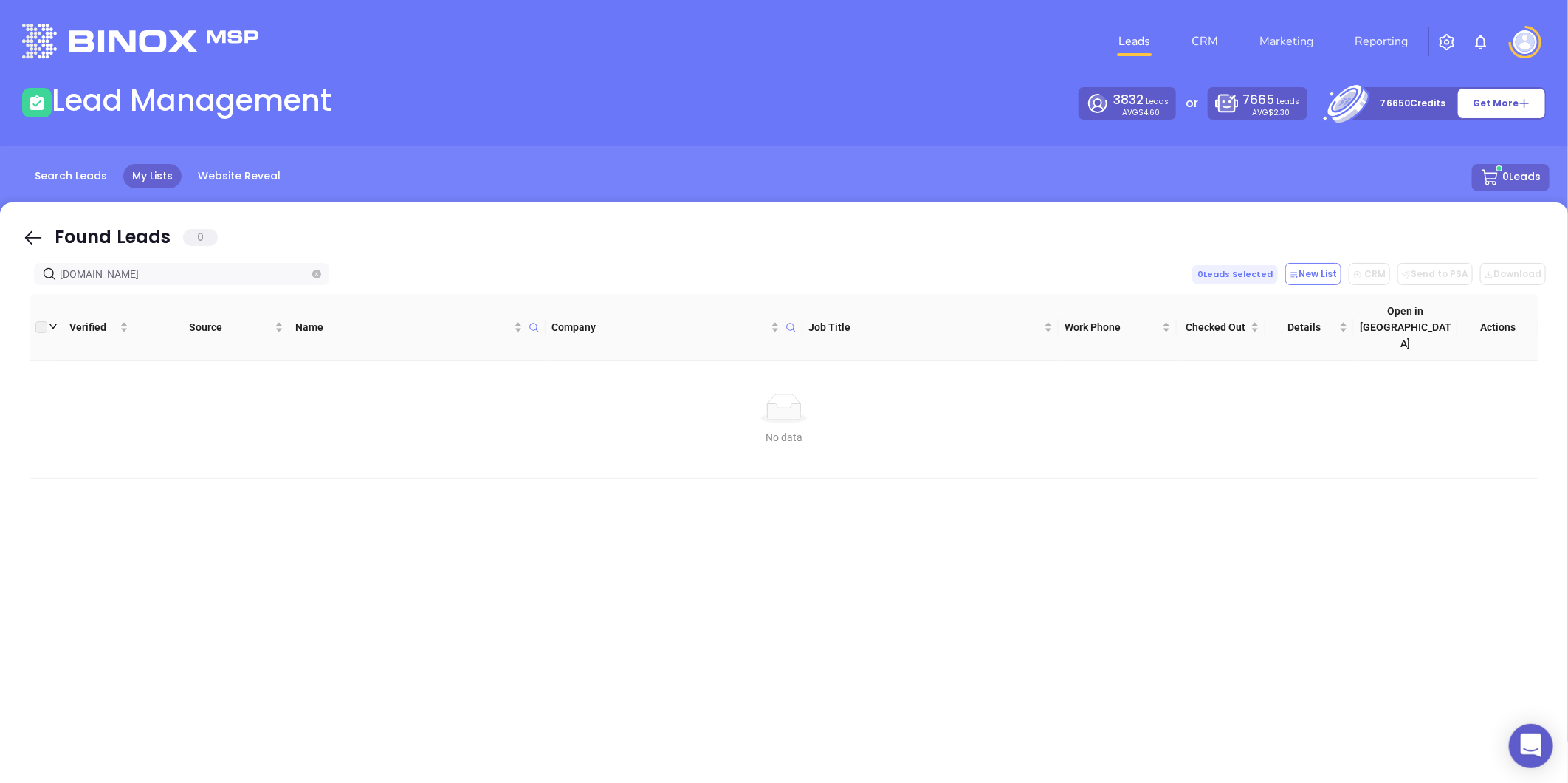
type input "lambuthgroup.com"
click at [310, 268] on span "lambuthgroup.com" at bounding box center [181, 274] width 296 height 22
click at [318, 274] on icon "close-circle" at bounding box center [316, 274] width 9 height 9
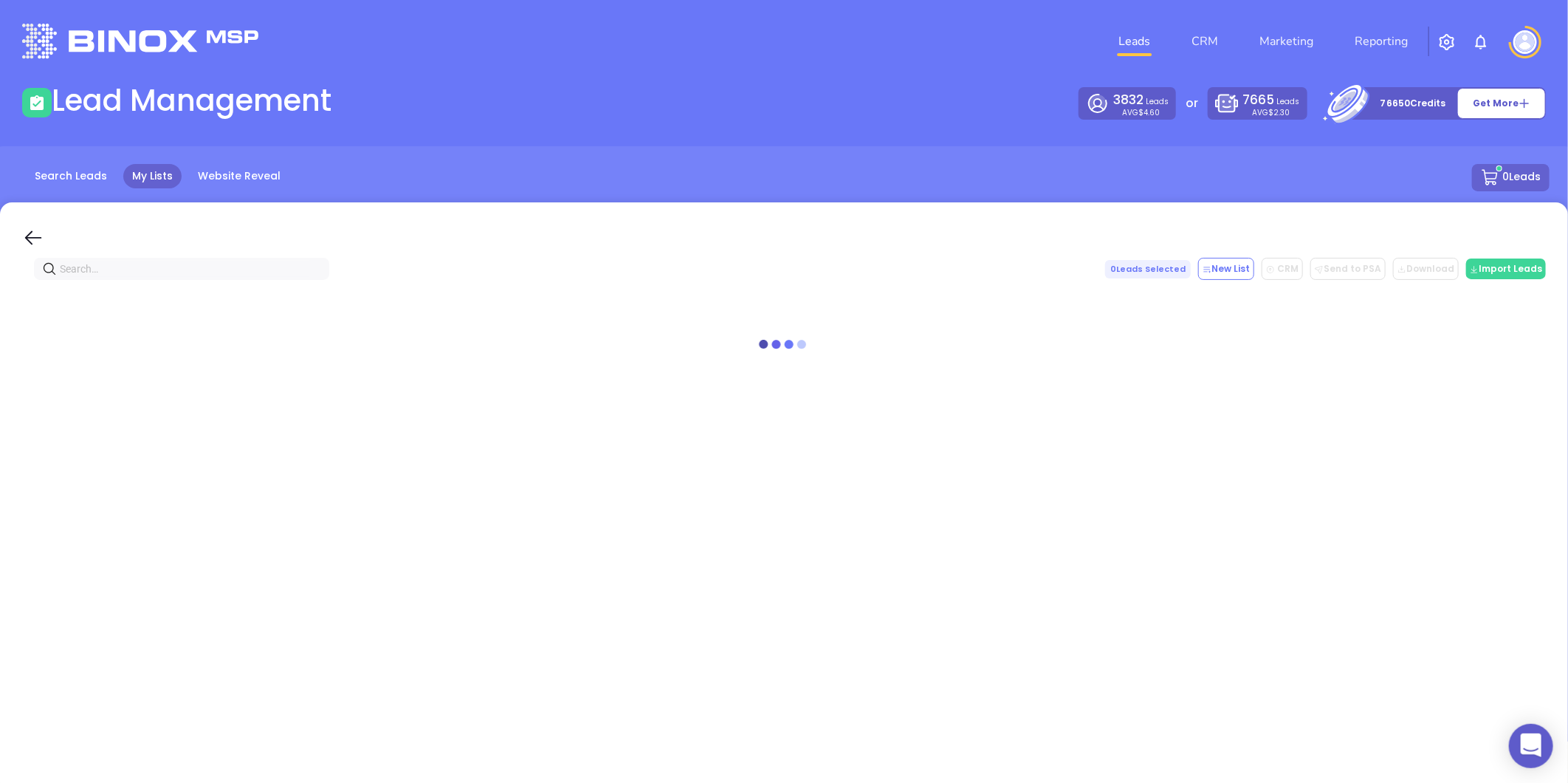
paste input "Lambuth Mortgage"
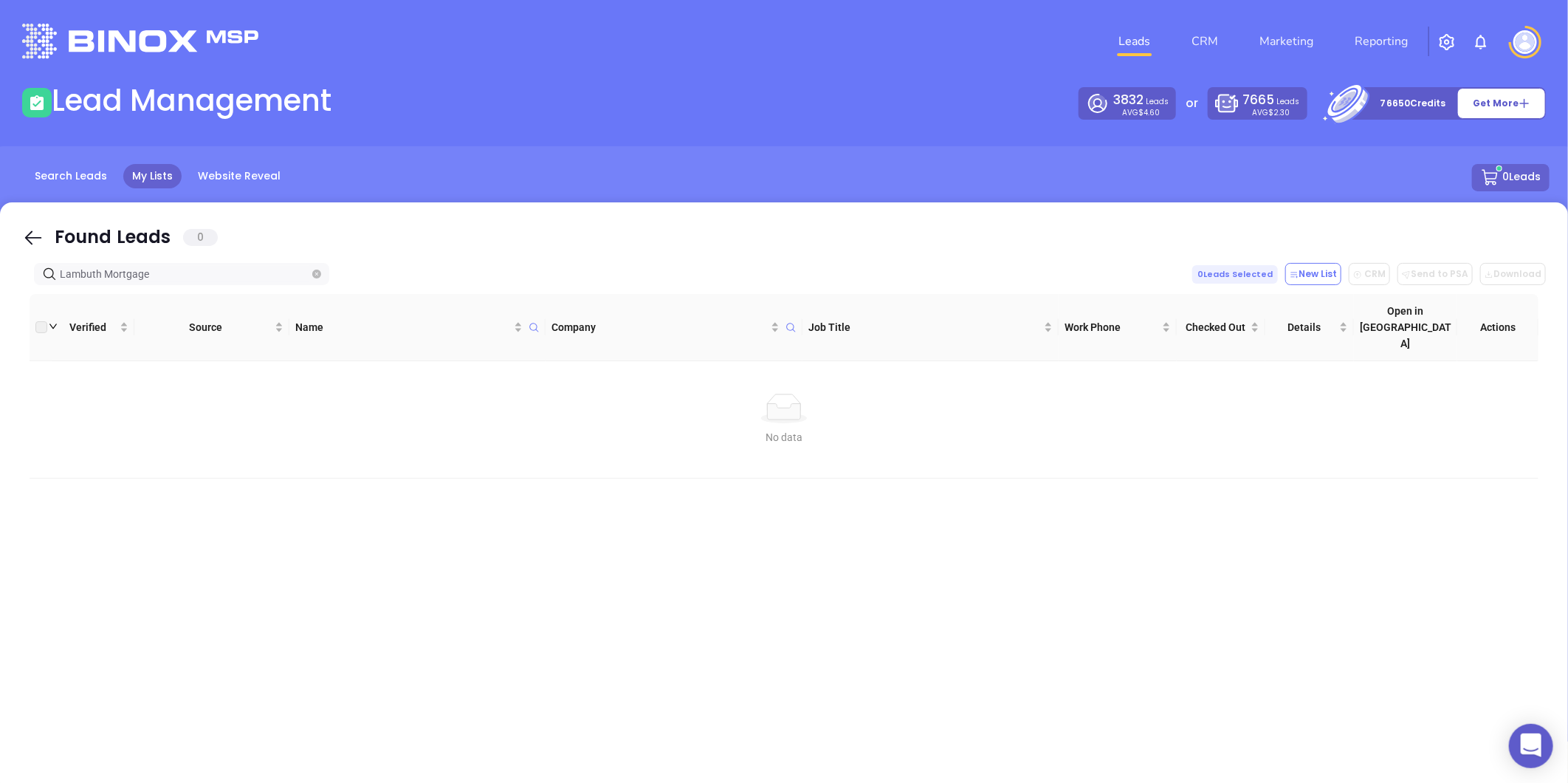
type input "Lambuth Mortgage"
click at [318, 275] on icon "close-circle" at bounding box center [316, 274] width 9 height 9
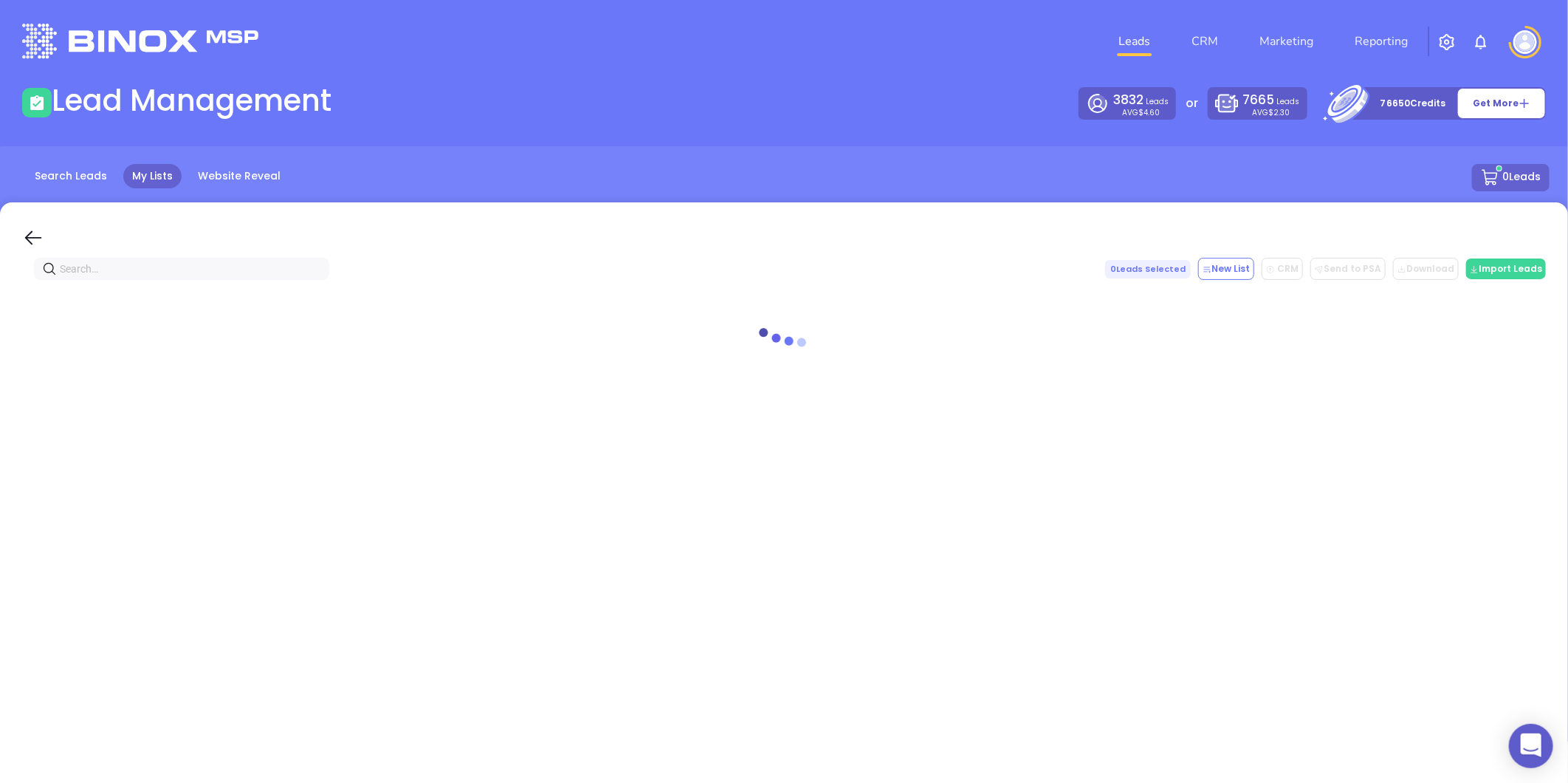
paste input "reverse-info.com"
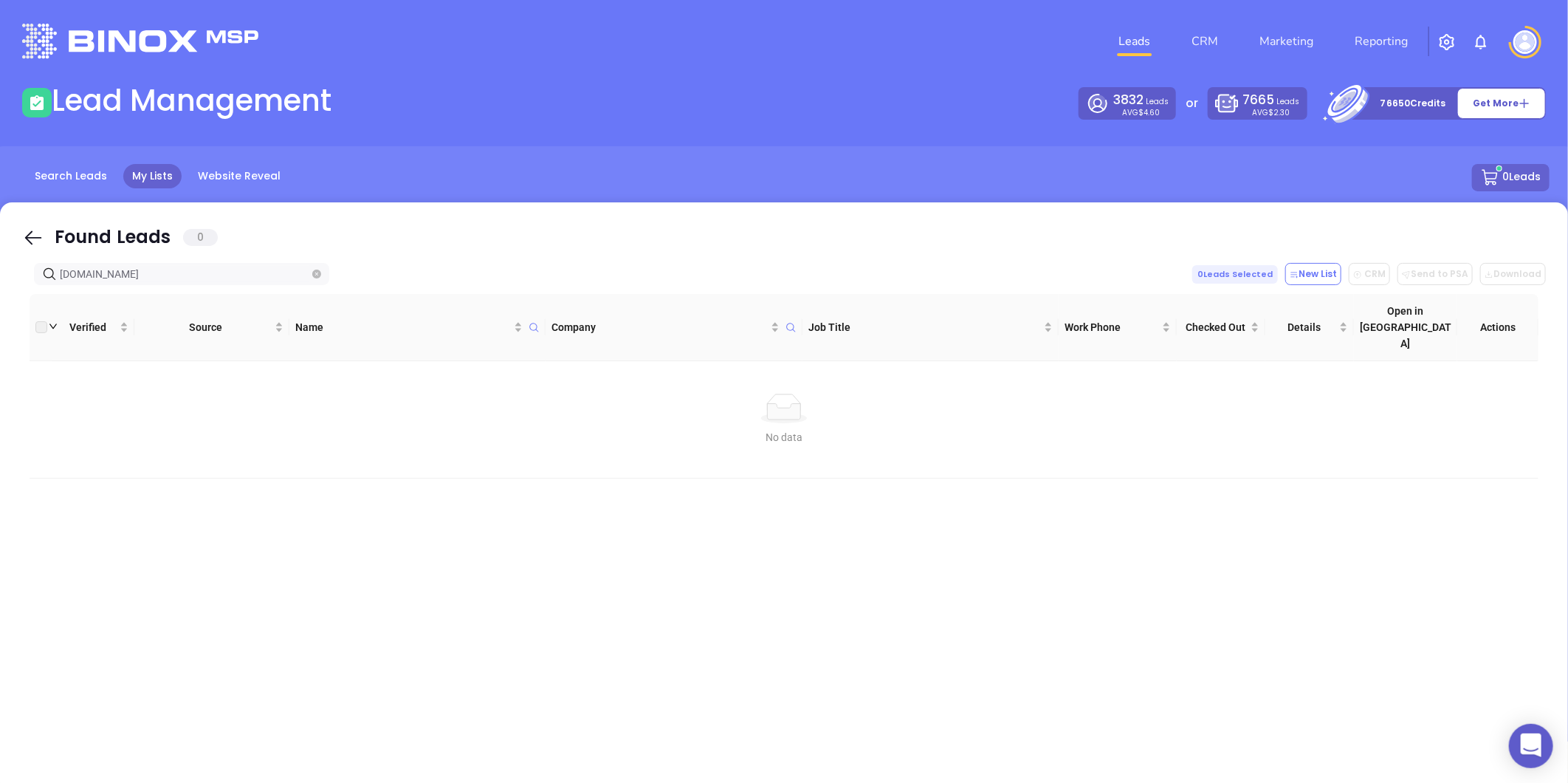
type input "reverse-info.com"
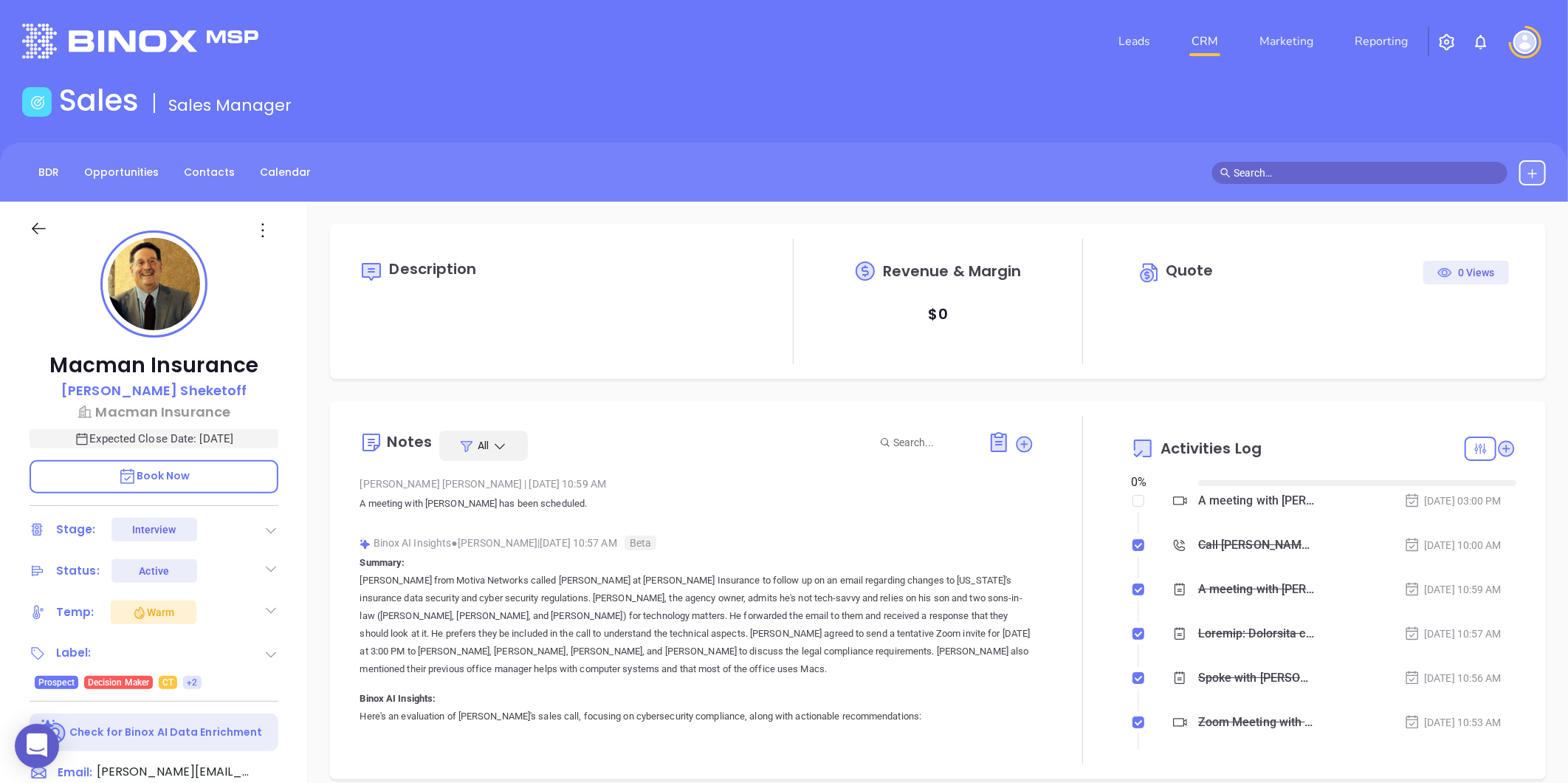
type input "[DATE]"
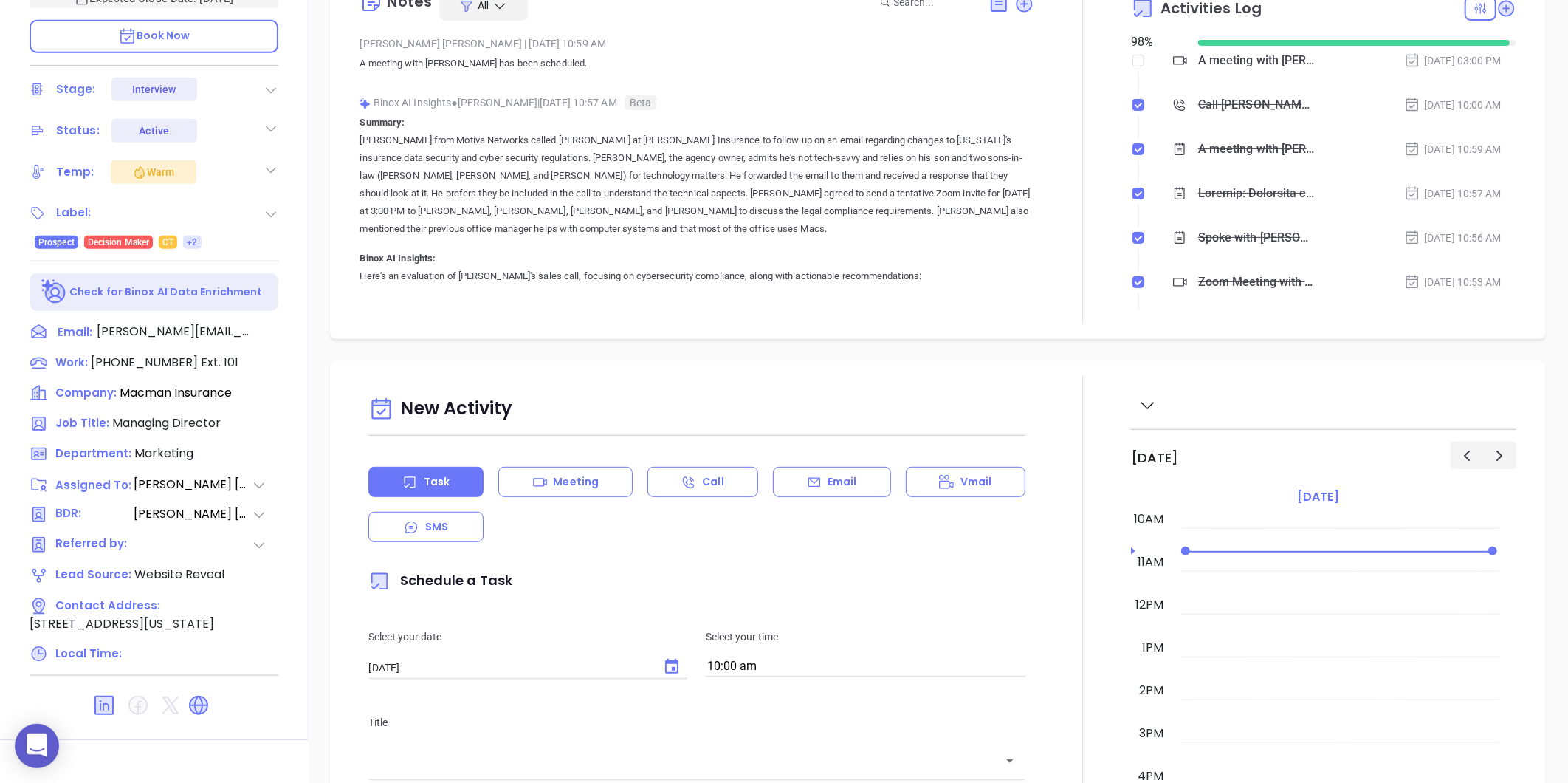
scroll to position [453, 0]
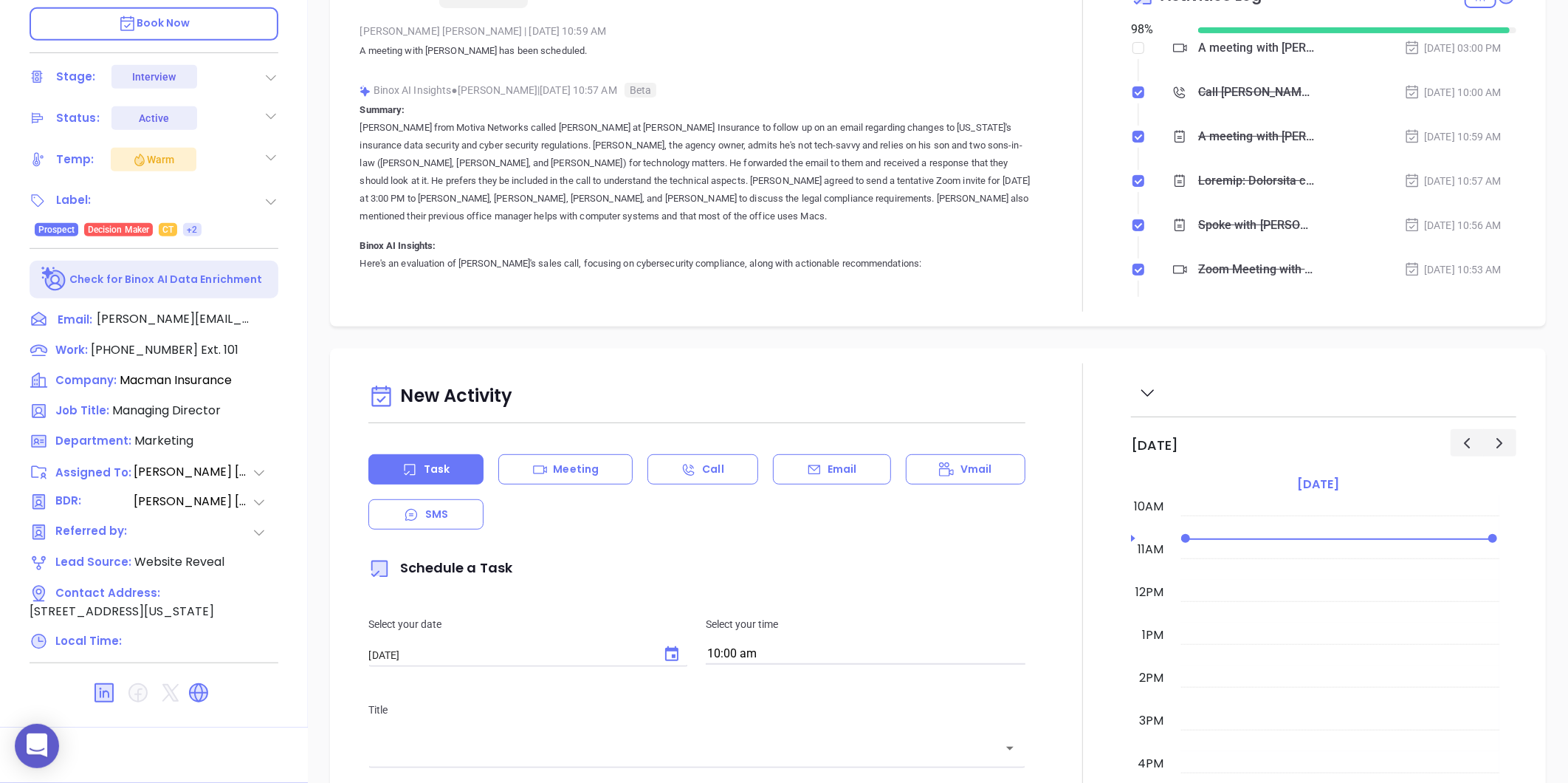
type input "[PERSON_NAME]"
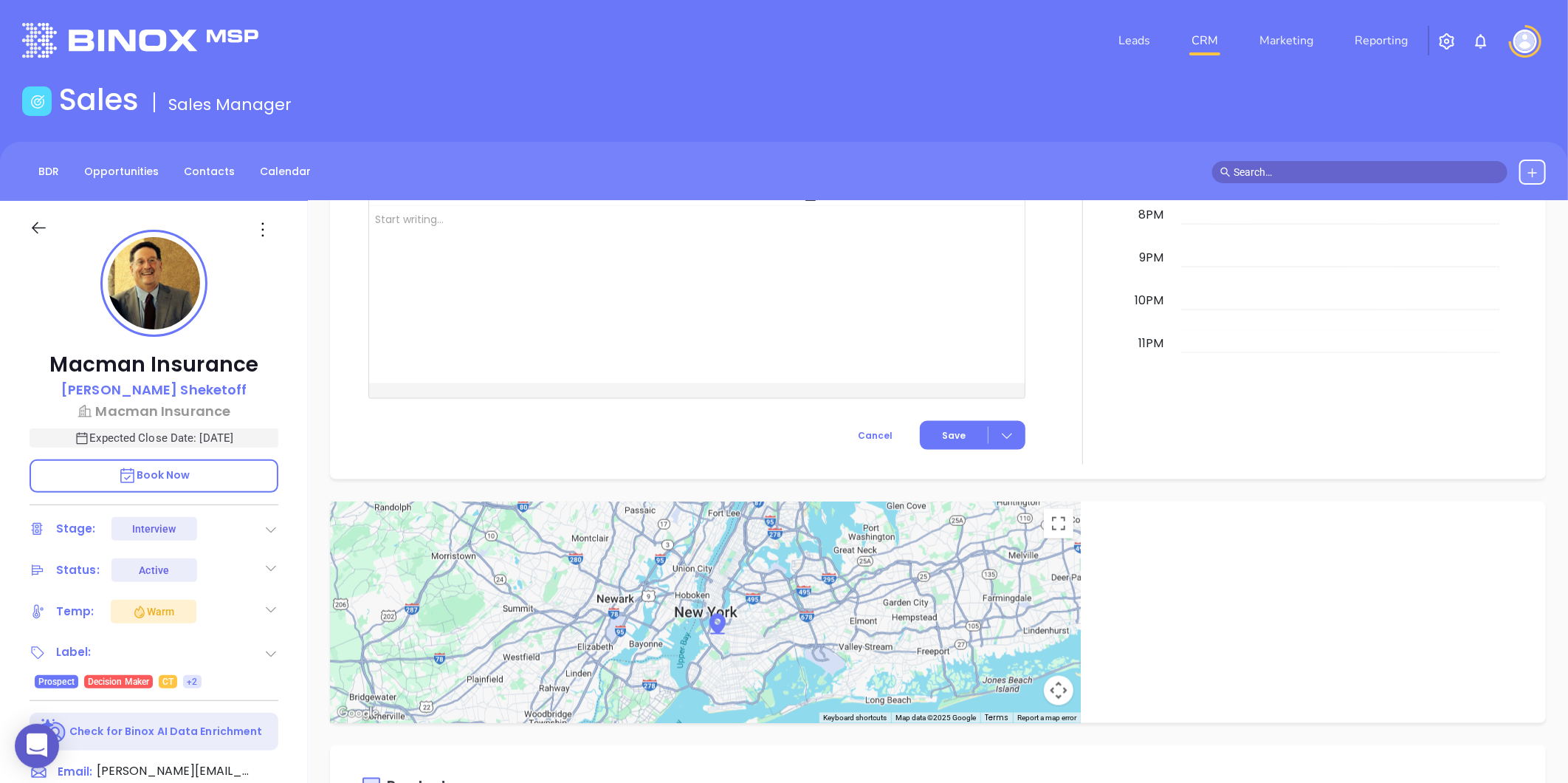
scroll to position [0, 0]
click at [146, 413] on p "Macman Insurance" at bounding box center [154, 411] width 249 height 20
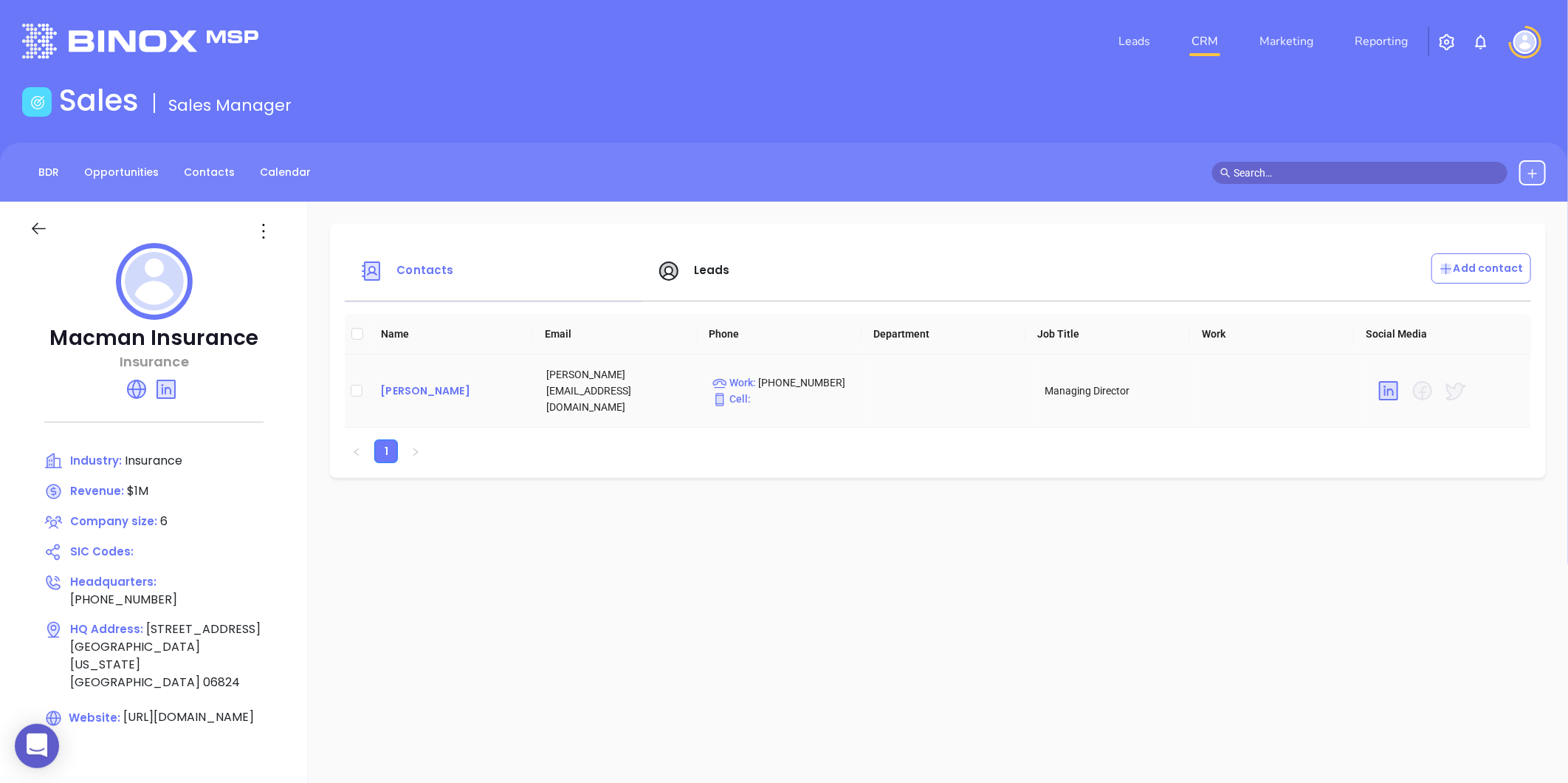
click at [439, 382] on div "[PERSON_NAME]" at bounding box center [451, 390] width 143 height 17
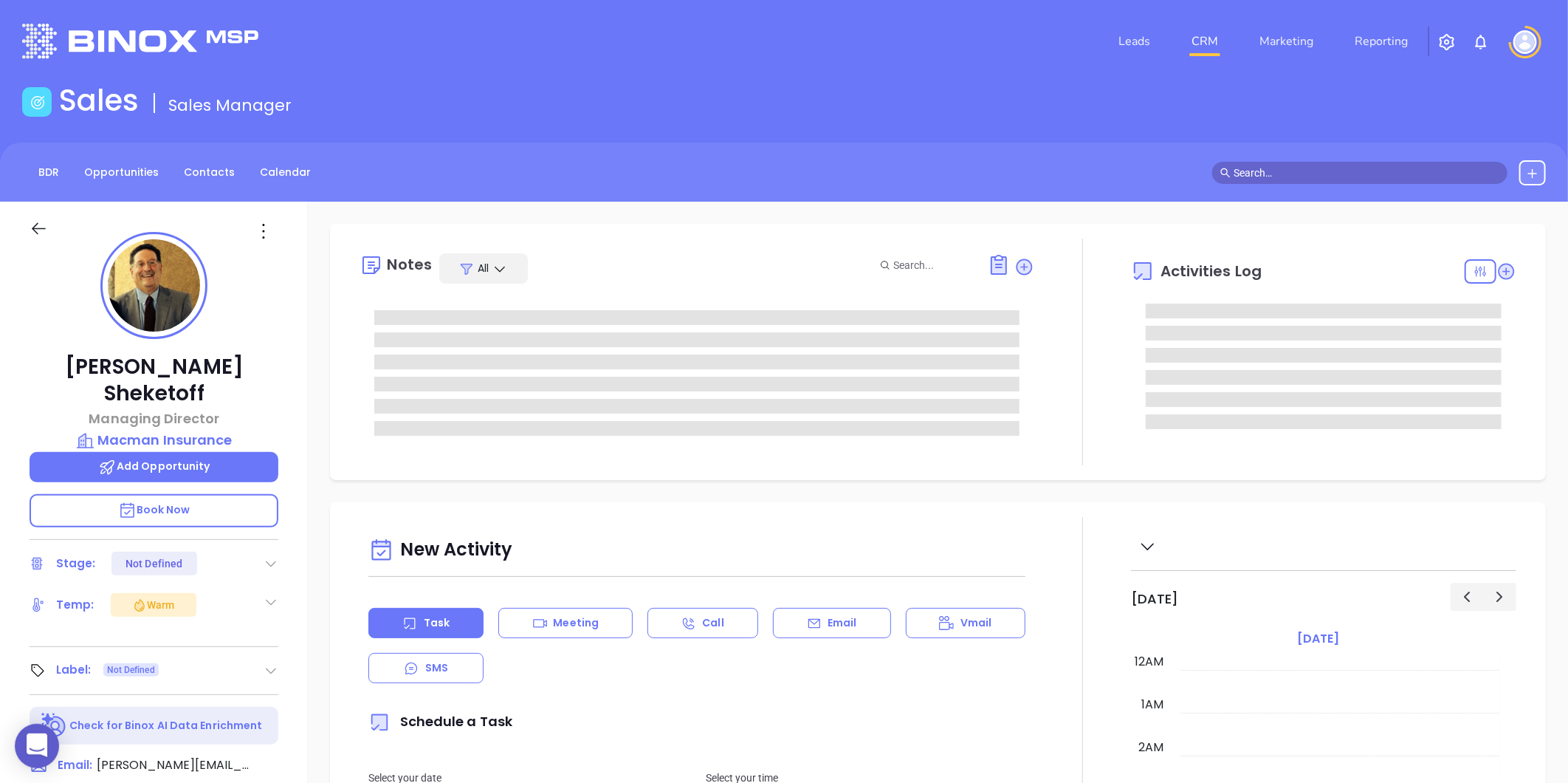
scroll to position [429, 0]
type input "[PERSON_NAME]"
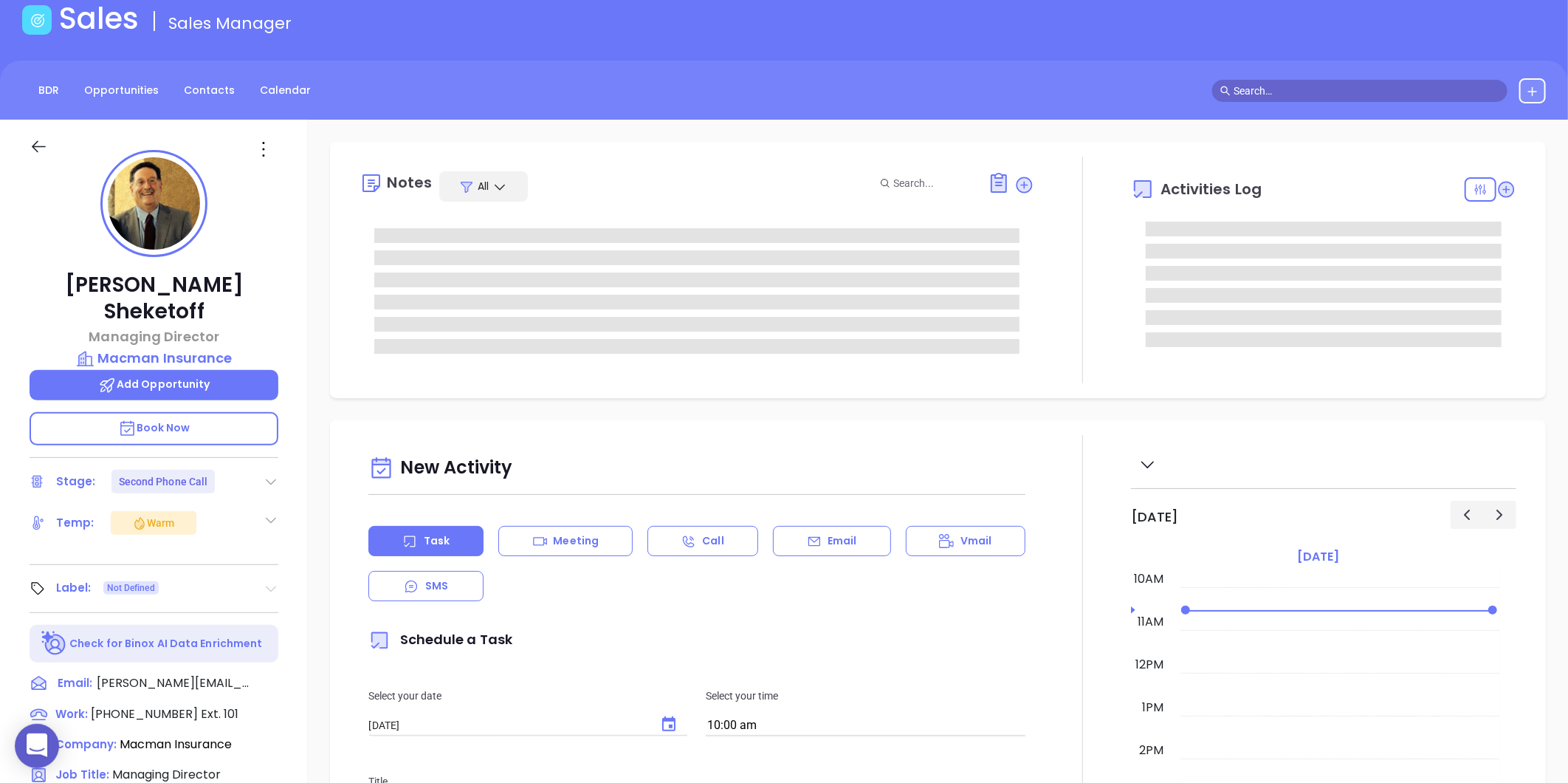
click at [273, 581] on icon at bounding box center [270, 588] width 15 height 15
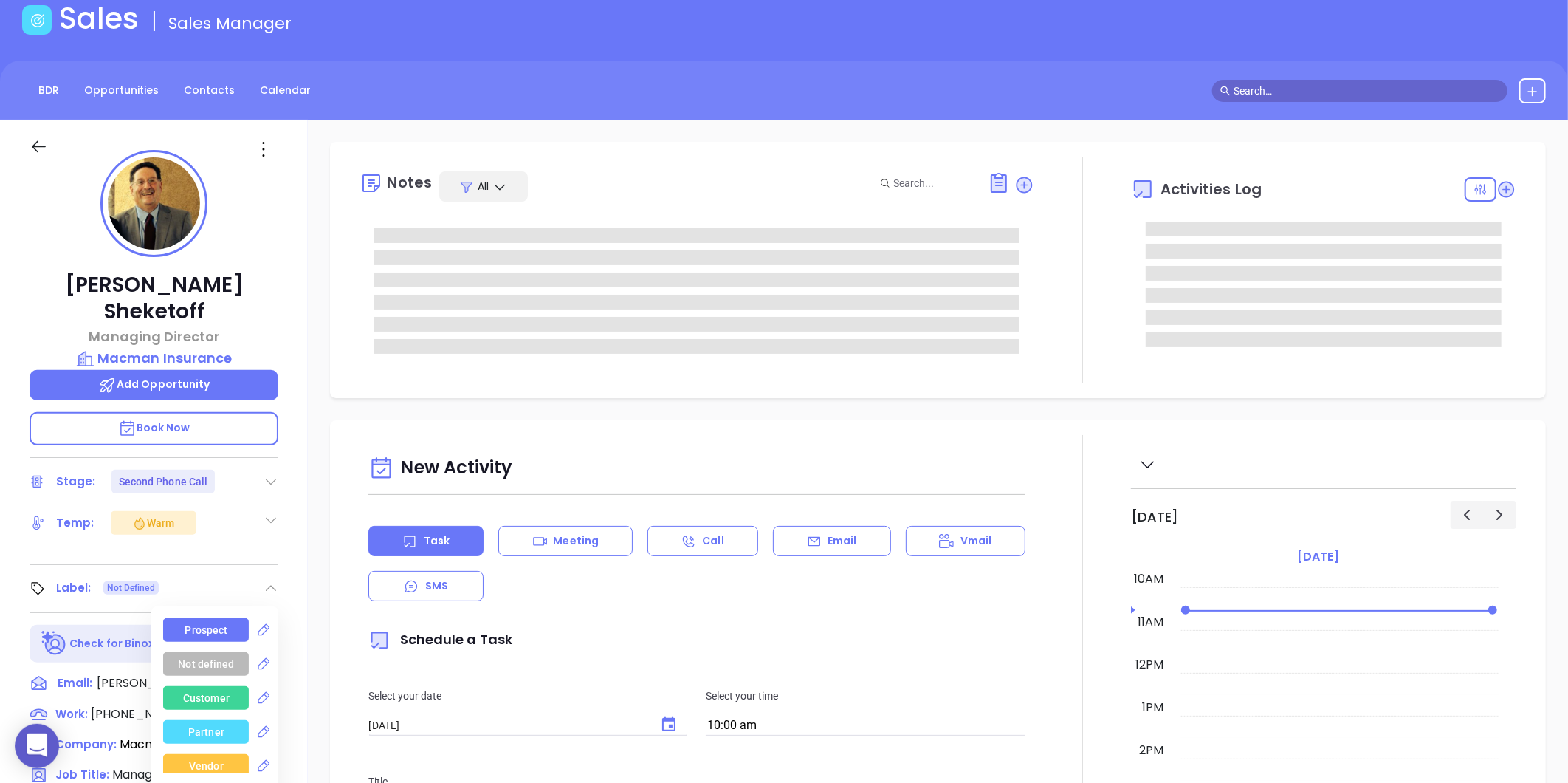
click at [185, 618] on div "Prospect" at bounding box center [207, 630] width 43 height 24
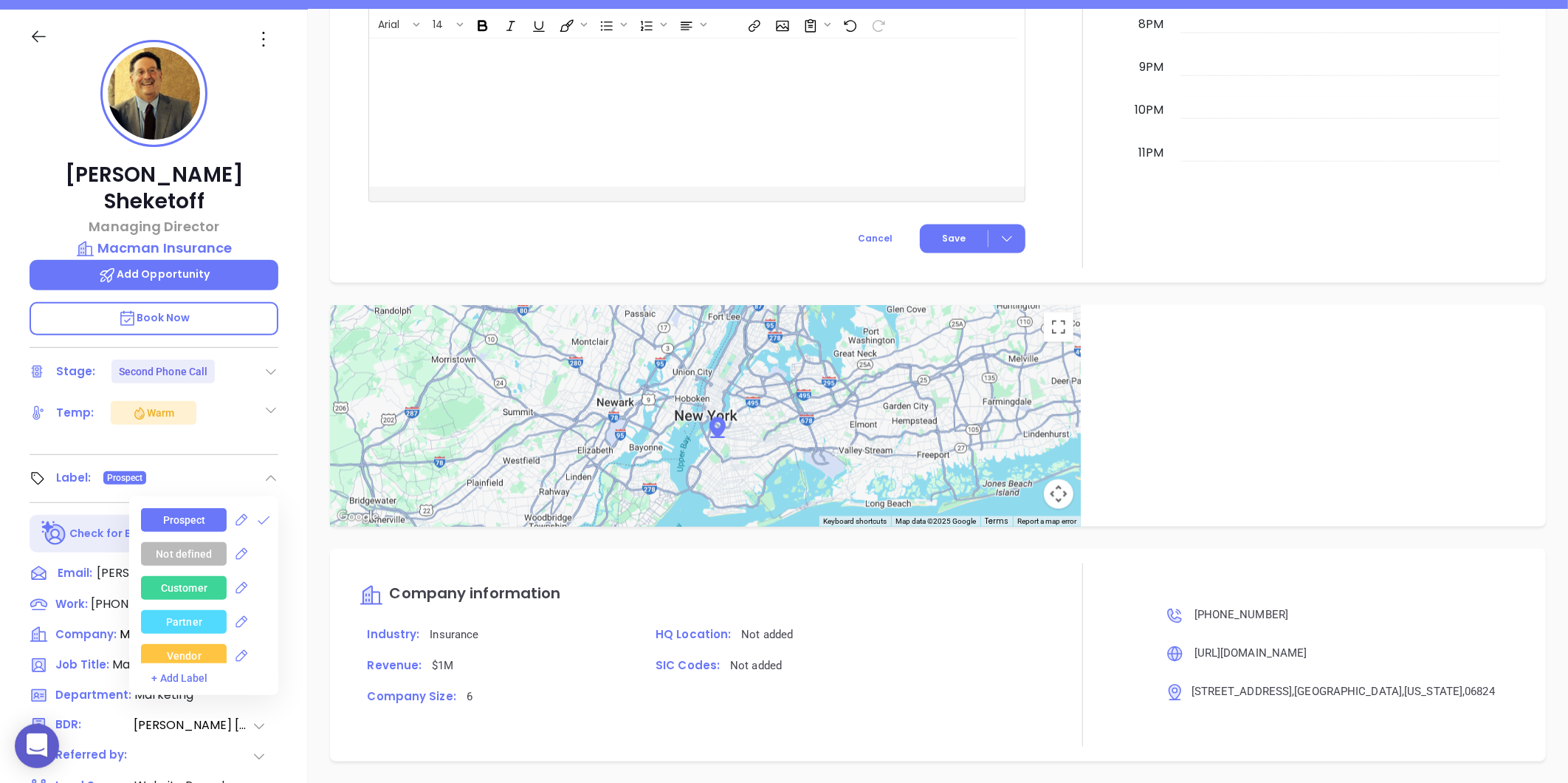
scroll to position [0, 0]
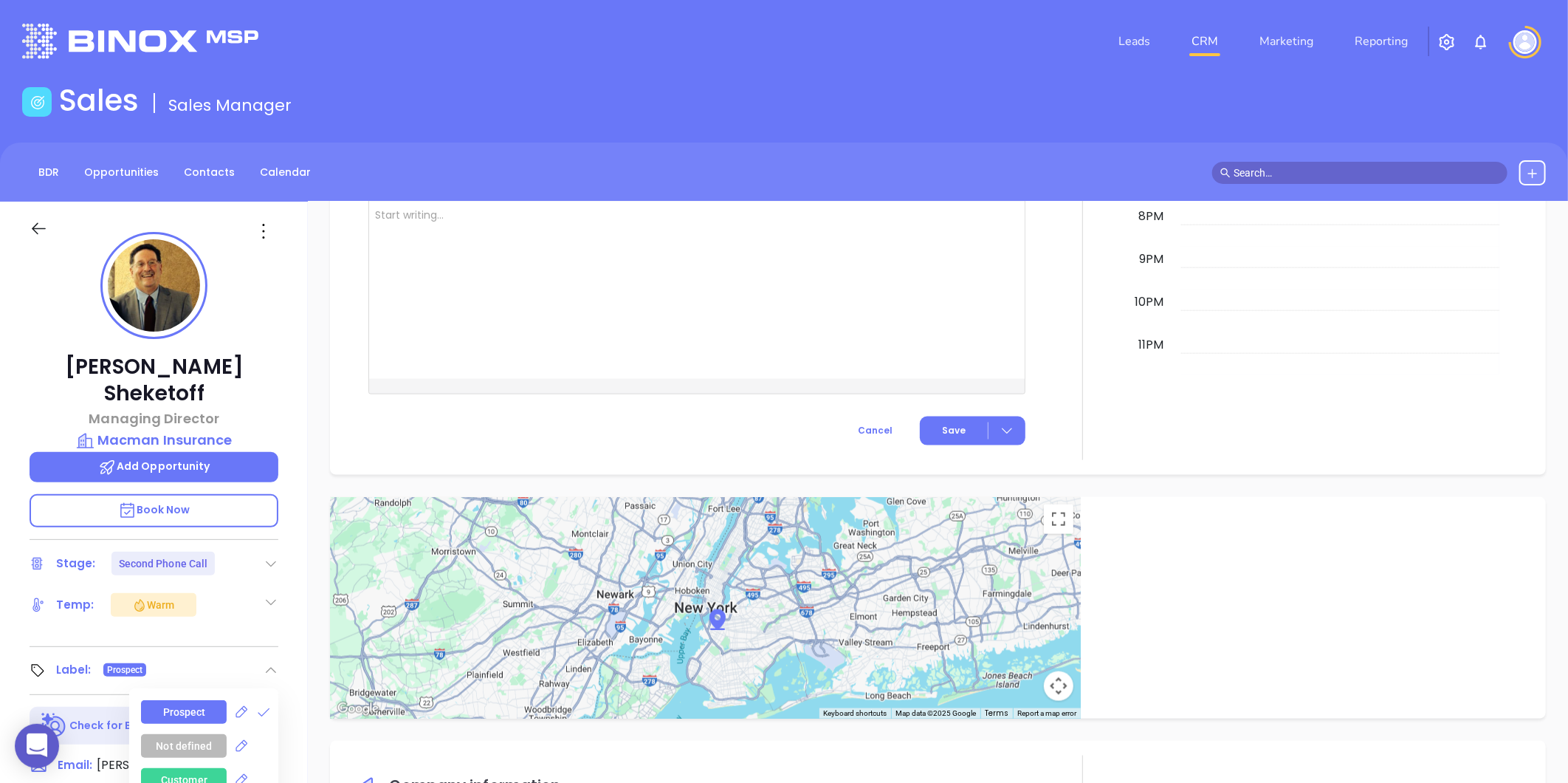
click at [264, 233] on icon at bounding box center [263, 231] width 24 height 24
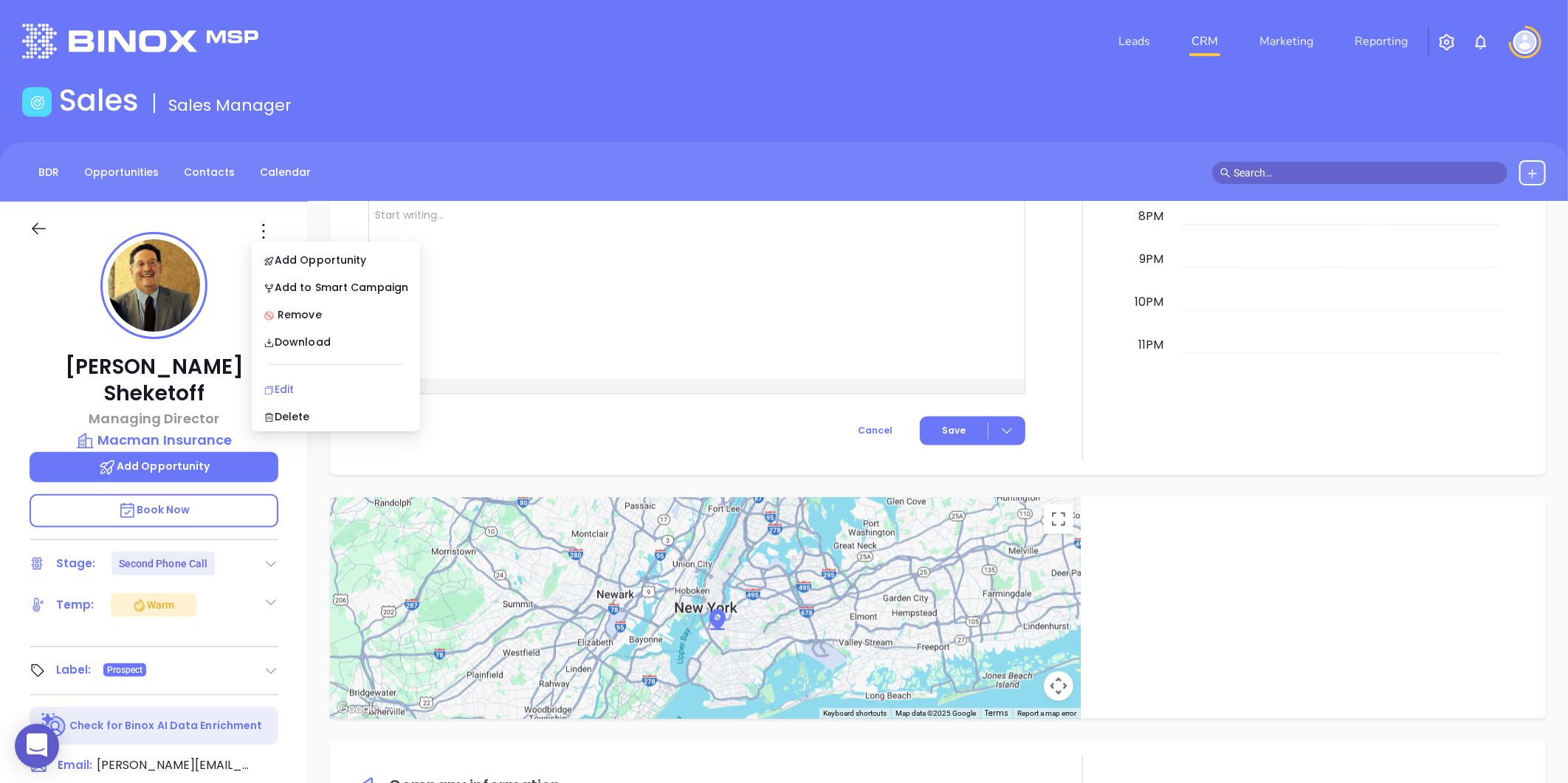
click at [284, 377] on li "Edit" at bounding box center [336, 389] width 162 height 31
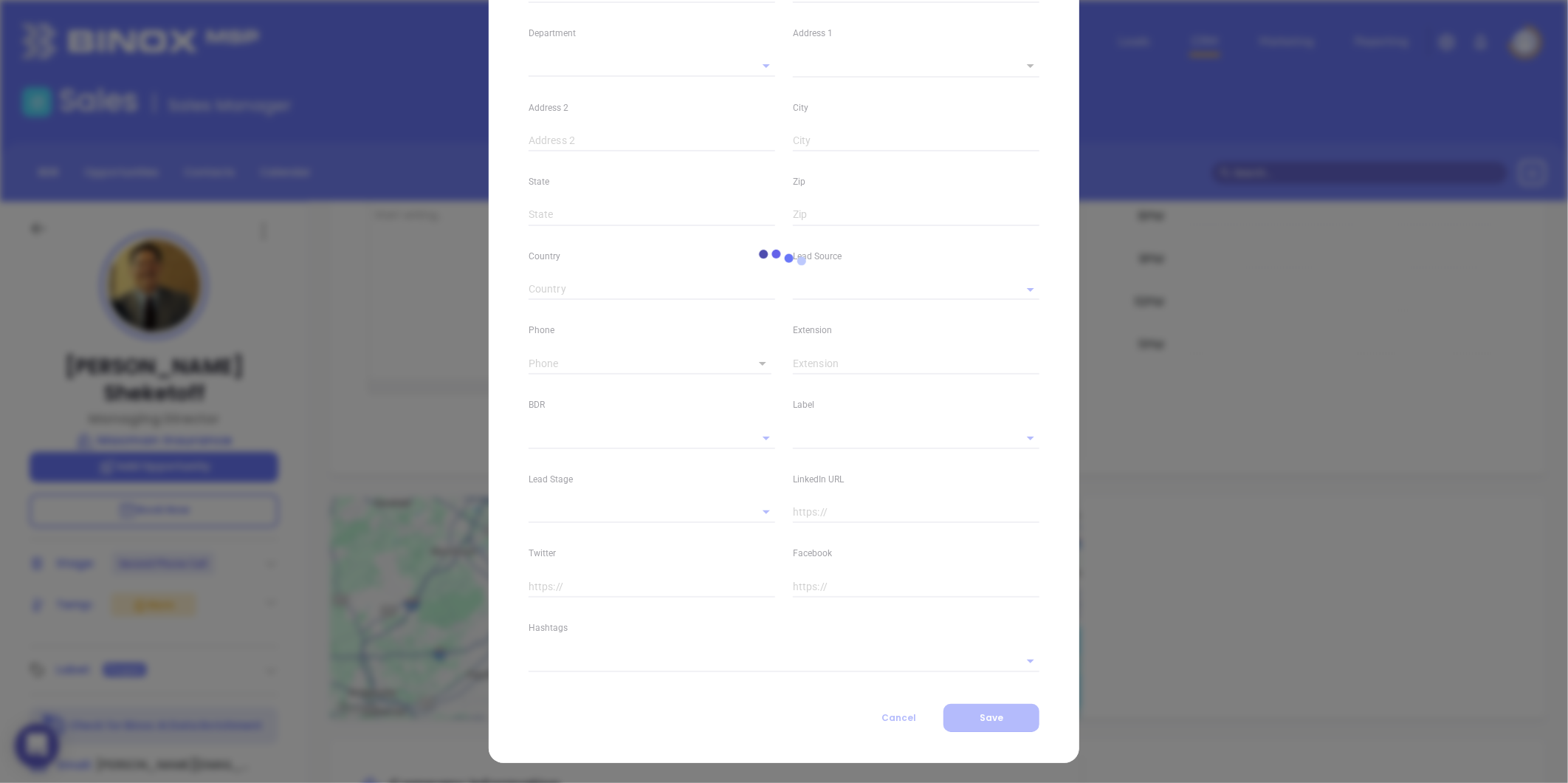
type input "[PERSON_NAME]"
type input "Sheketoff"
type input "[PERSON_NAME][EMAIL_ADDRESS][DOMAIN_NAME]"
type input "Managing Director"
type textarea "[STREET_ADDRESS]"
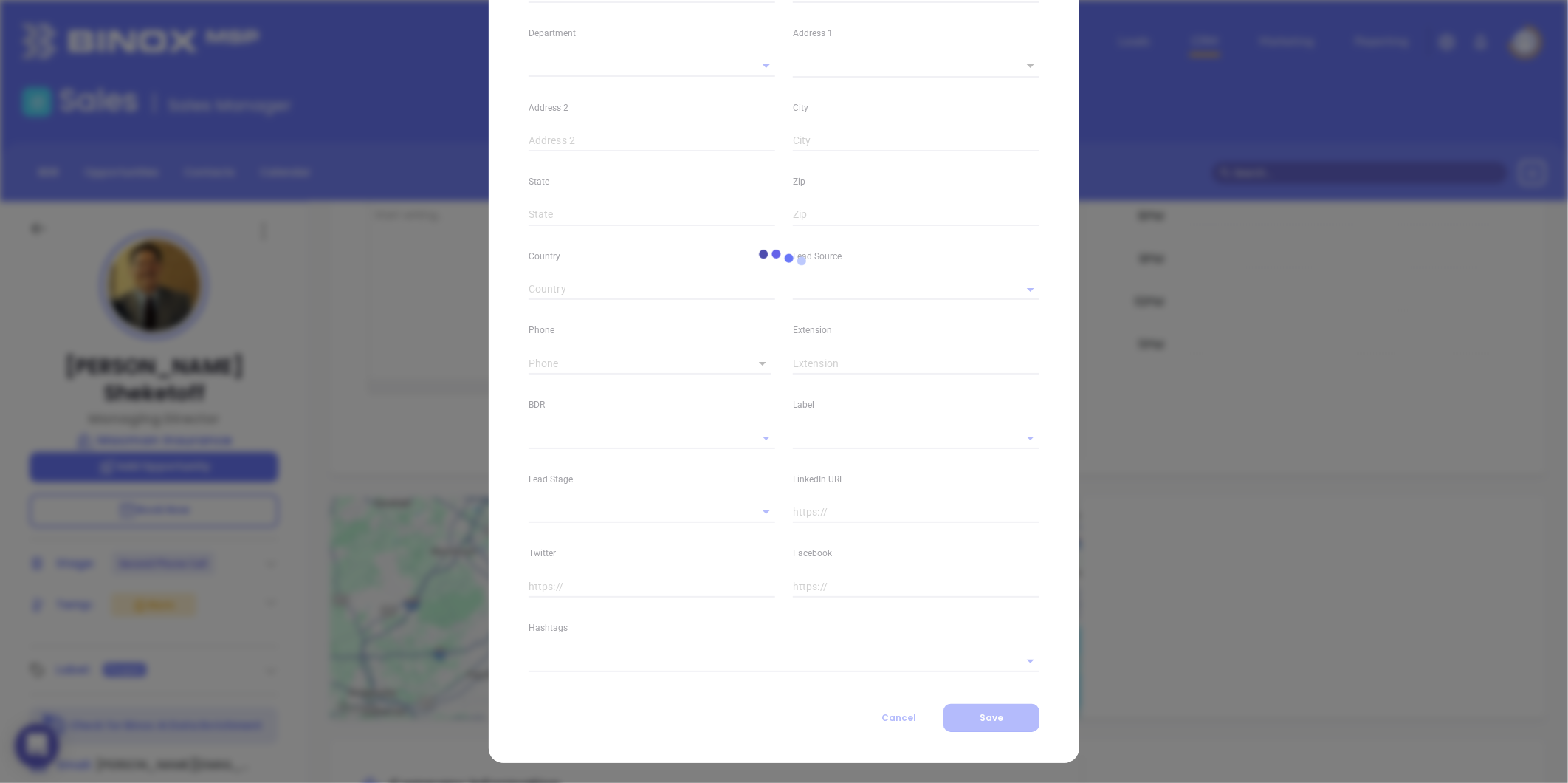
type input "1"
type input "[GEOGRAPHIC_DATA]"
type input "[US_STATE]"
type input "06824"
type input "[GEOGRAPHIC_DATA]"
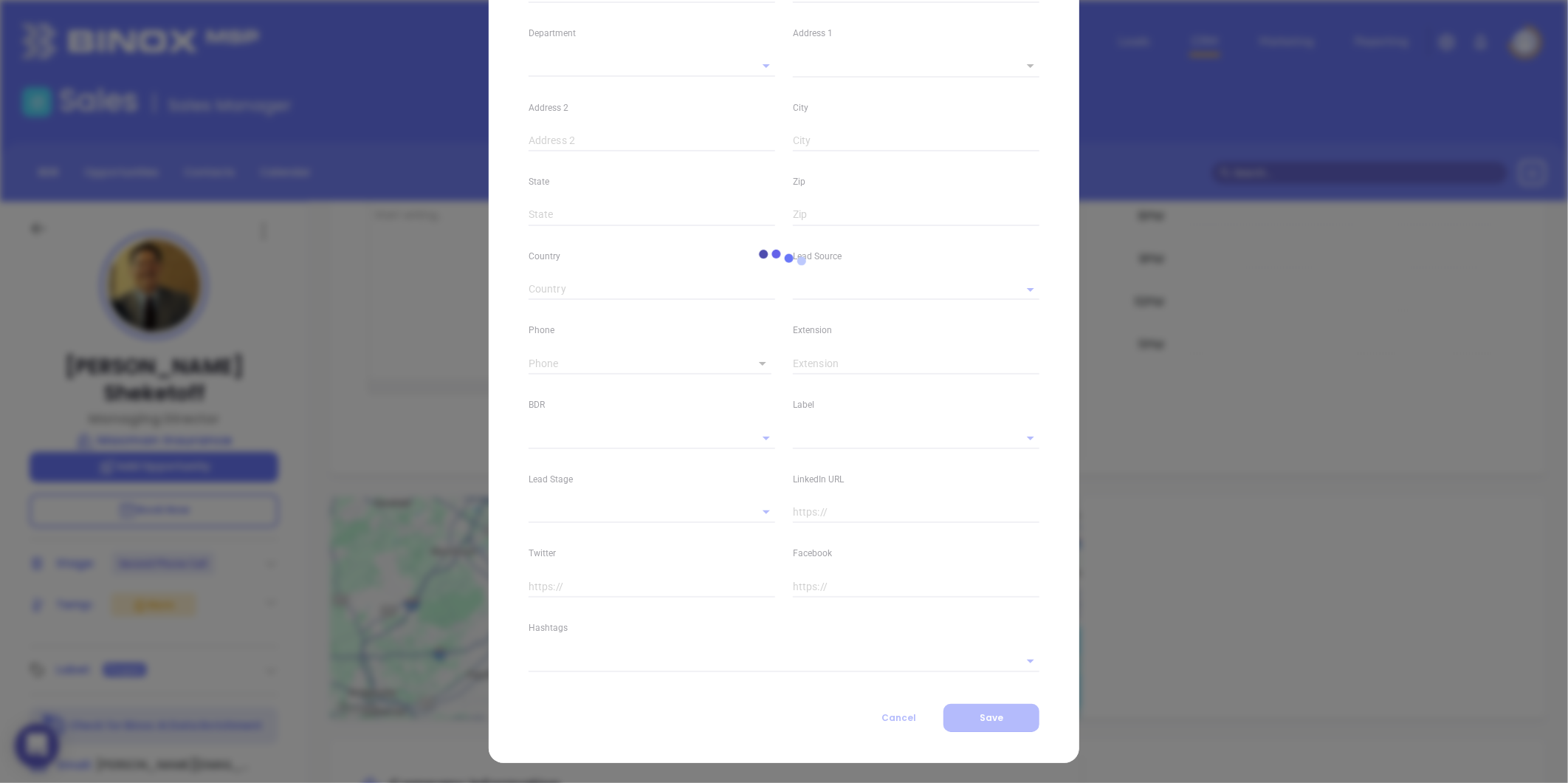
type input "[DOMAIN_NAME][URL][PERSON_NAME]"
type input "Marketing"
type input "Website Reveal"
type input "[PERSON_NAME]"
type input "Second Phone Call"
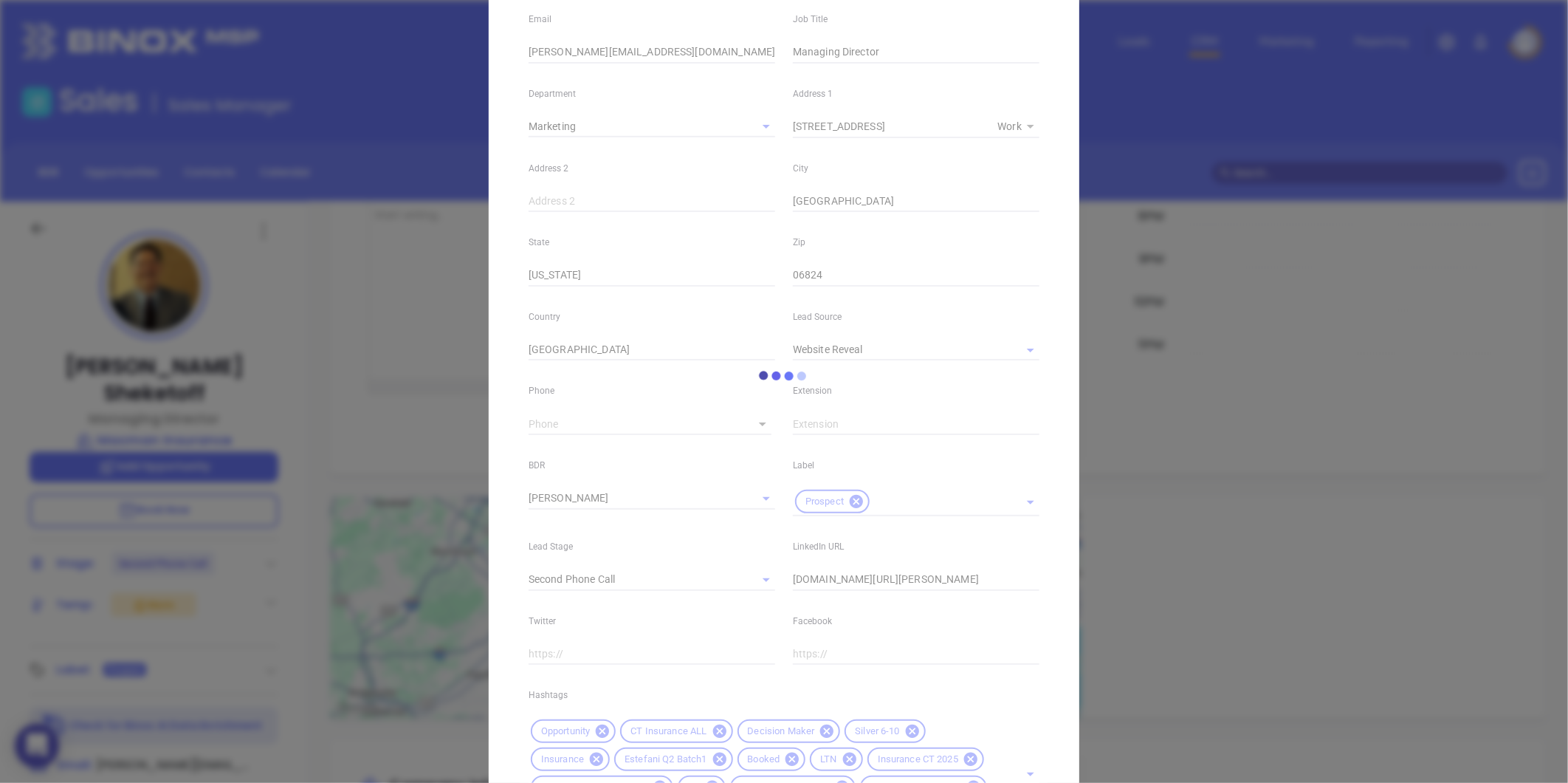
scroll to position [222, 0]
type input "[PHONE_NUMBER]"
type input "1"
type input "101"
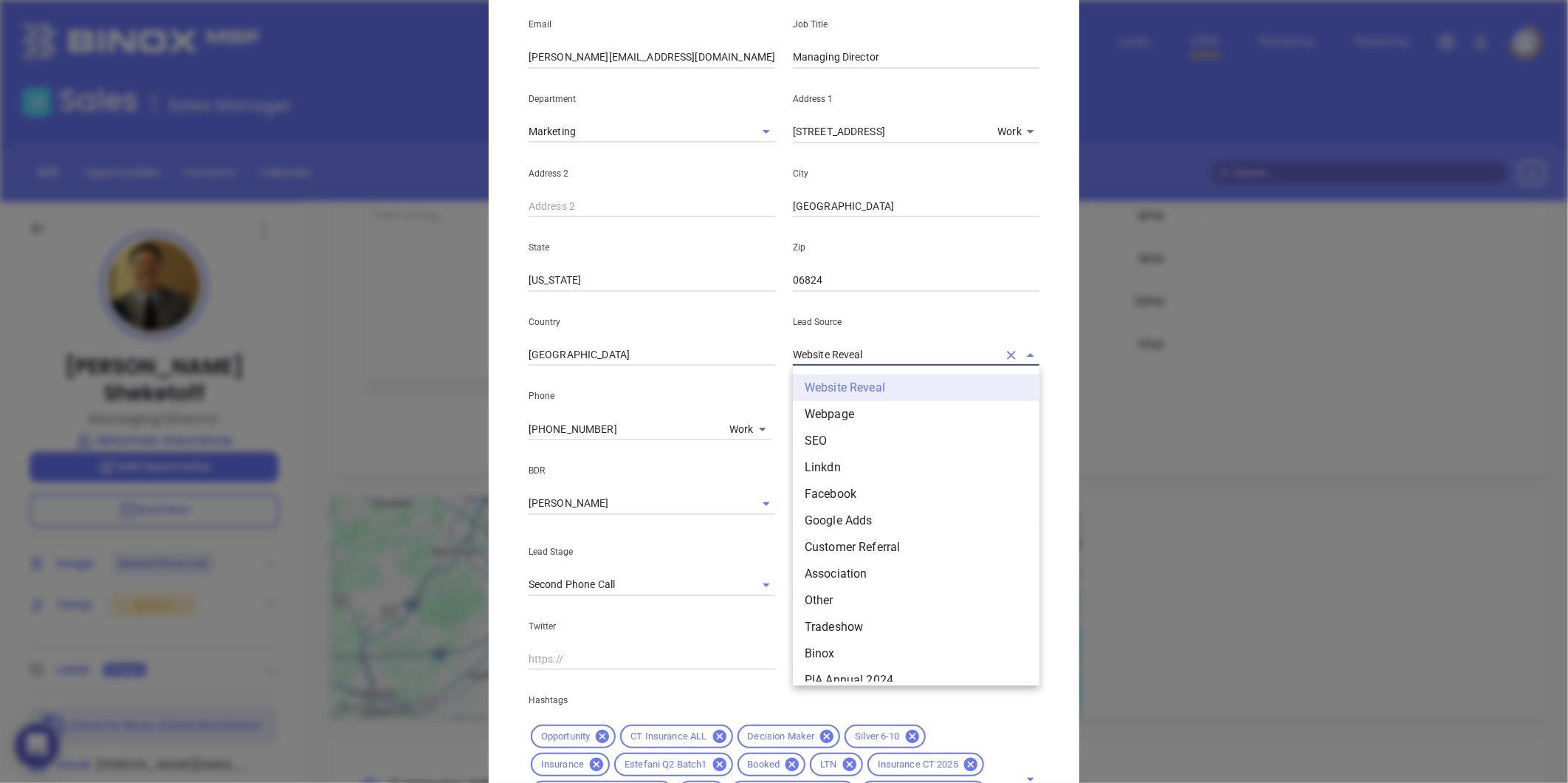
drag, startPoint x: 872, startPoint y: 352, endPoint x: 650, endPoint y: 386, distance: 224.6
click at [650, 386] on div "First Name [PERSON_NAME] Last Name [PERSON_NAME] Email [PERSON_NAME][EMAIL_ADDR…" at bounding box center [784, 377] width 511 height 915
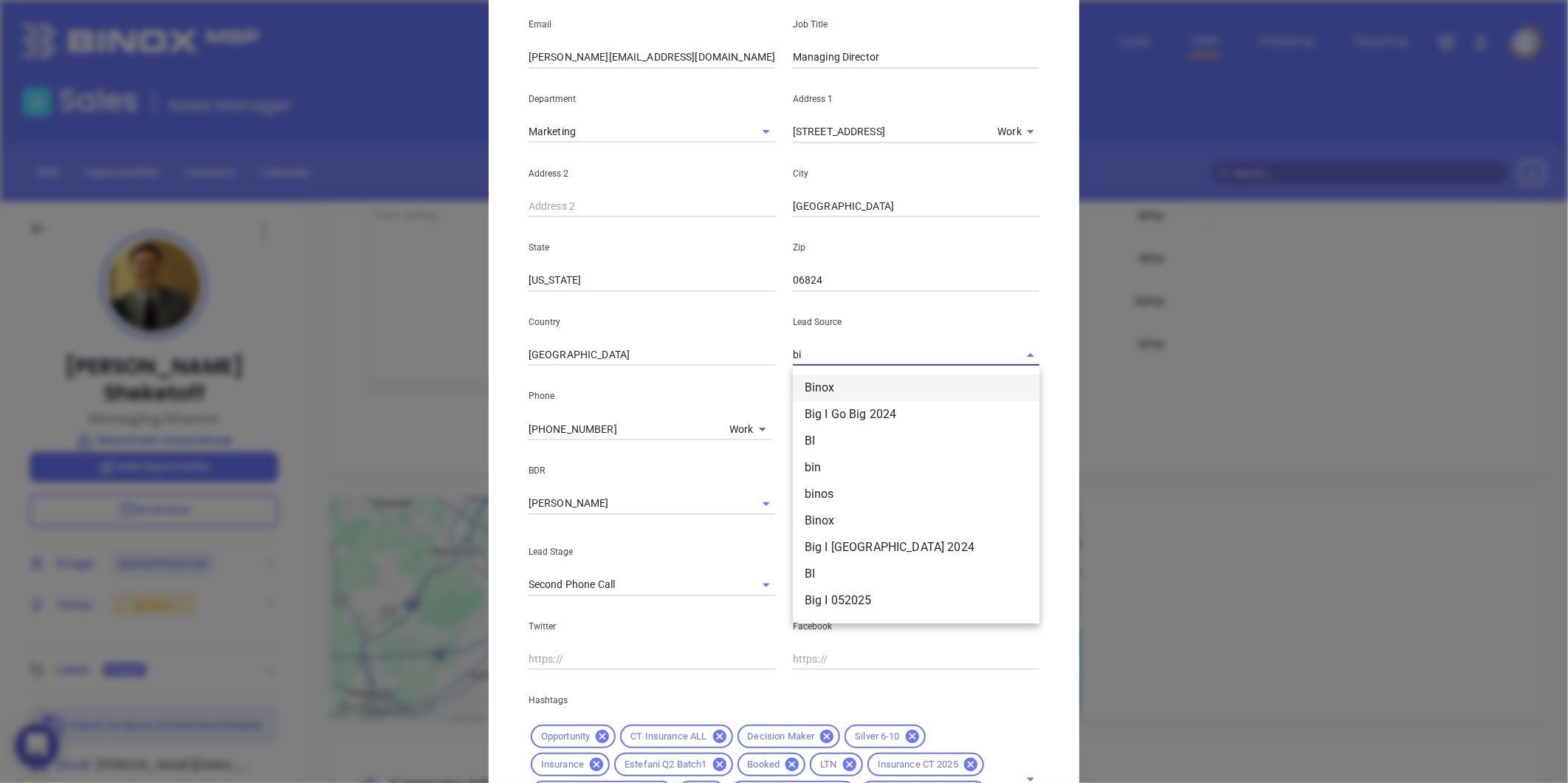
click at [825, 379] on li "Binox" at bounding box center [916, 388] width 247 height 27
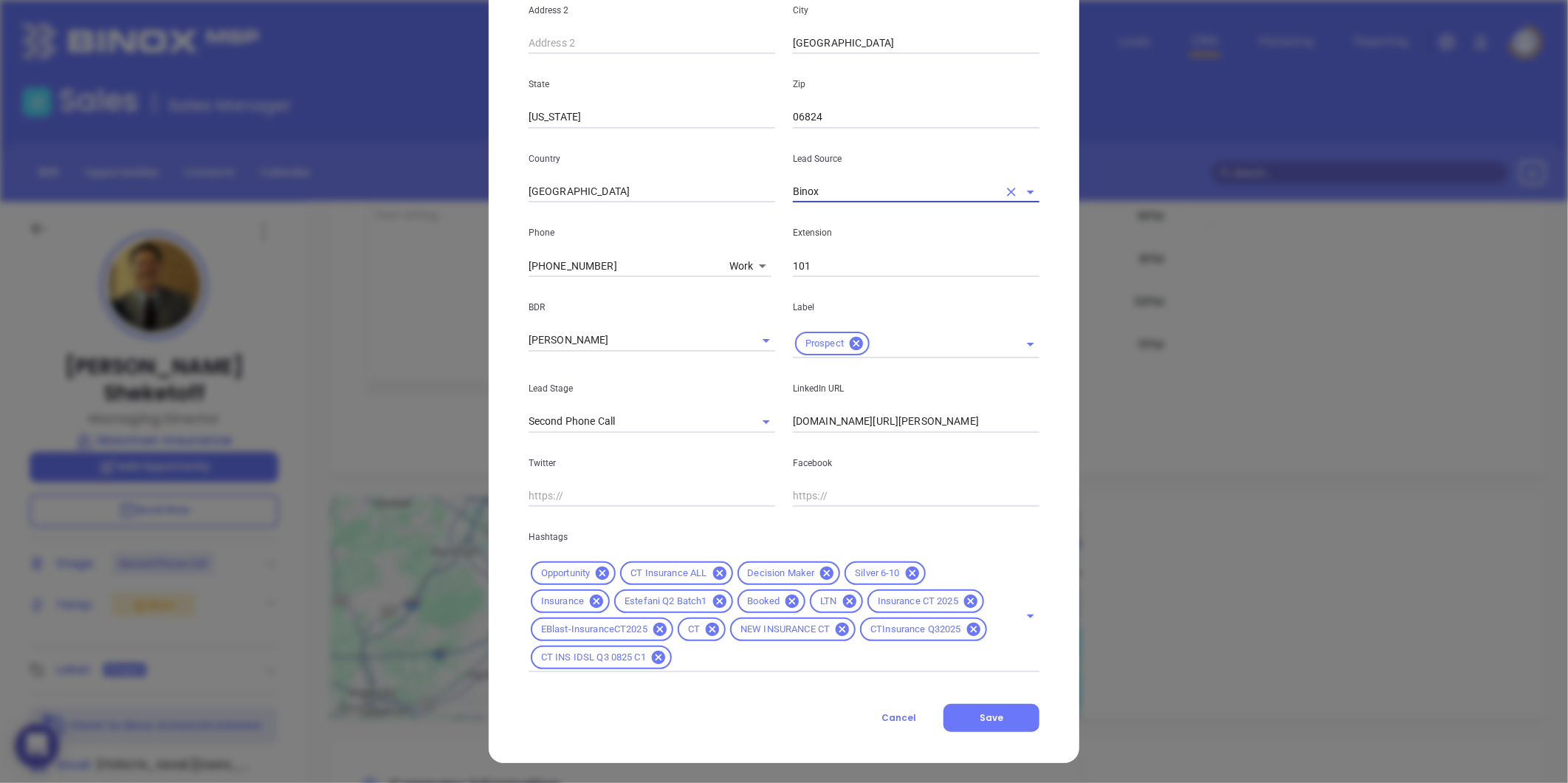
scroll to position [386, 0]
type input "Binox"
click at [951, 717] on button "Save" at bounding box center [992, 717] width 96 height 28
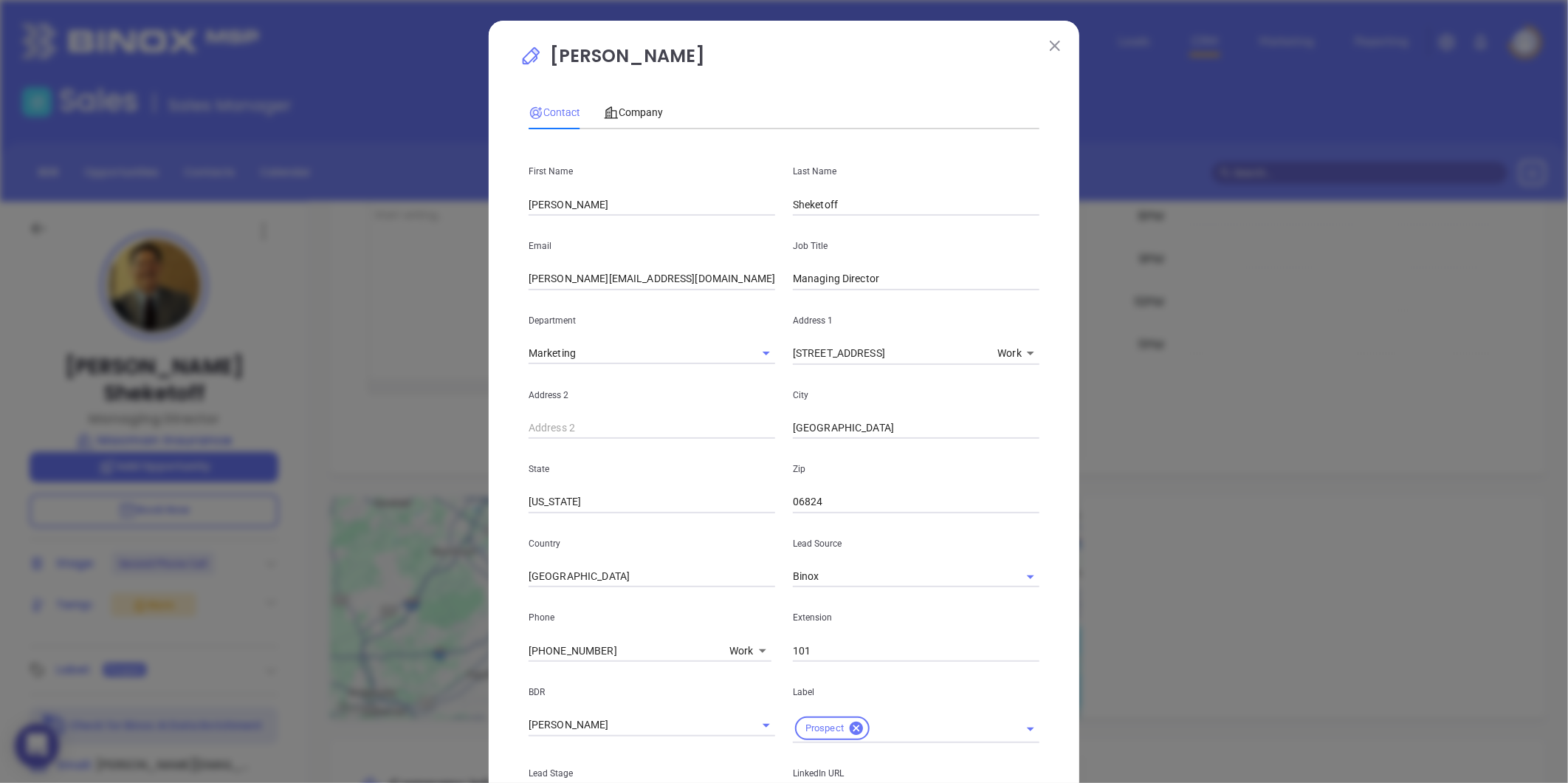
scroll to position [1078, 0]
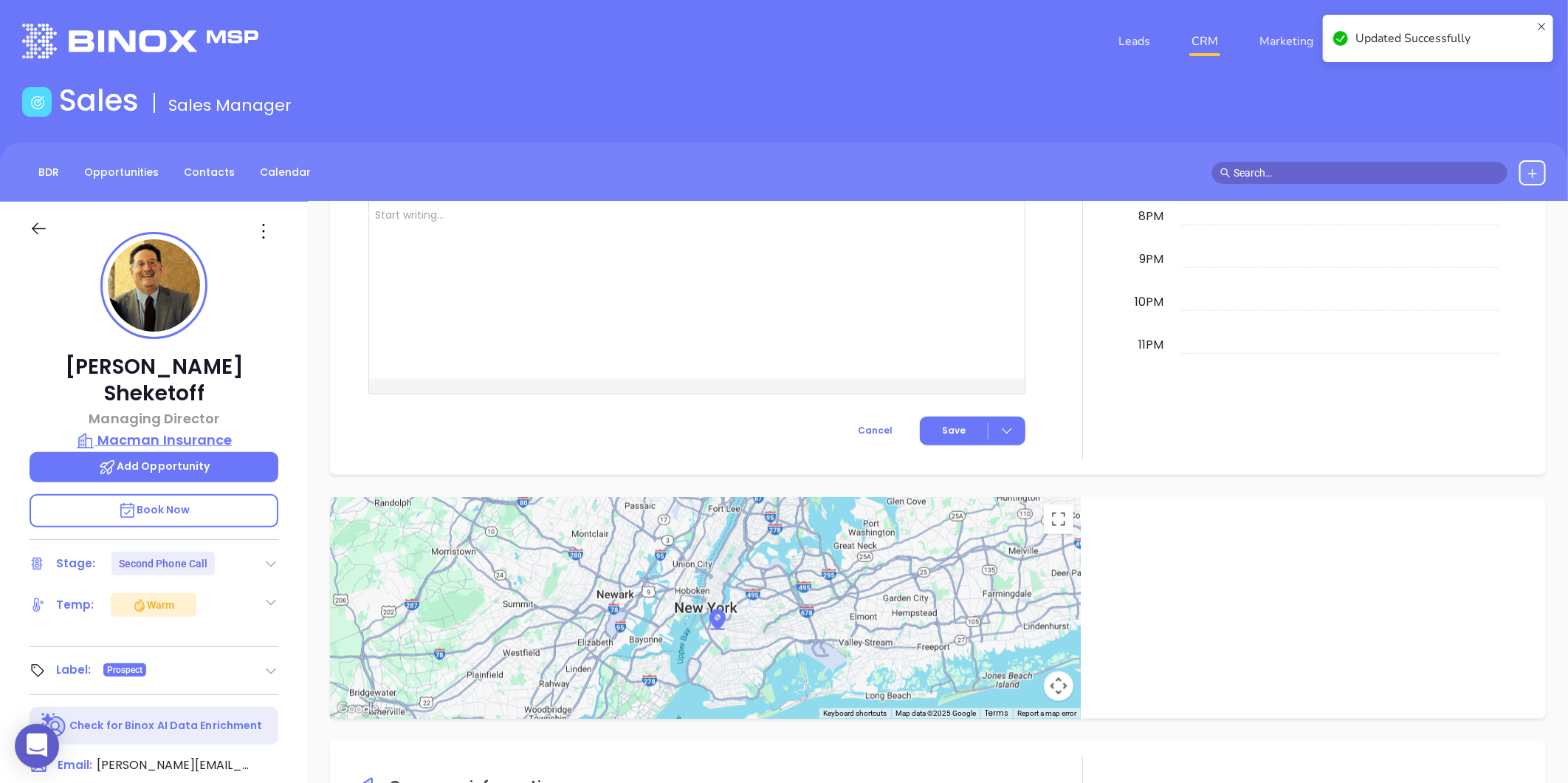
click at [158, 430] on p "Macman Insurance" at bounding box center [154, 440] width 249 height 21
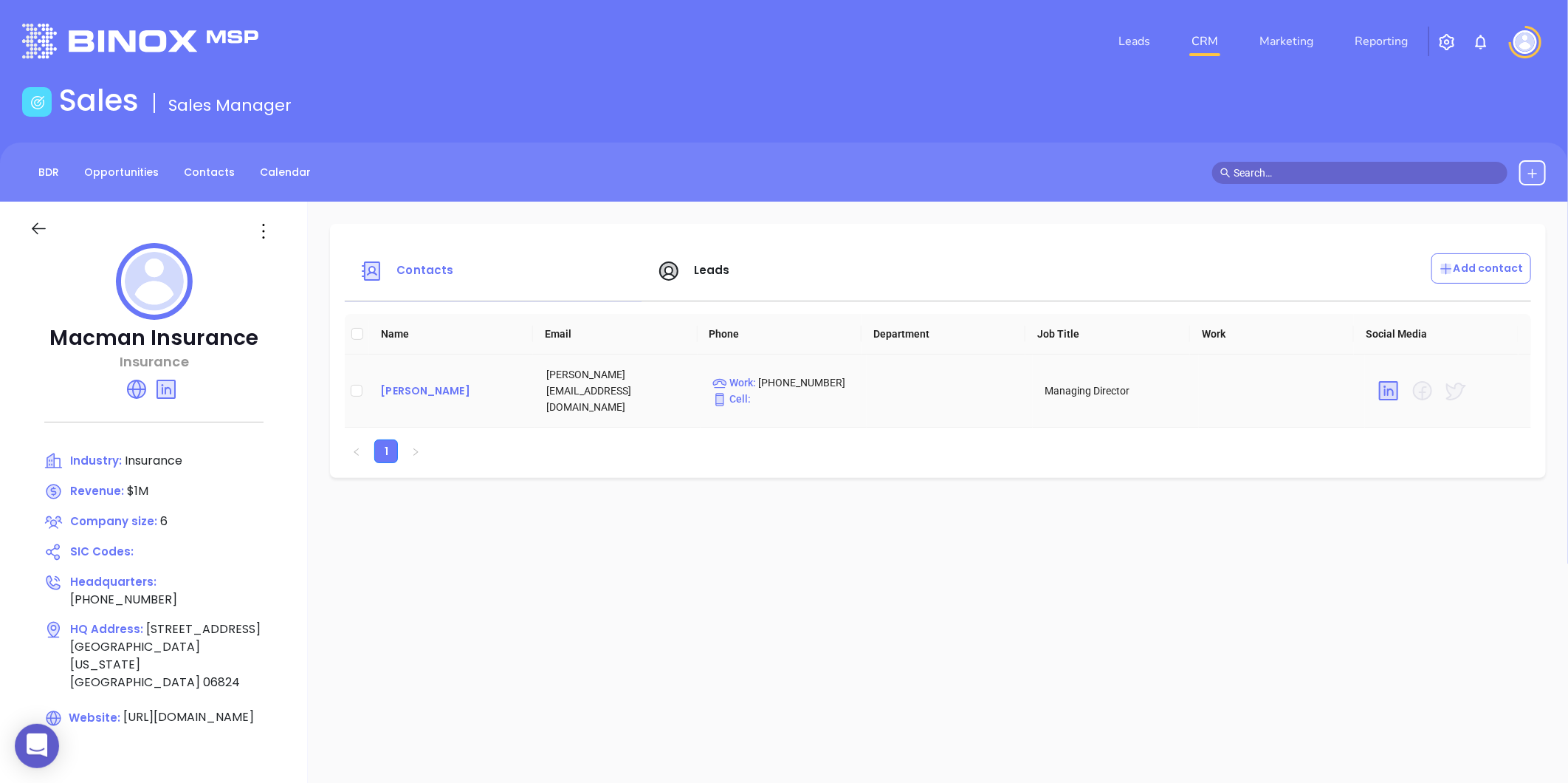
click at [395, 382] on div "[PERSON_NAME]" at bounding box center [451, 390] width 143 height 17
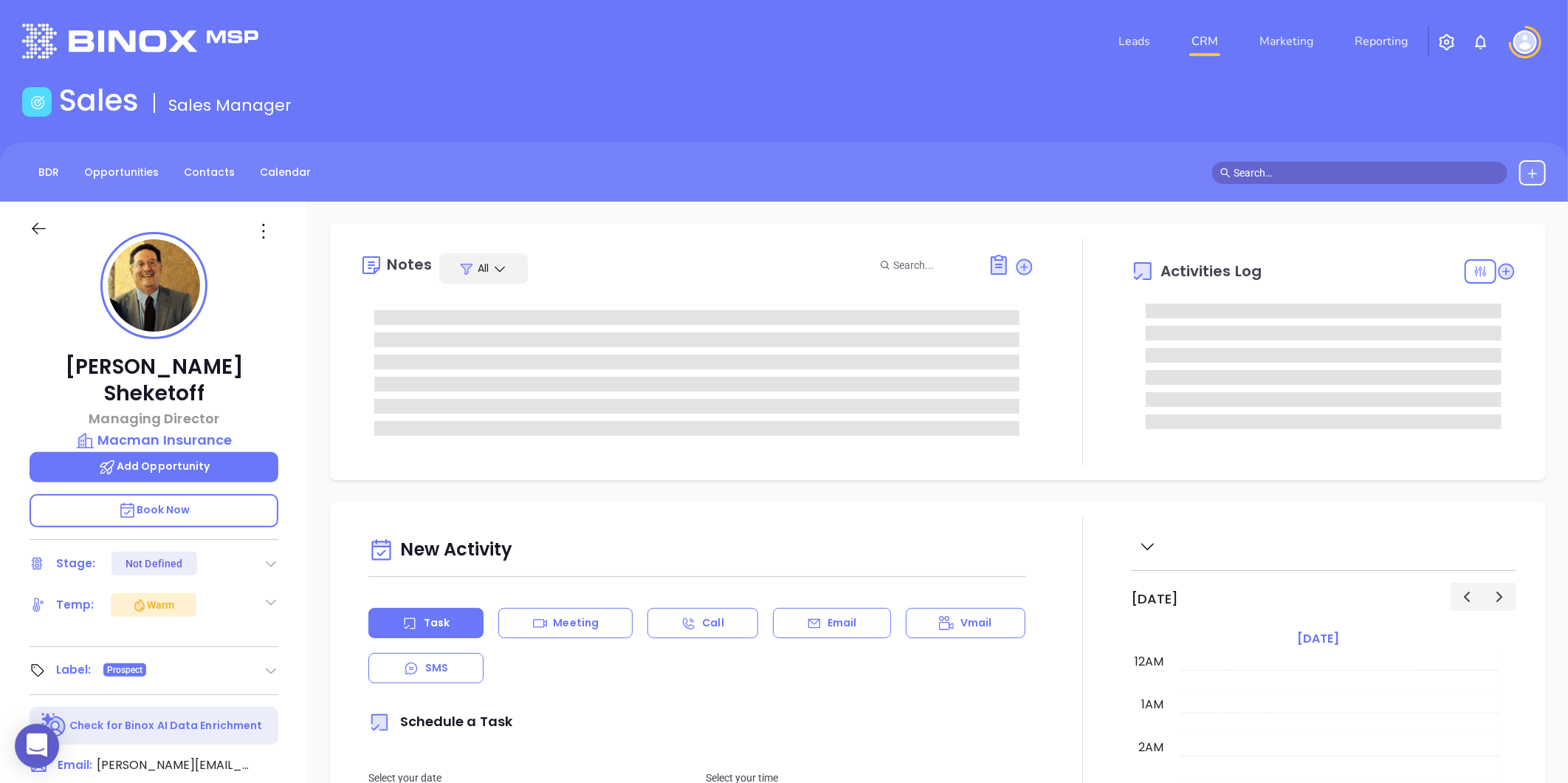
type input "[DATE]"
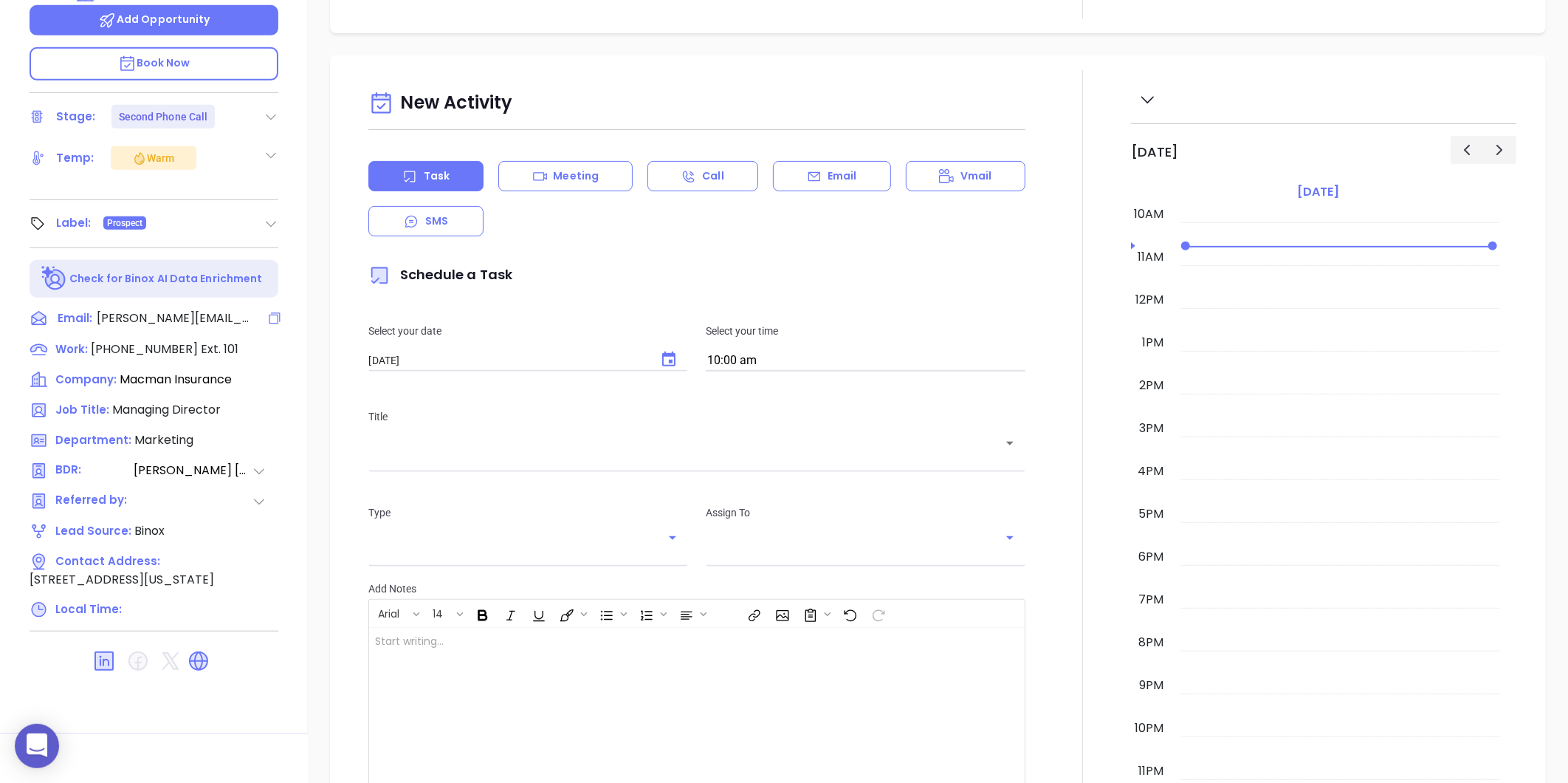
scroll to position [453, 0]
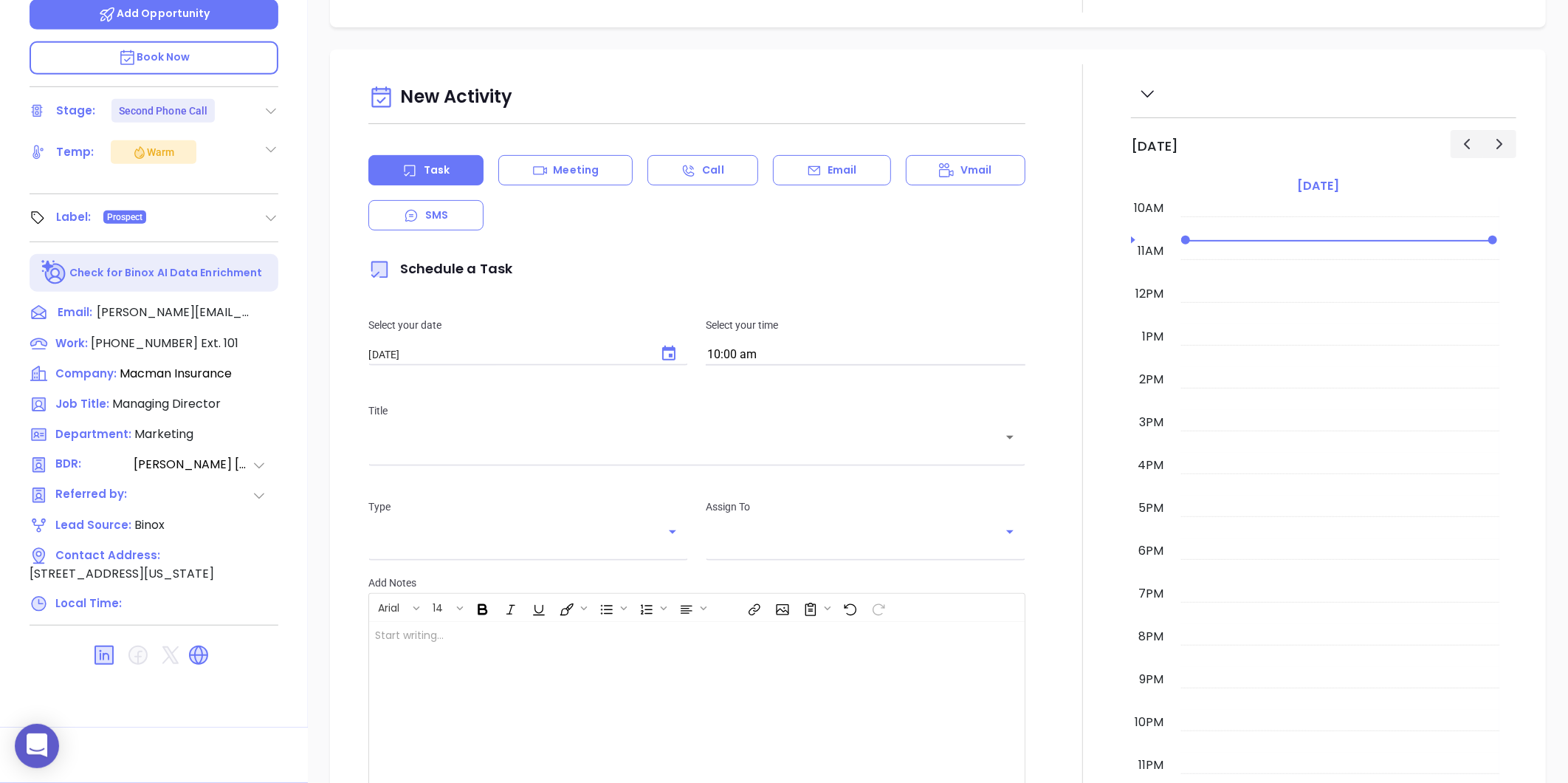
type input "[PERSON_NAME]"
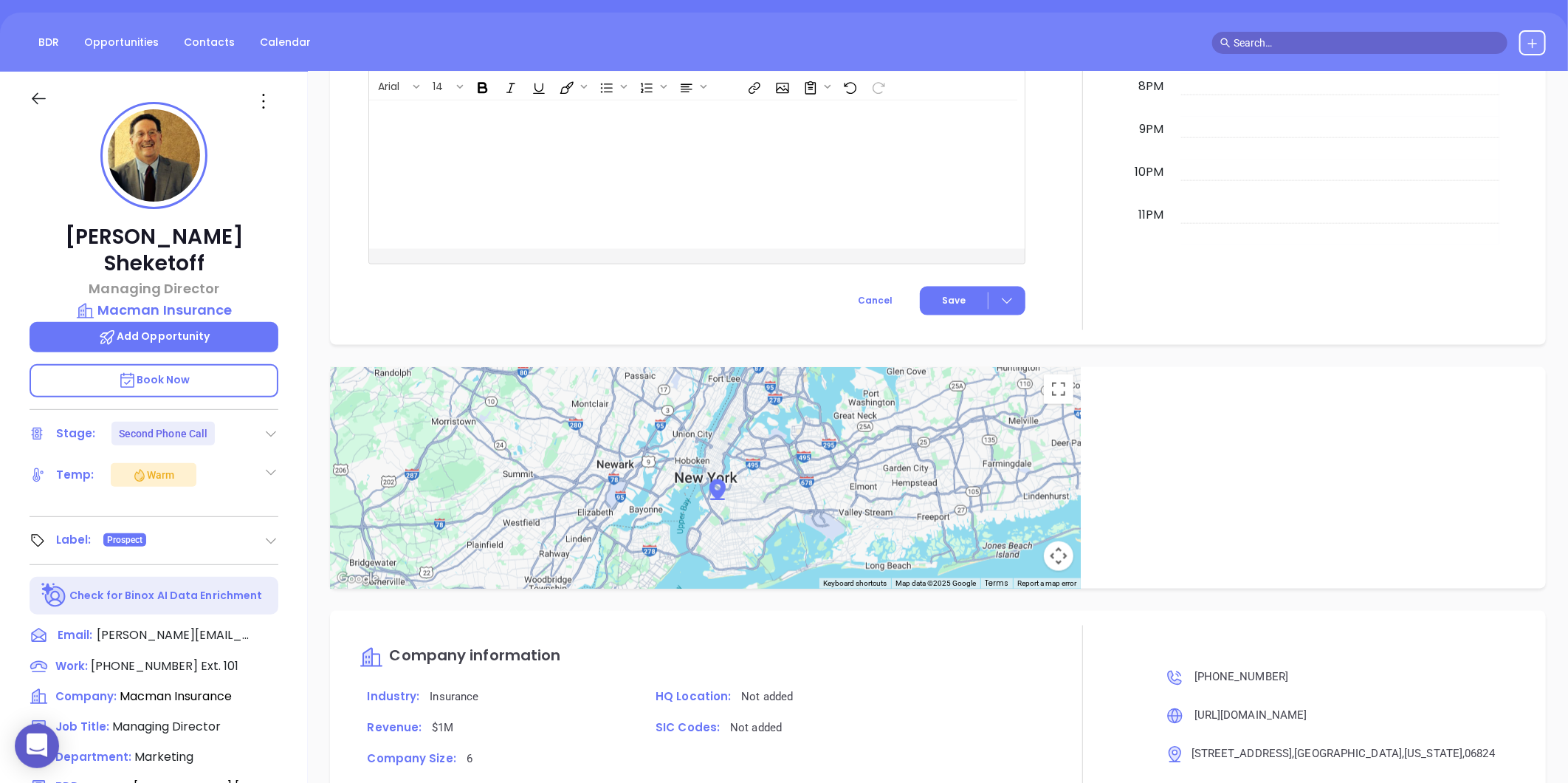
scroll to position [124, 0]
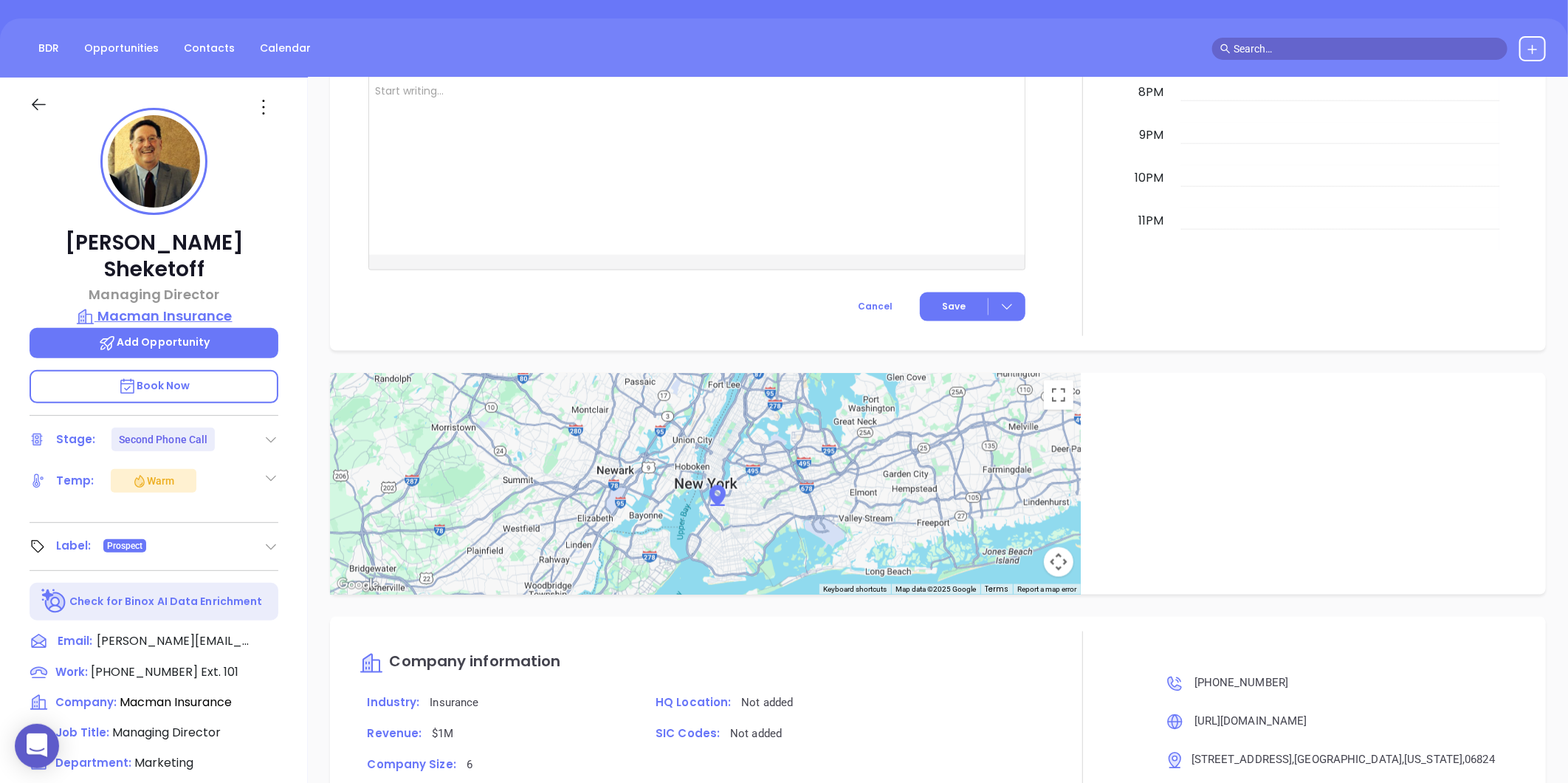
click at [143, 306] on p "Macman Insurance" at bounding box center [154, 316] width 249 height 21
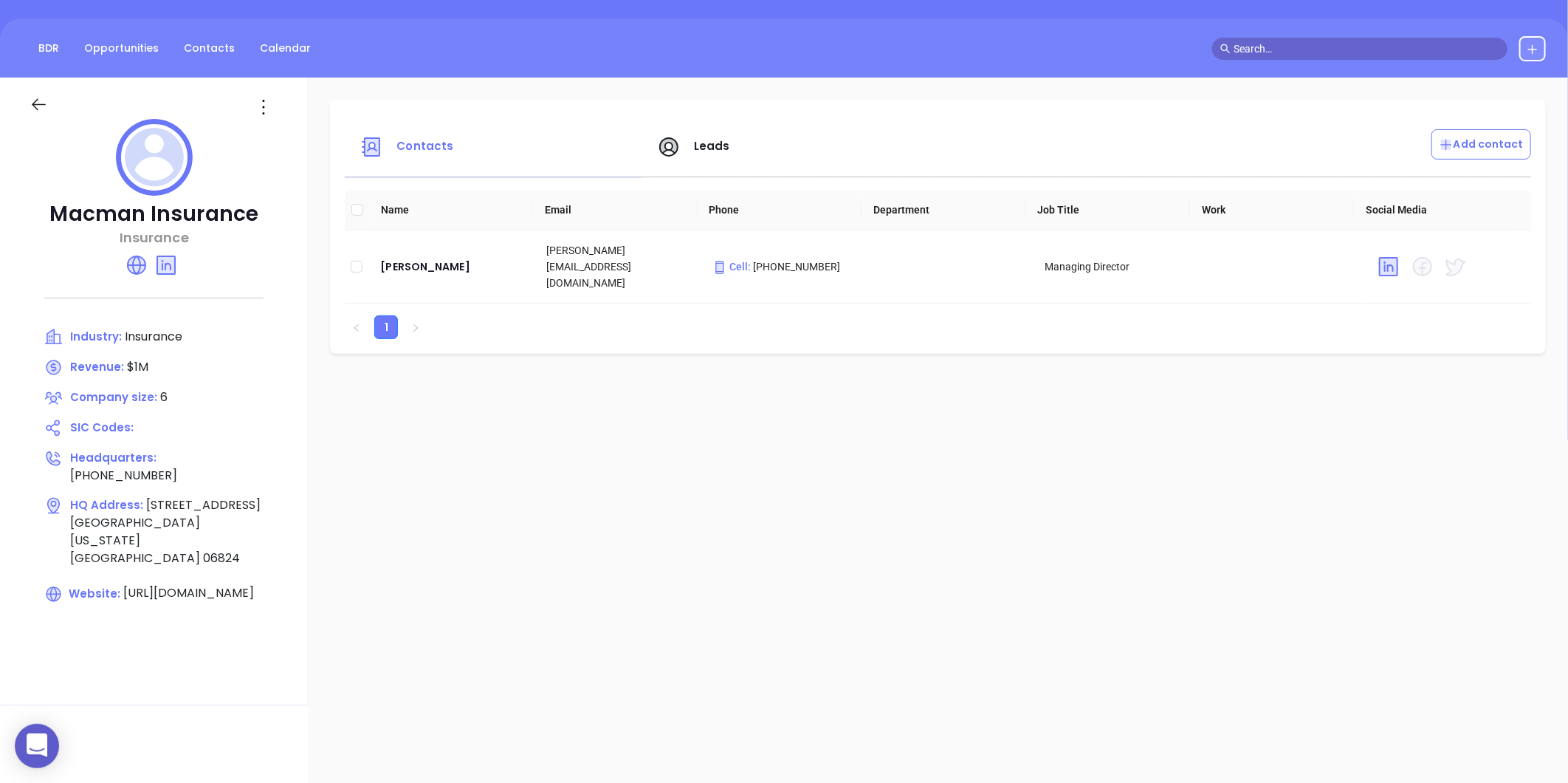
click at [31, 104] on icon at bounding box center [38, 104] width 18 height 18
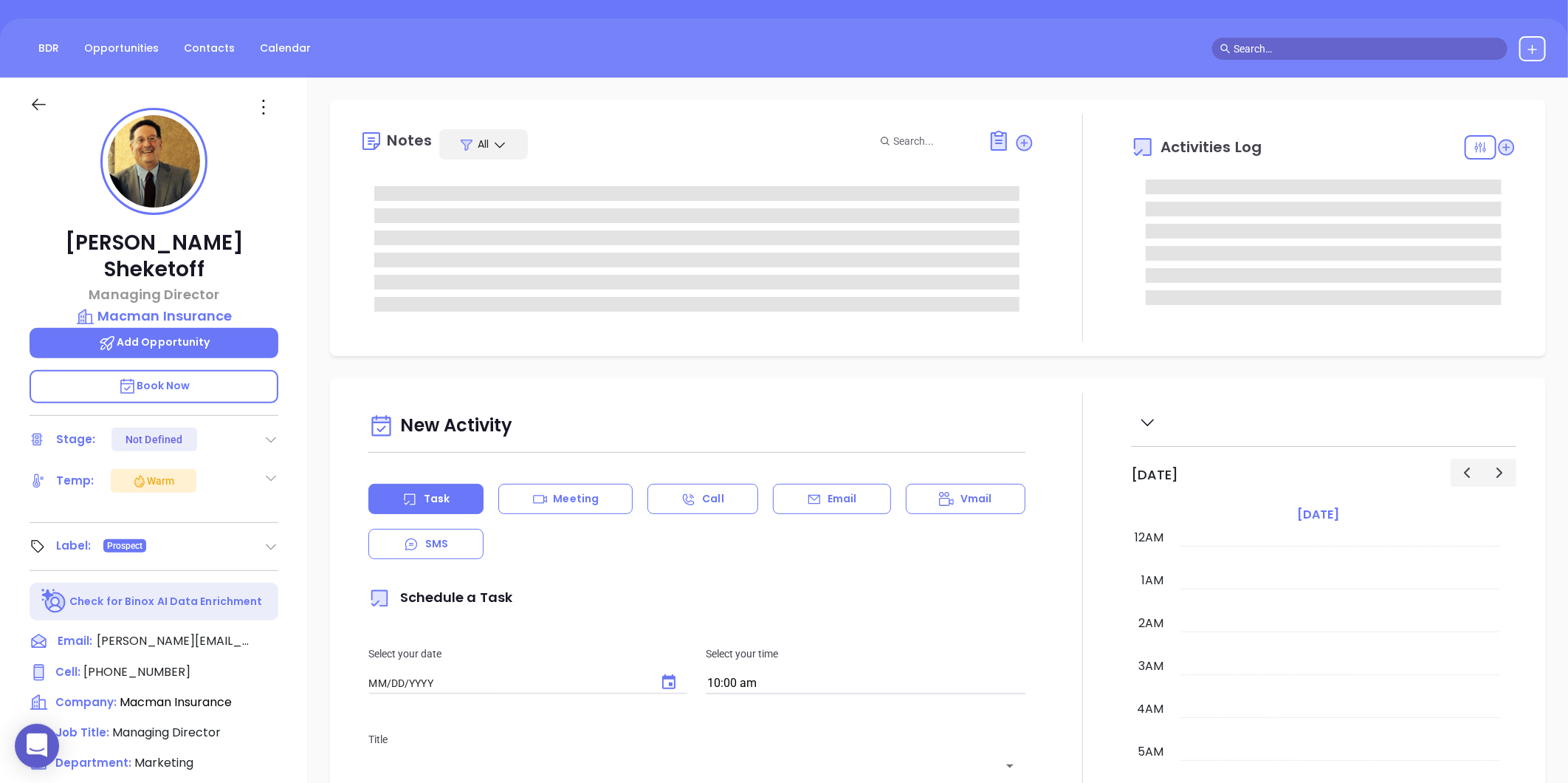
type input "[DATE]"
type input "[PERSON_NAME]"
click at [196, 306] on p "Macman Insurance" at bounding box center [154, 316] width 249 height 21
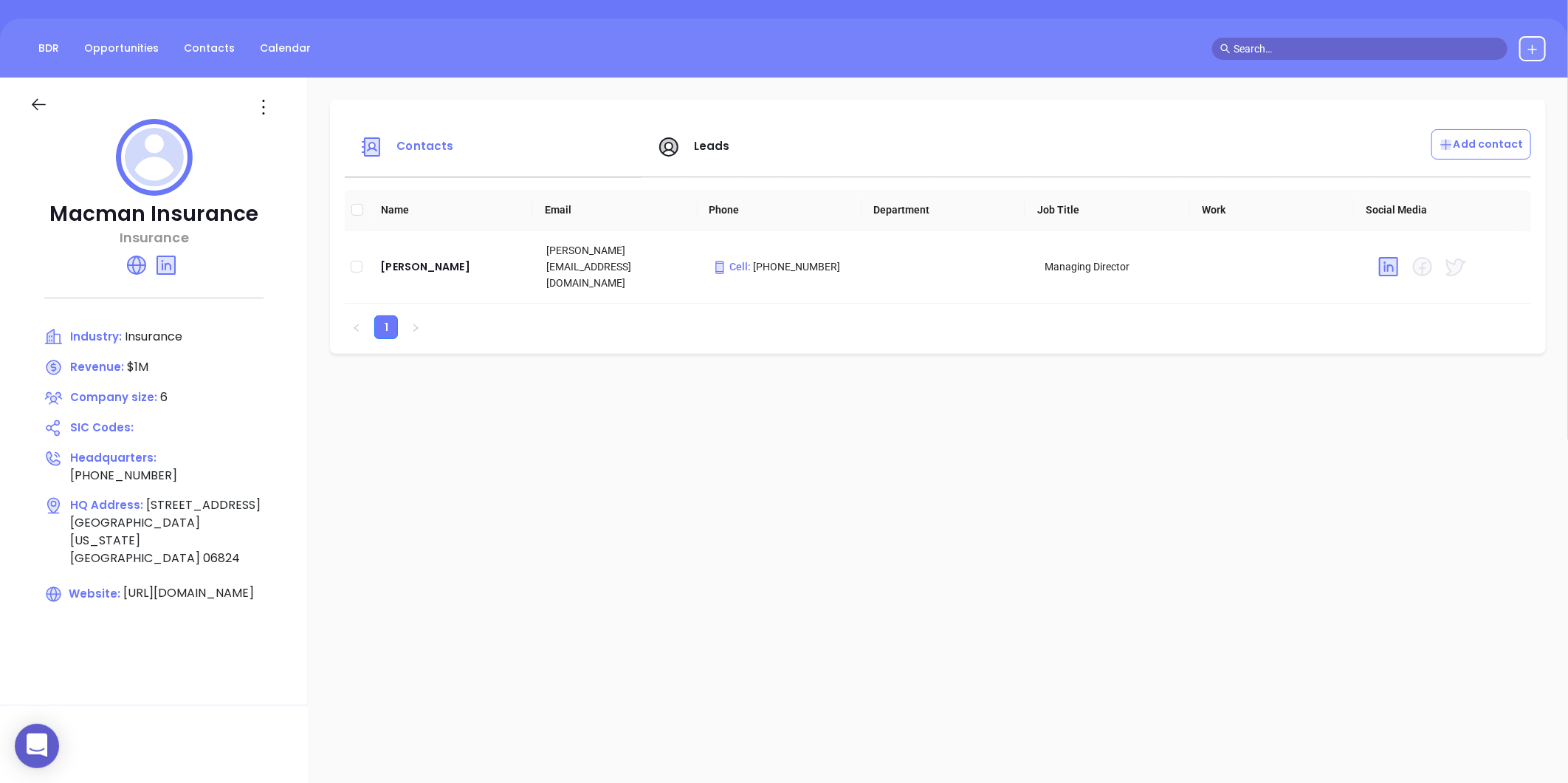
click at [37, 97] on icon at bounding box center [38, 104] width 18 height 18
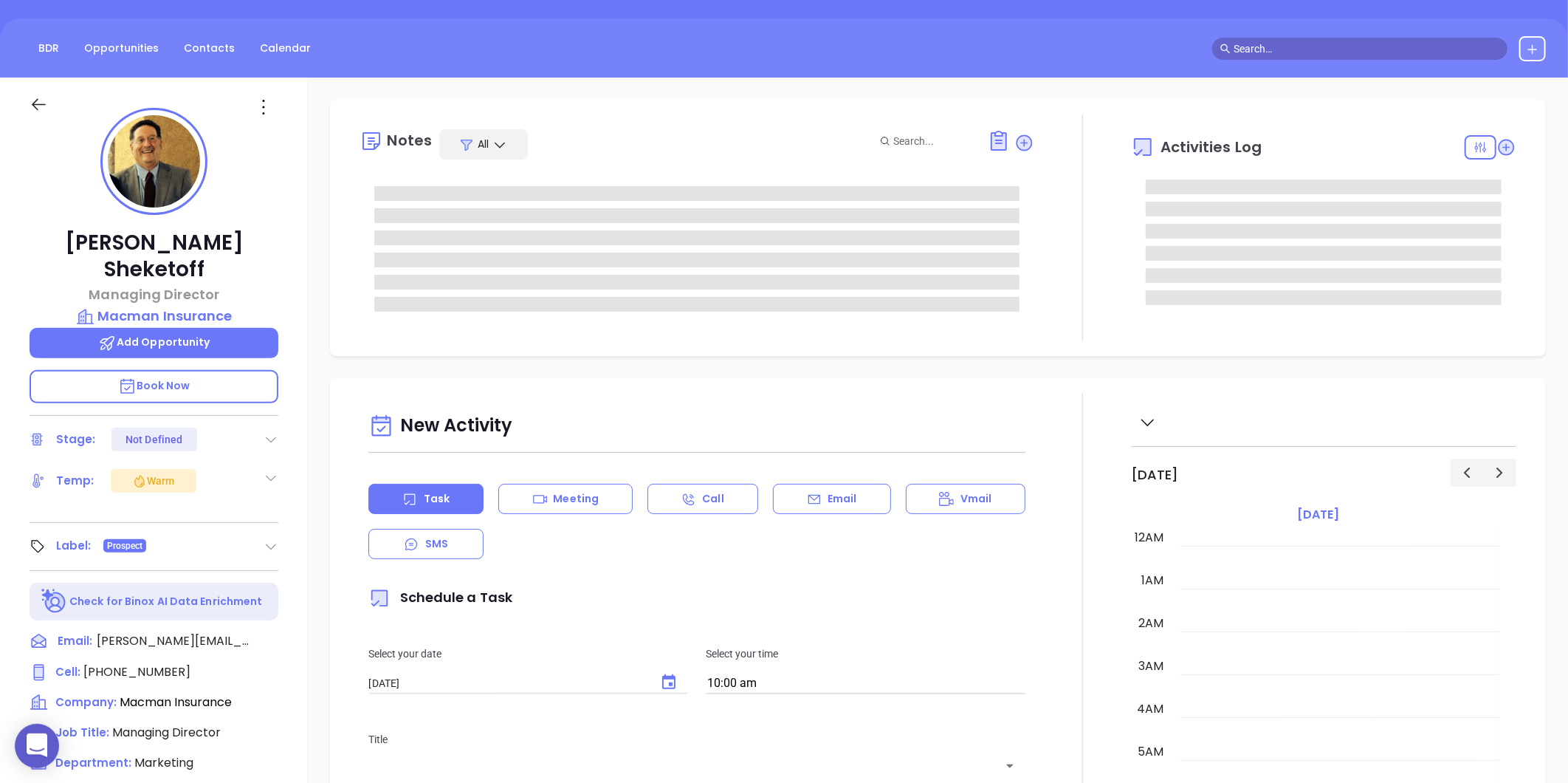
scroll to position [429, 0]
type input "[PERSON_NAME]"
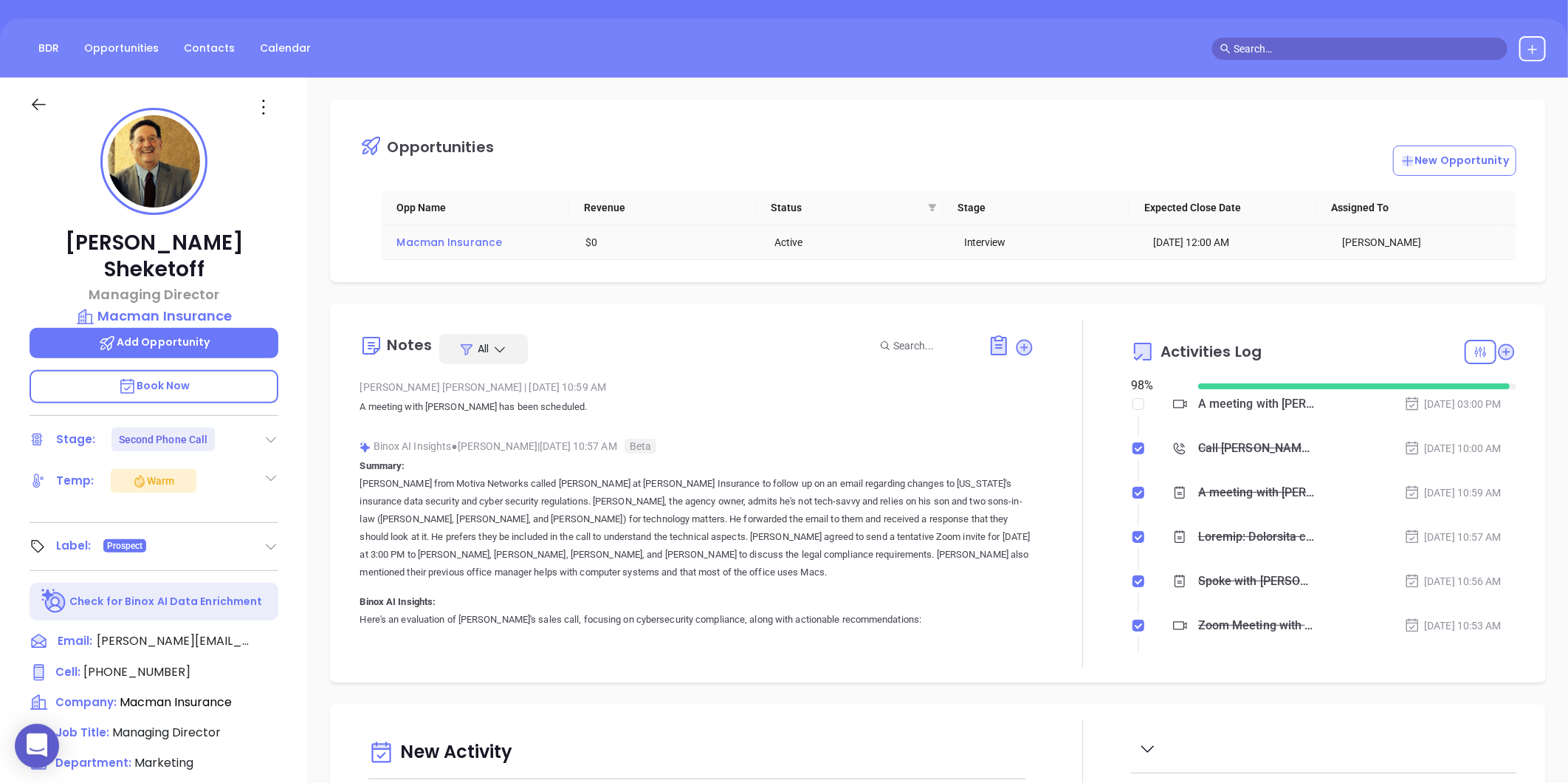
click at [493, 244] on span "Macman Insurance" at bounding box center [449, 242] width 106 height 15
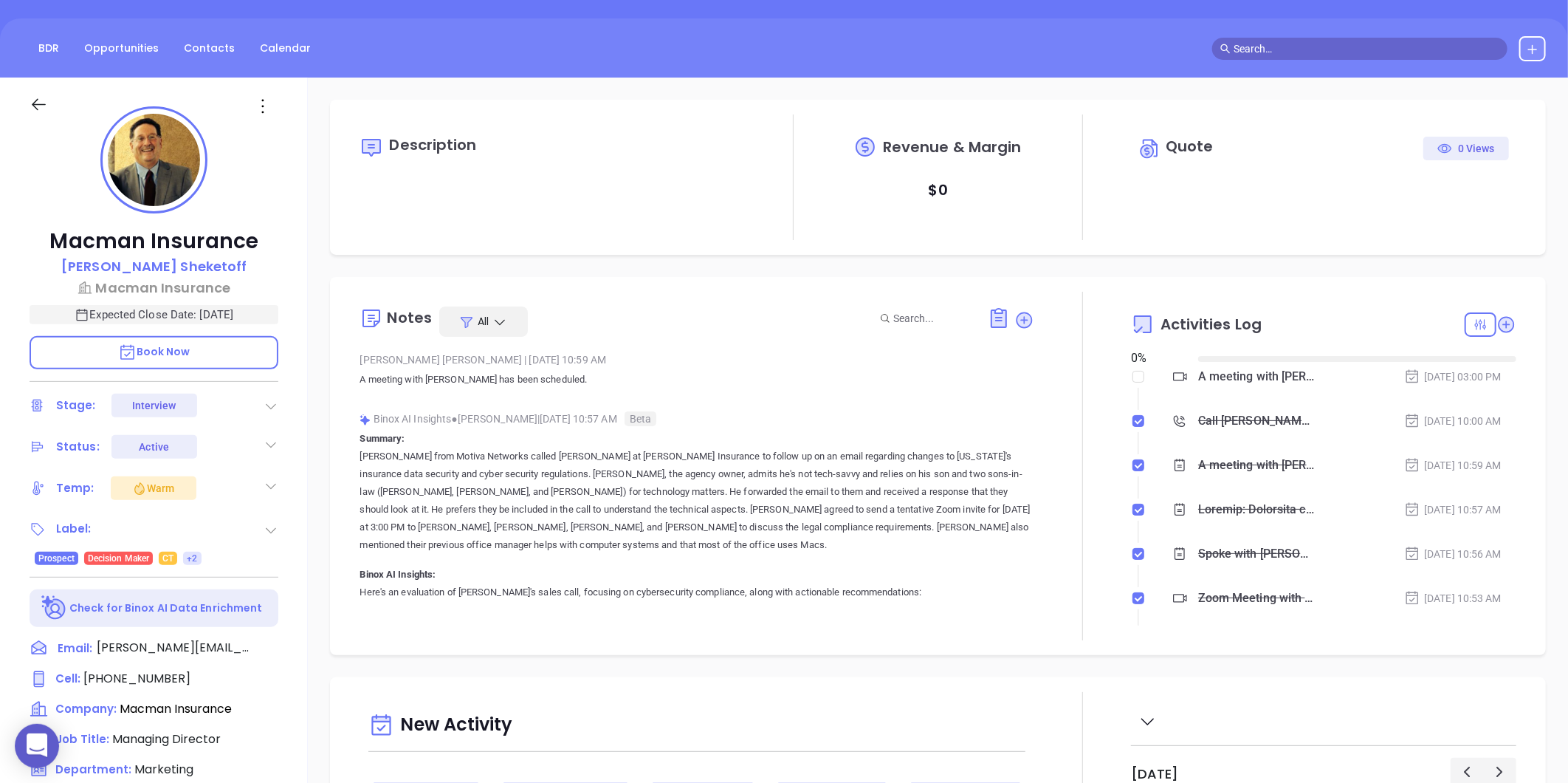
type input "[DATE]"
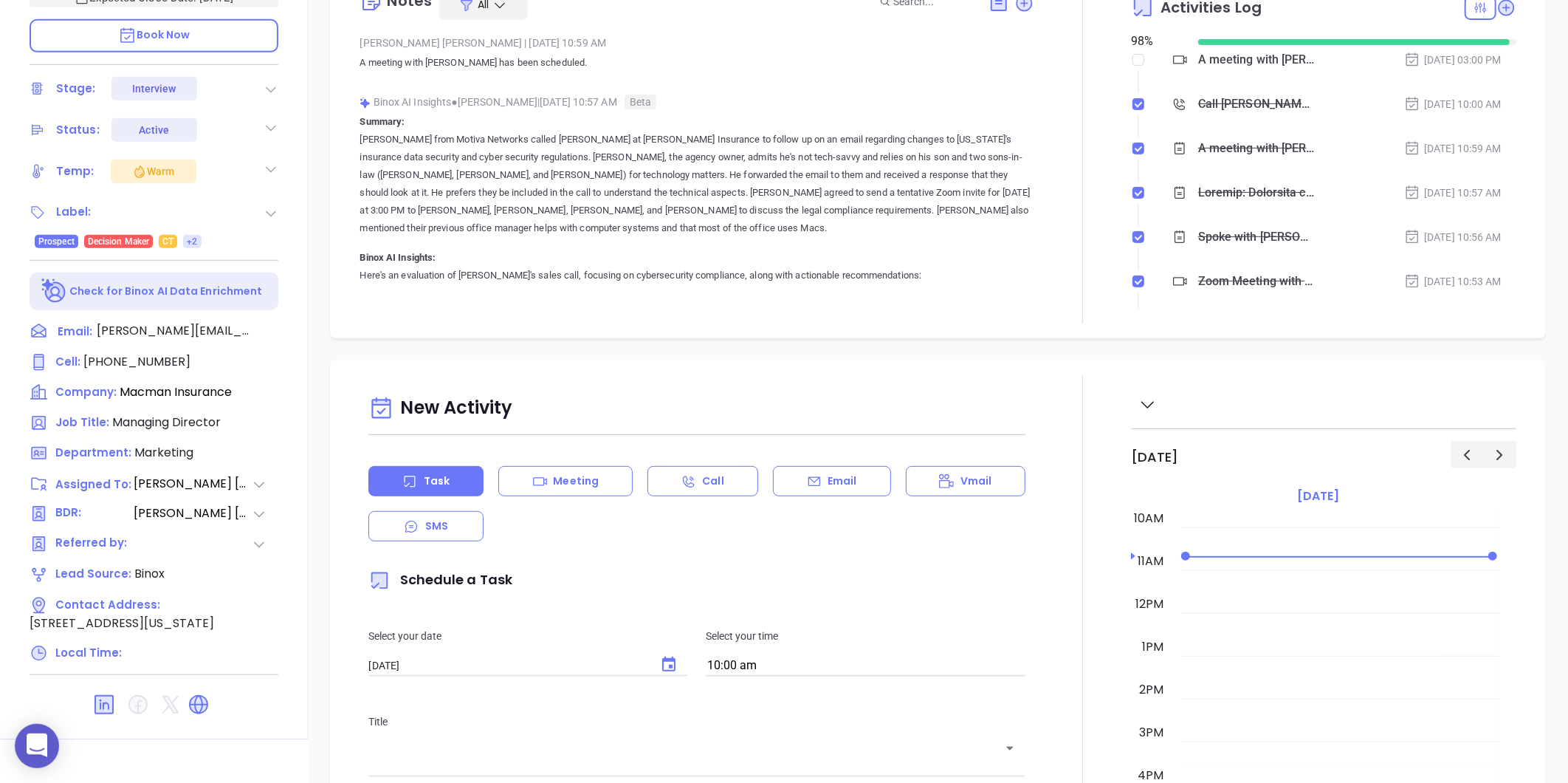
scroll to position [453, 0]
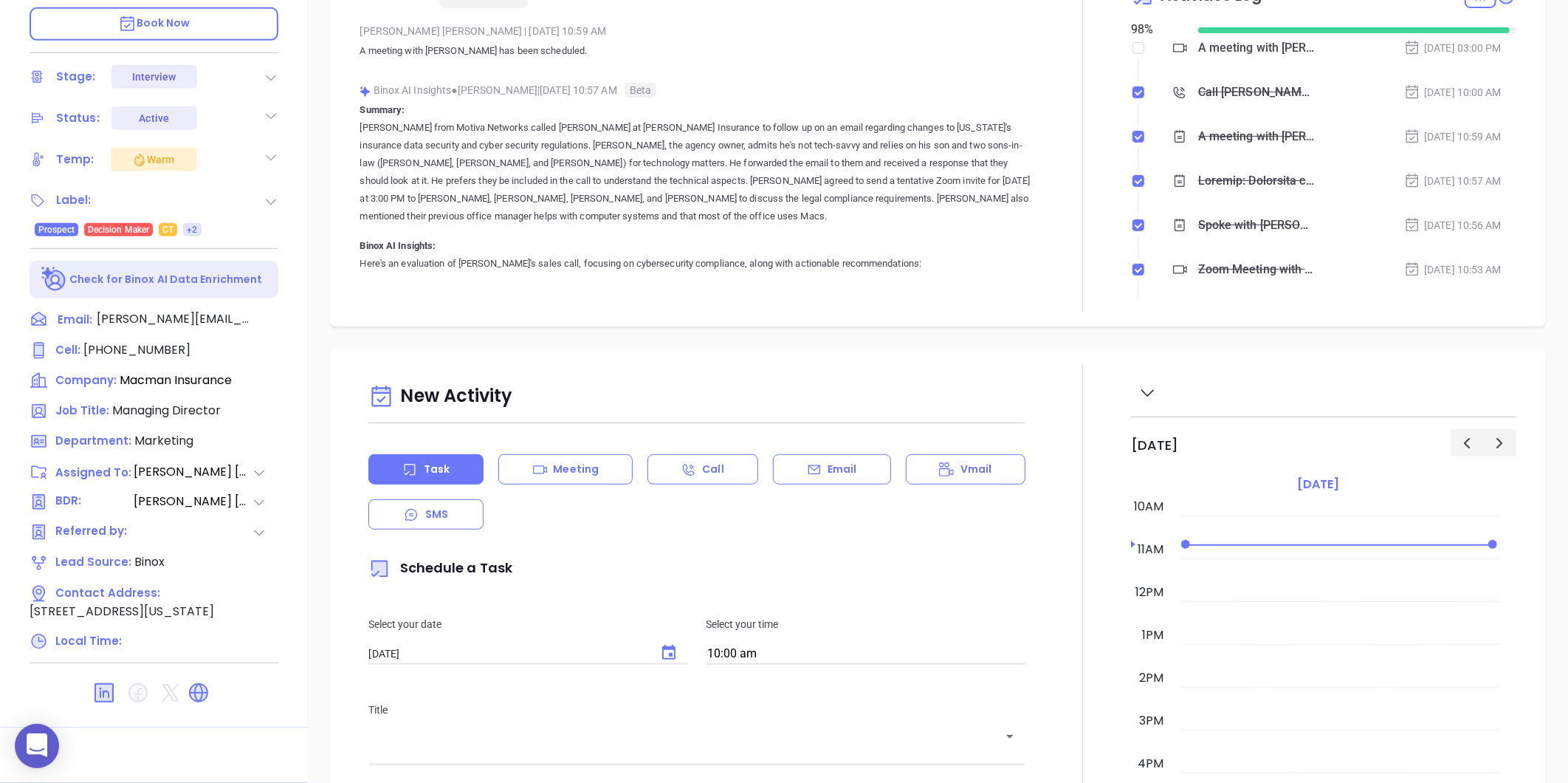
type input "[PERSON_NAME]"
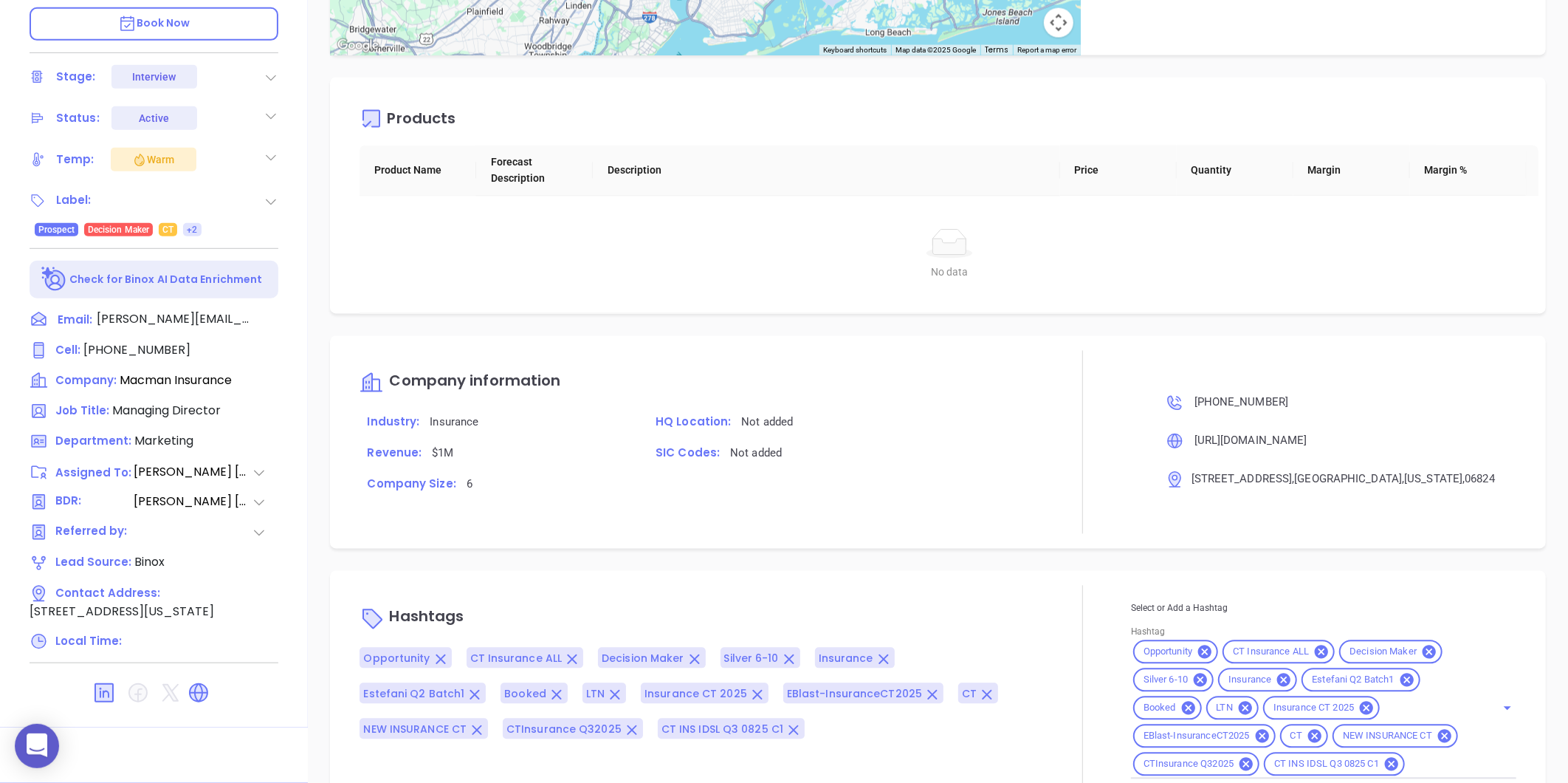
scroll to position [1412, 0]
